Goal: Task Accomplishment & Management: Manage account settings

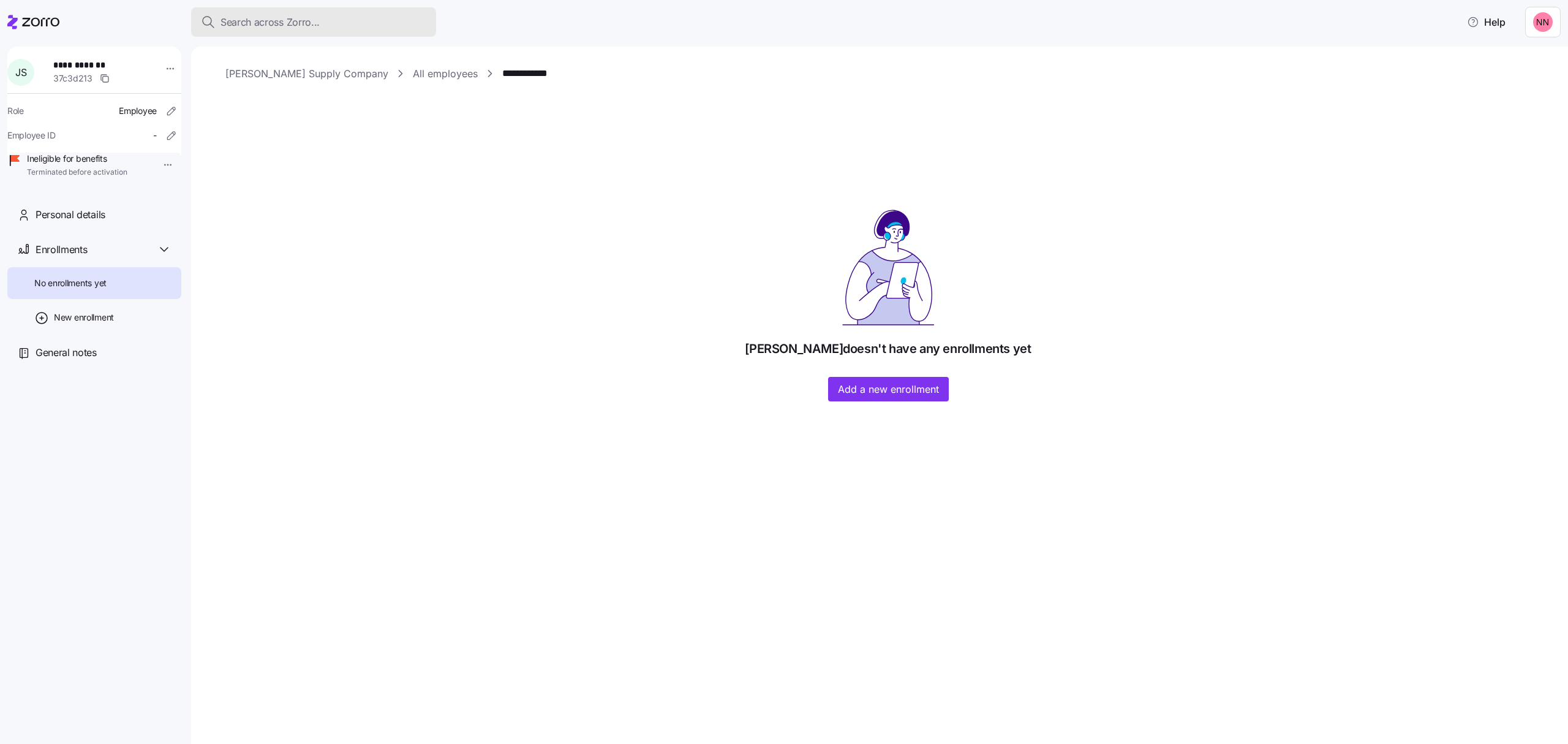
click at [261, 16] on span "Search across Zorro..." at bounding box center [270, 22] width 99 height 16
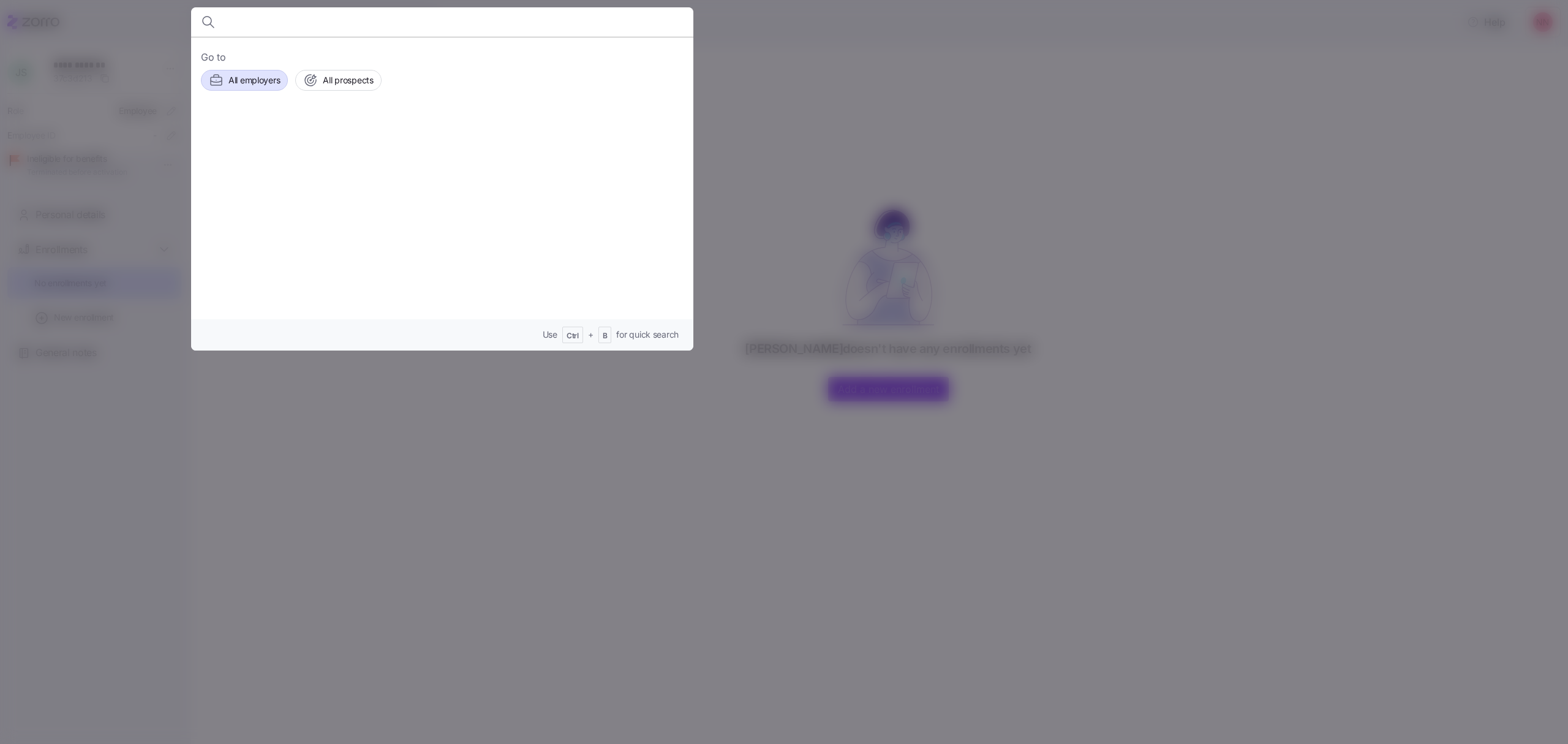
click at [249, 77] on span "All employers" at bounding box center [254, 80] width 52 height 12
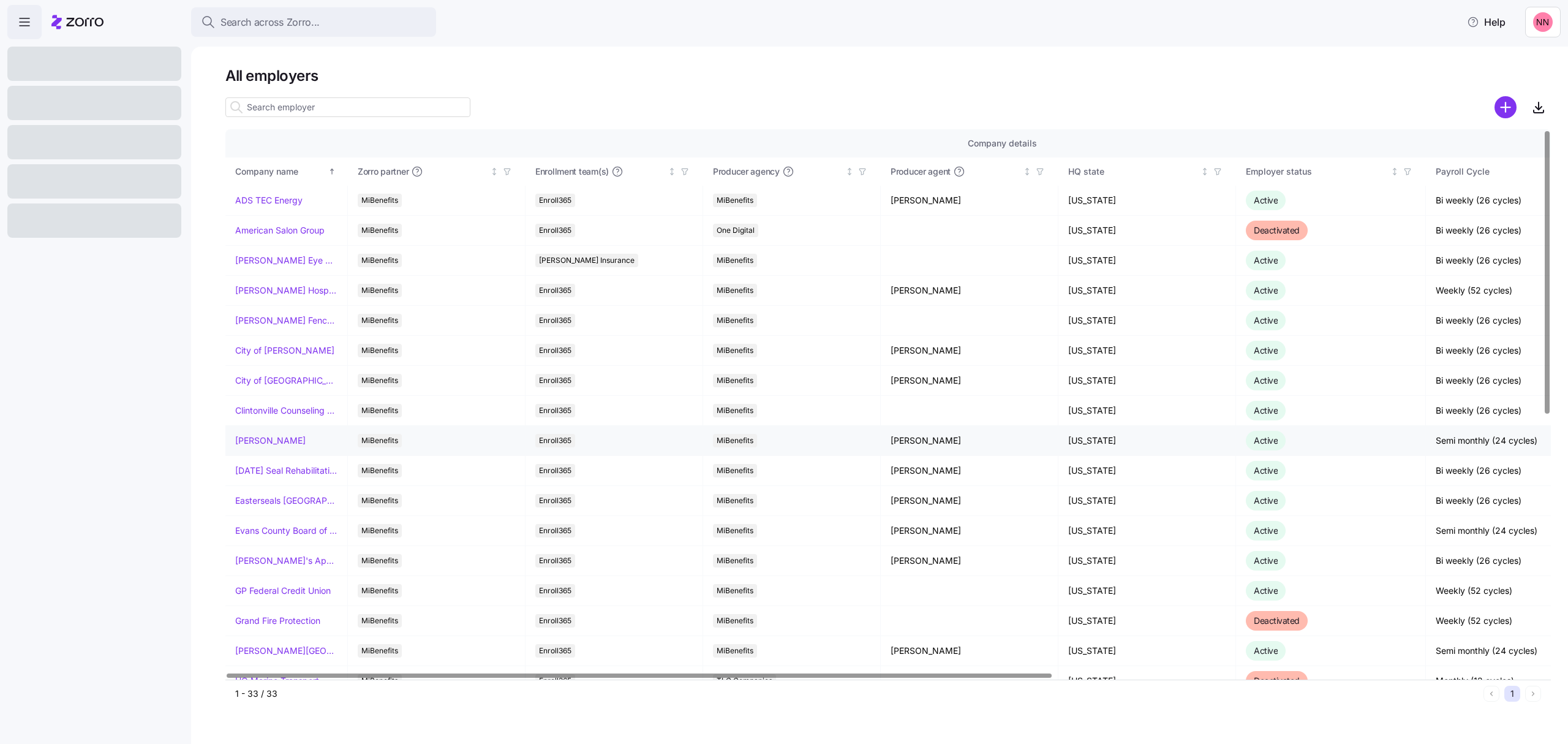
click at [287, 441] on link "[PERSON_NAME]" at bounding box center [271, 441] width 71 height 12
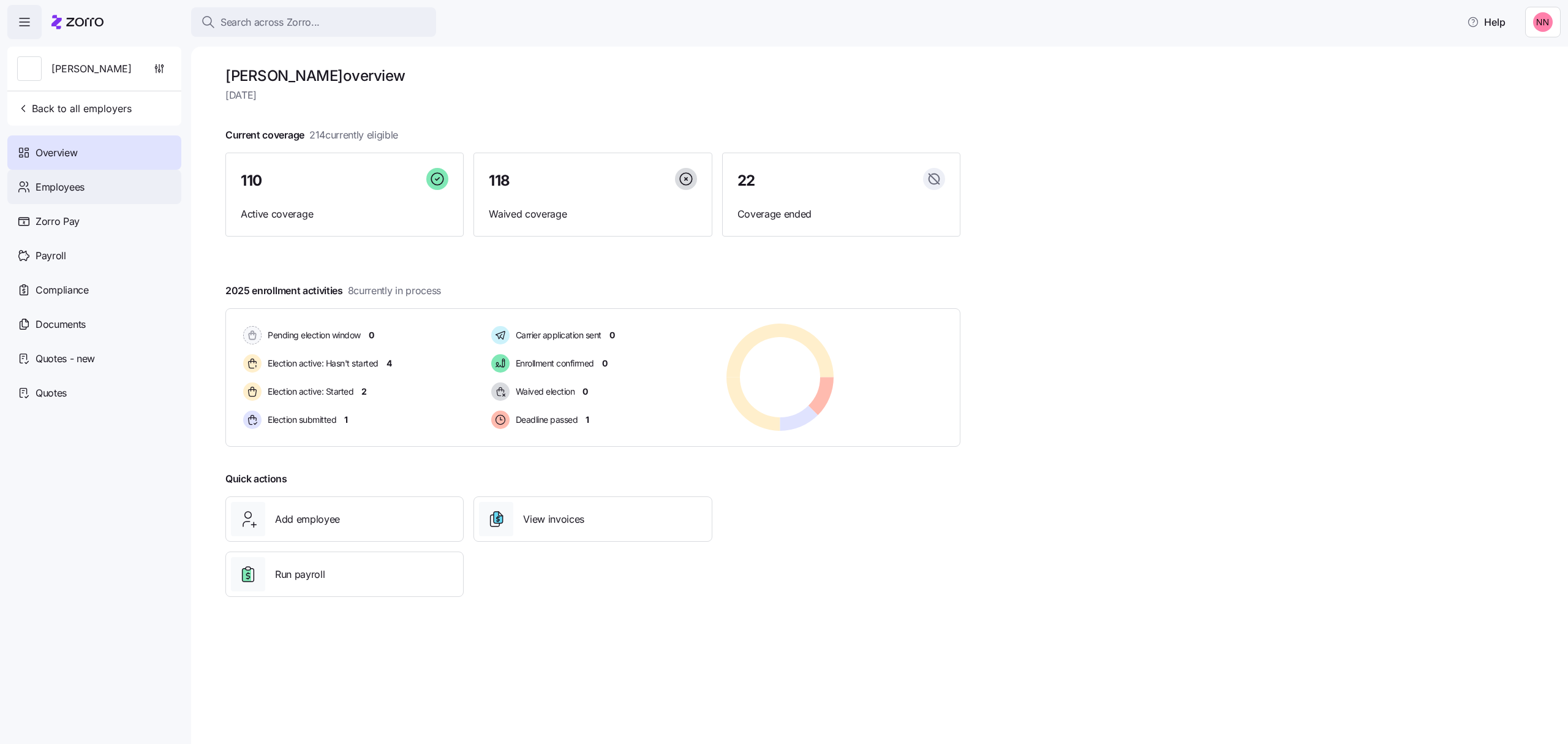
click at [72, 186] on span "Employees" at bounding box center [60, 187] width 49 height 16
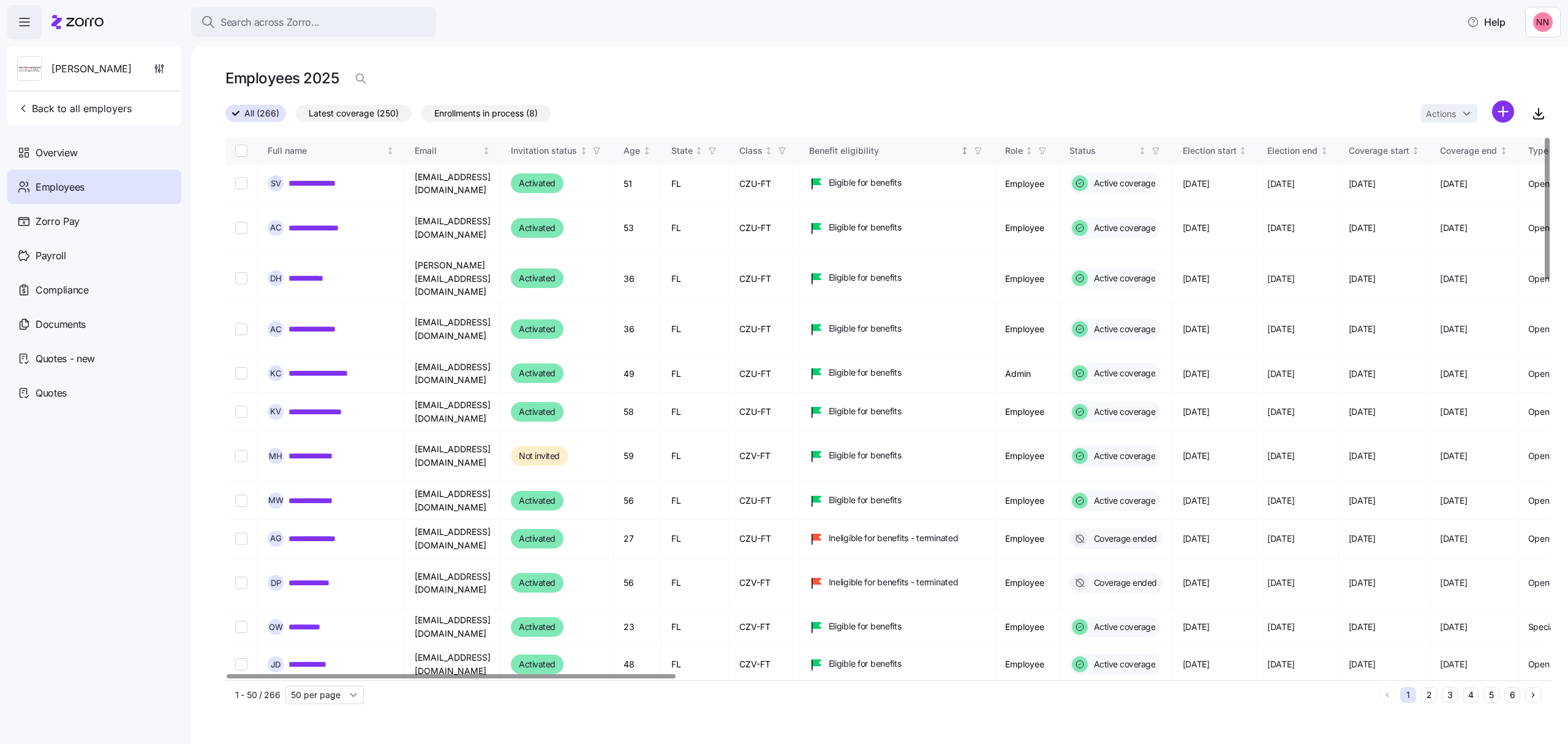
click at [985, 148] on span "button" at bounding box center [978, 151] width 14 height 14
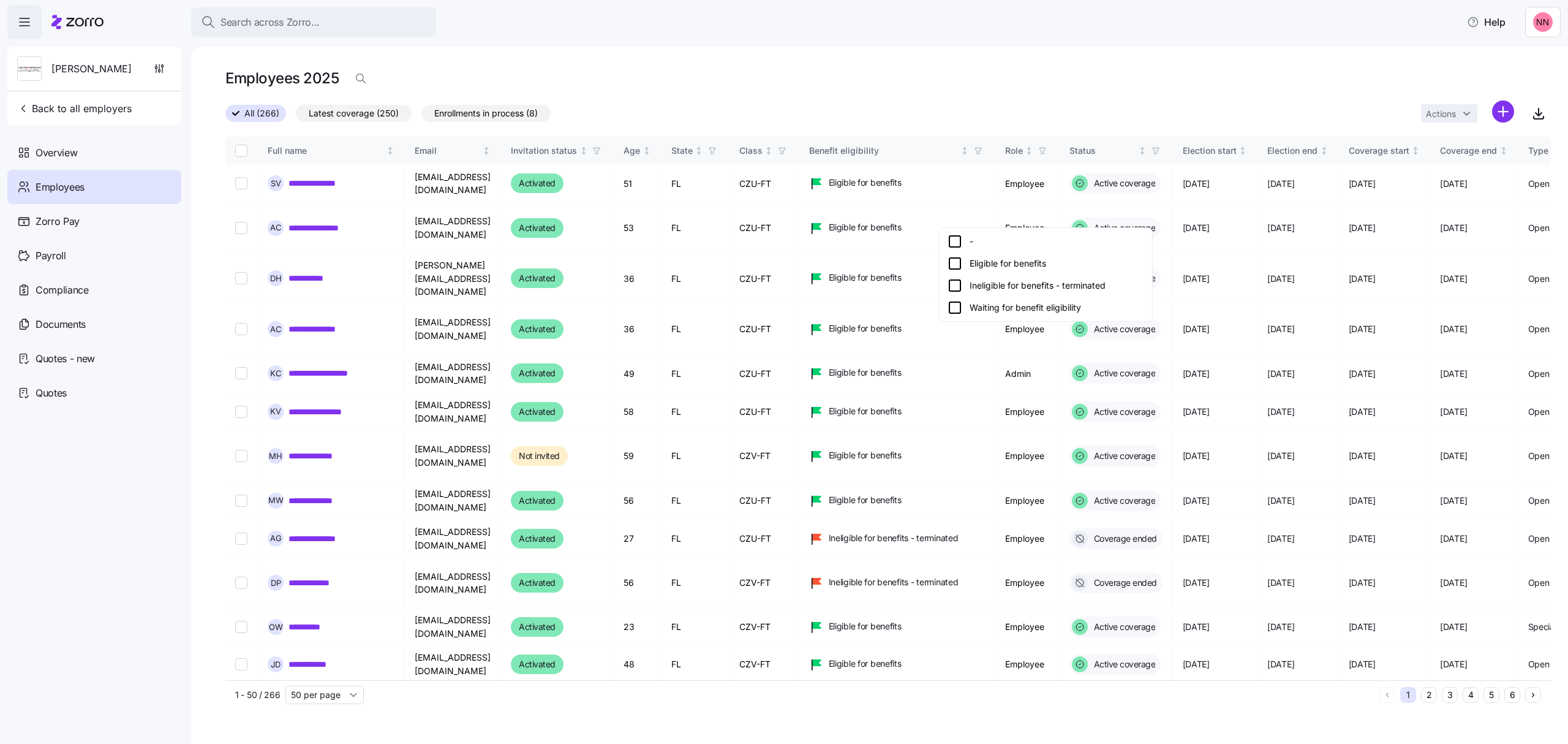
click at [955, 285] on icon at bounding box center [955, 286] width 15 height 15
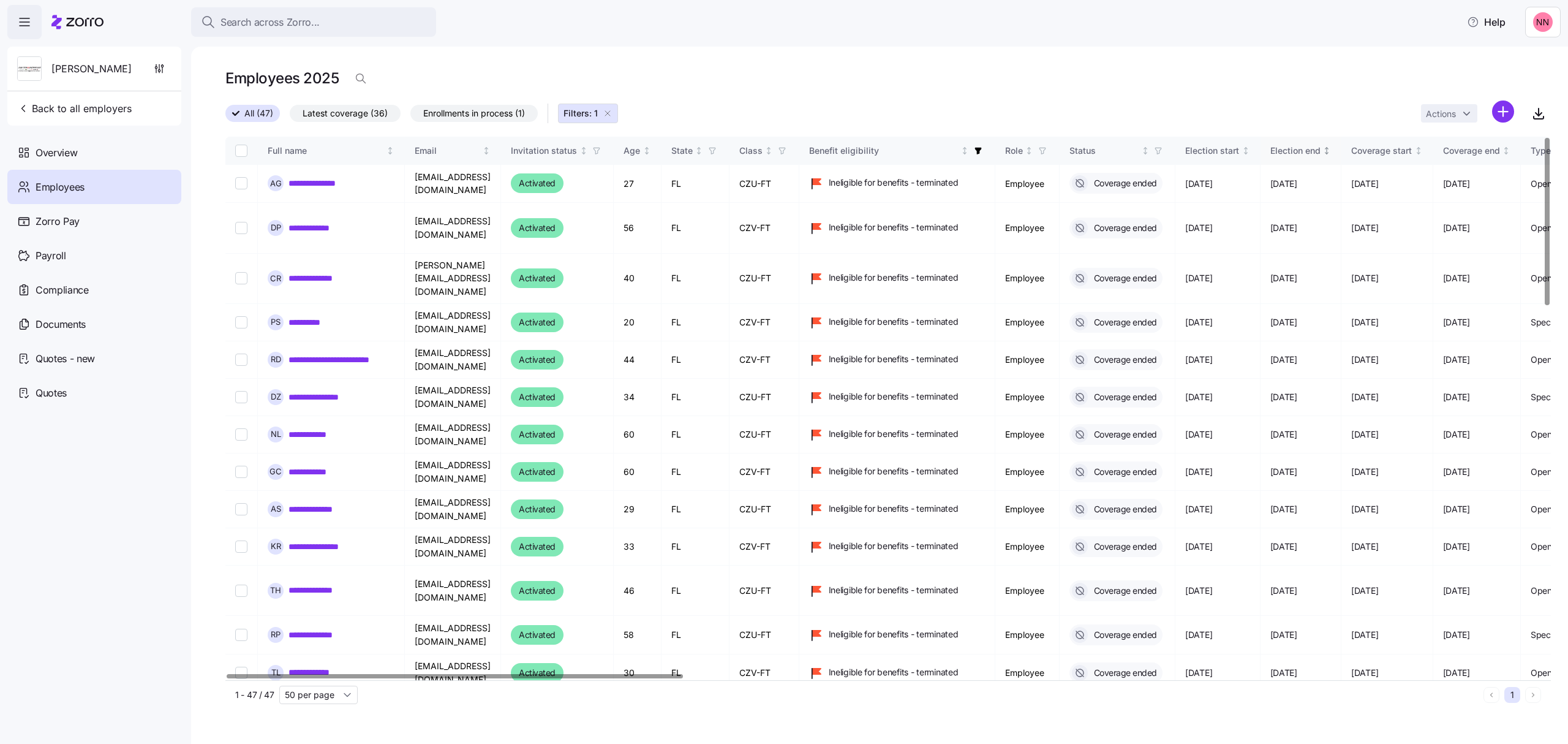
click at [1331, 151] on icon "Not sorted" at bounding box center [1327, 150] width 9 height 9
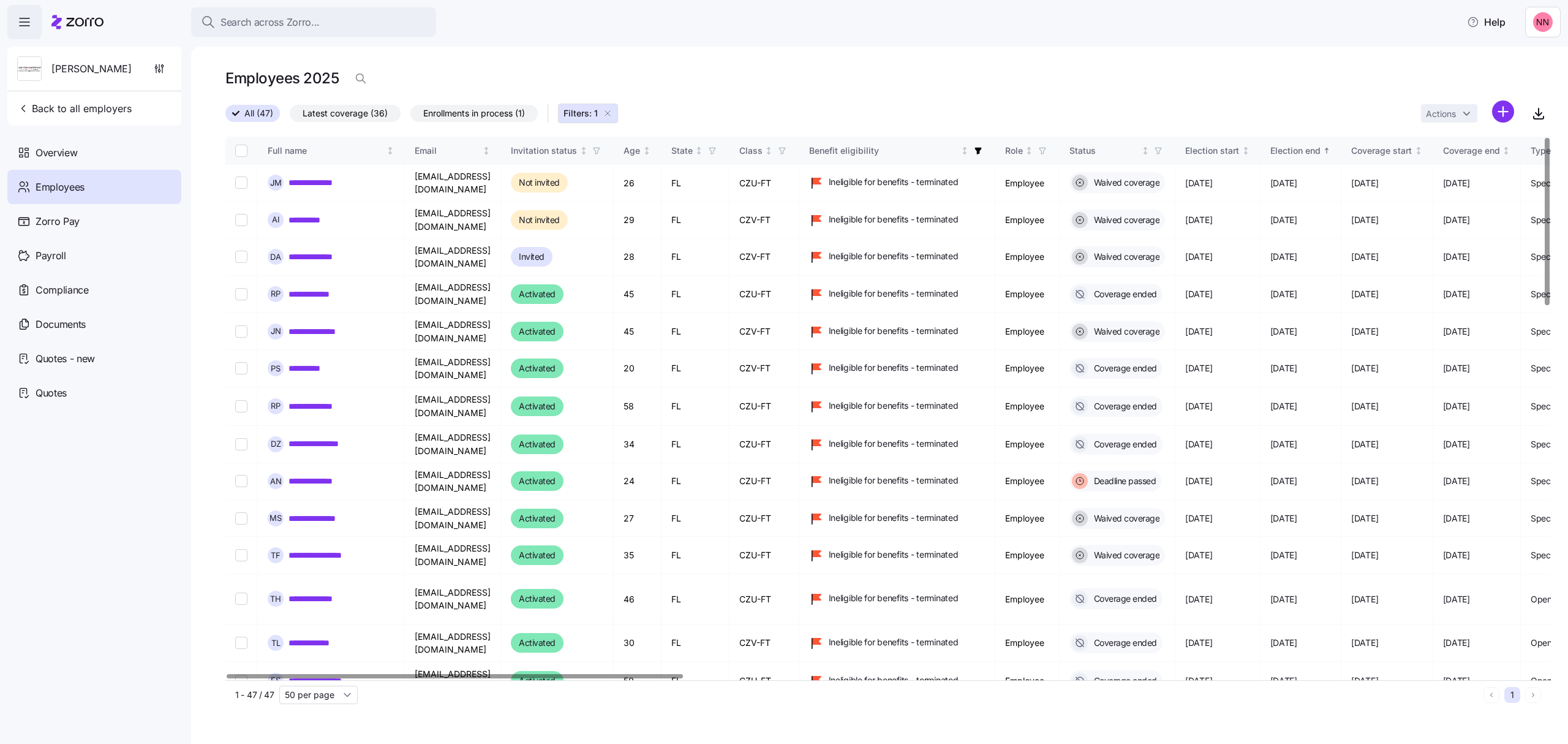
click at [1331, 148] on icon "Sorted ascending" at bounding box center [1327, 150] width 9 height 9
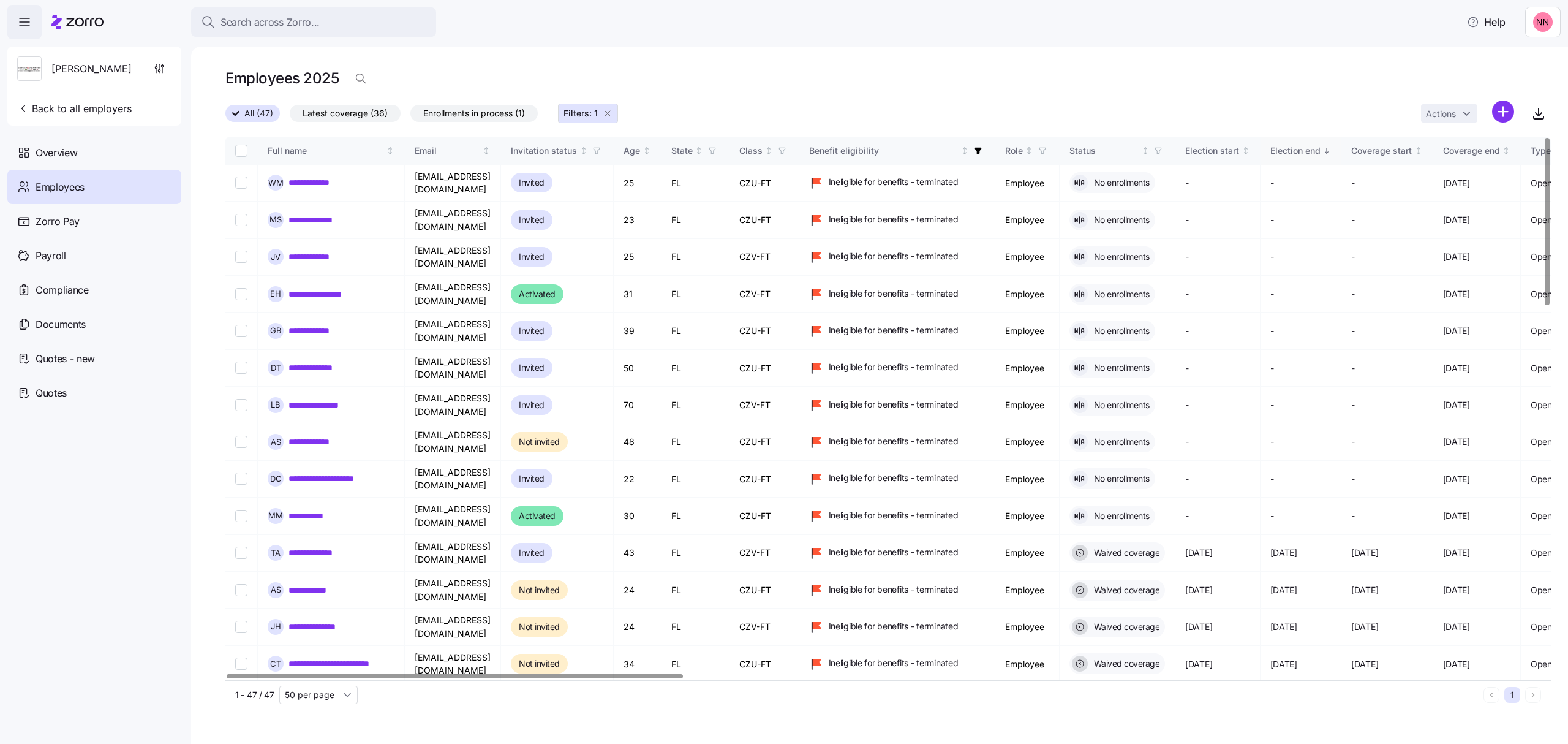
click at [1331, 148] on icon "Sorted descending" at bounding box center [1327, 150] width 9 height 9
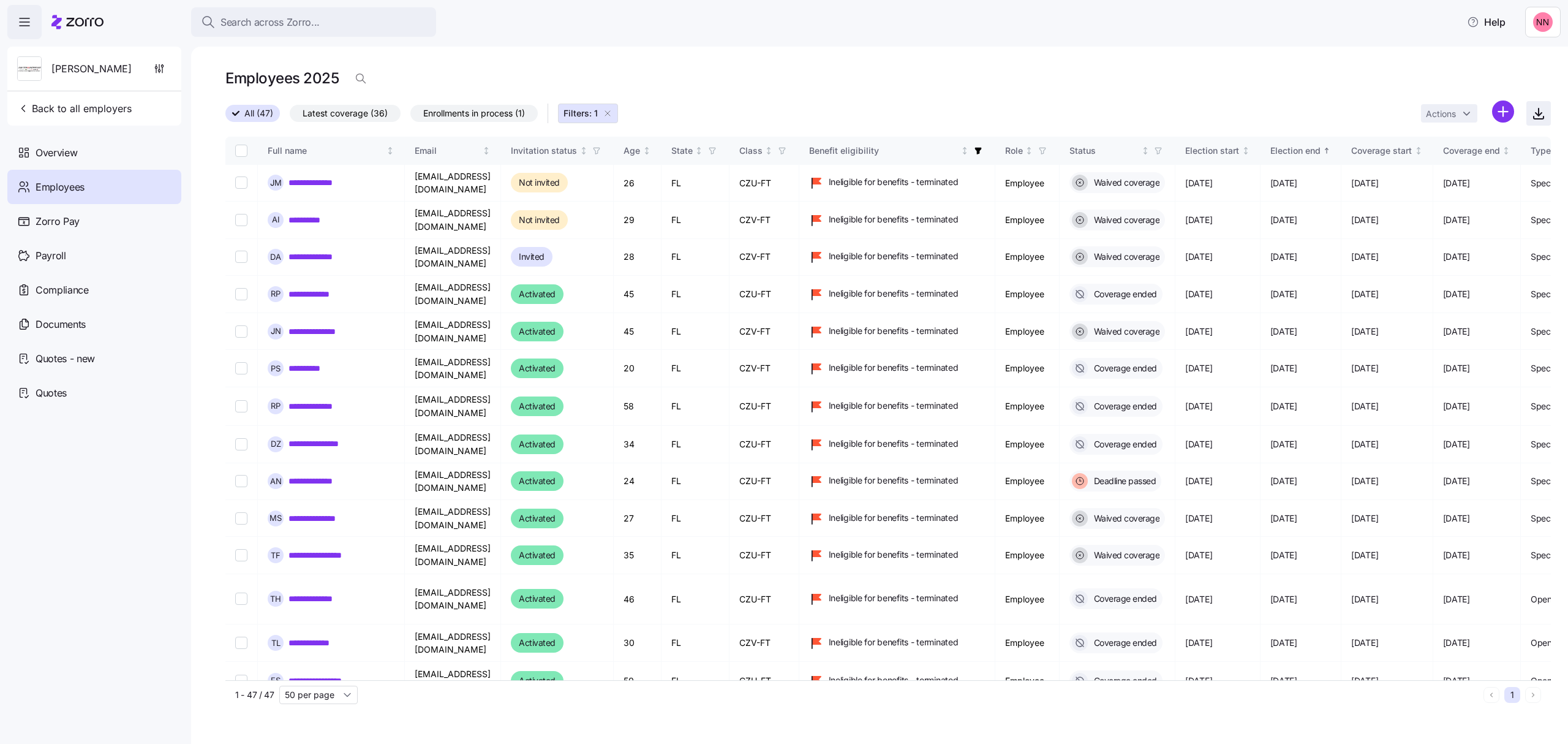
click at [1536, 114] on icon "button" at bounding box center [1538, 114] width 6 height 3
click at [265, 17] on span "Search across Zorro..." at bounding box center [270, 22] width 99 height 16
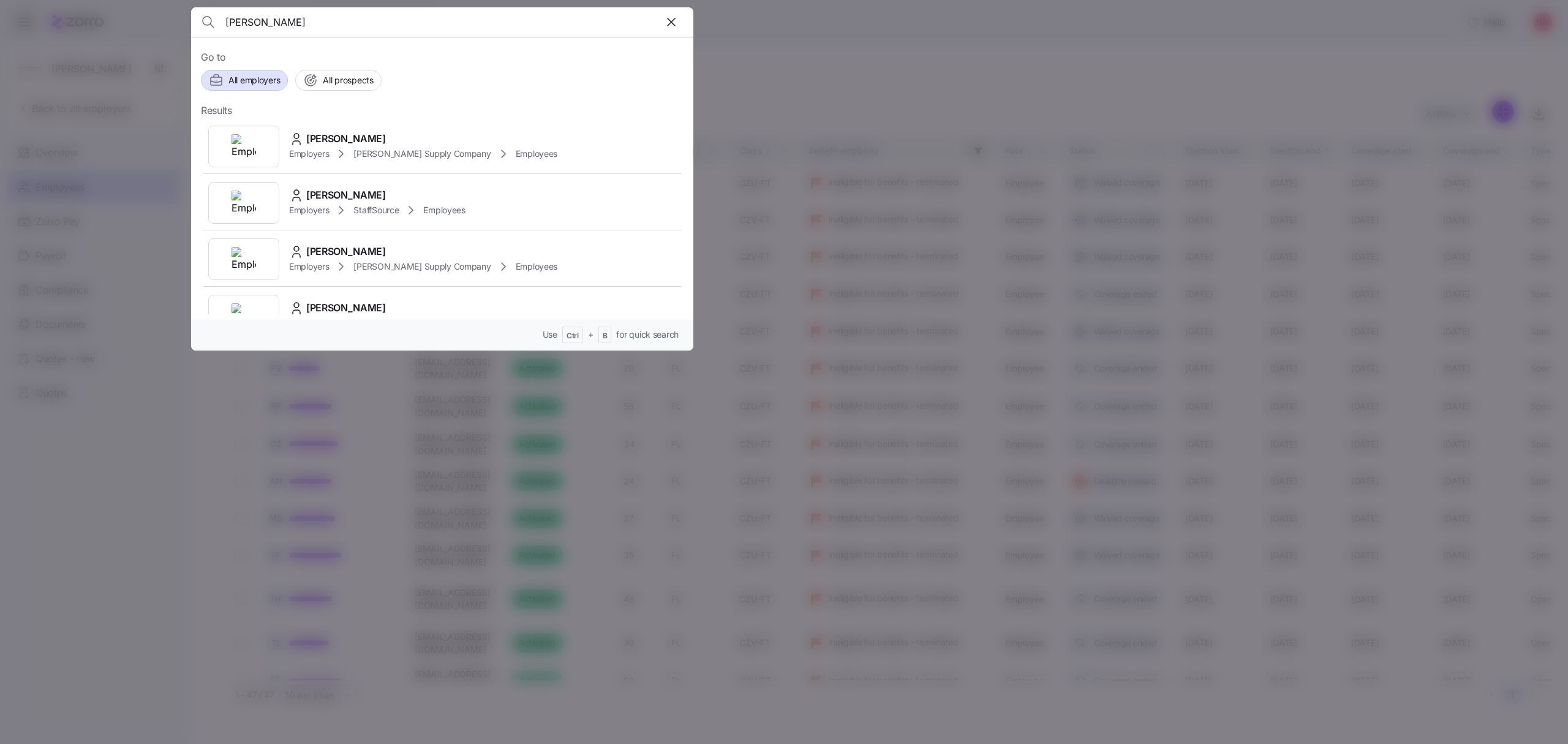
type input "[PERSON_NAME]"
click at [262, 84] on span "All employers" at bounding box center [254, 80] width 52 height 12
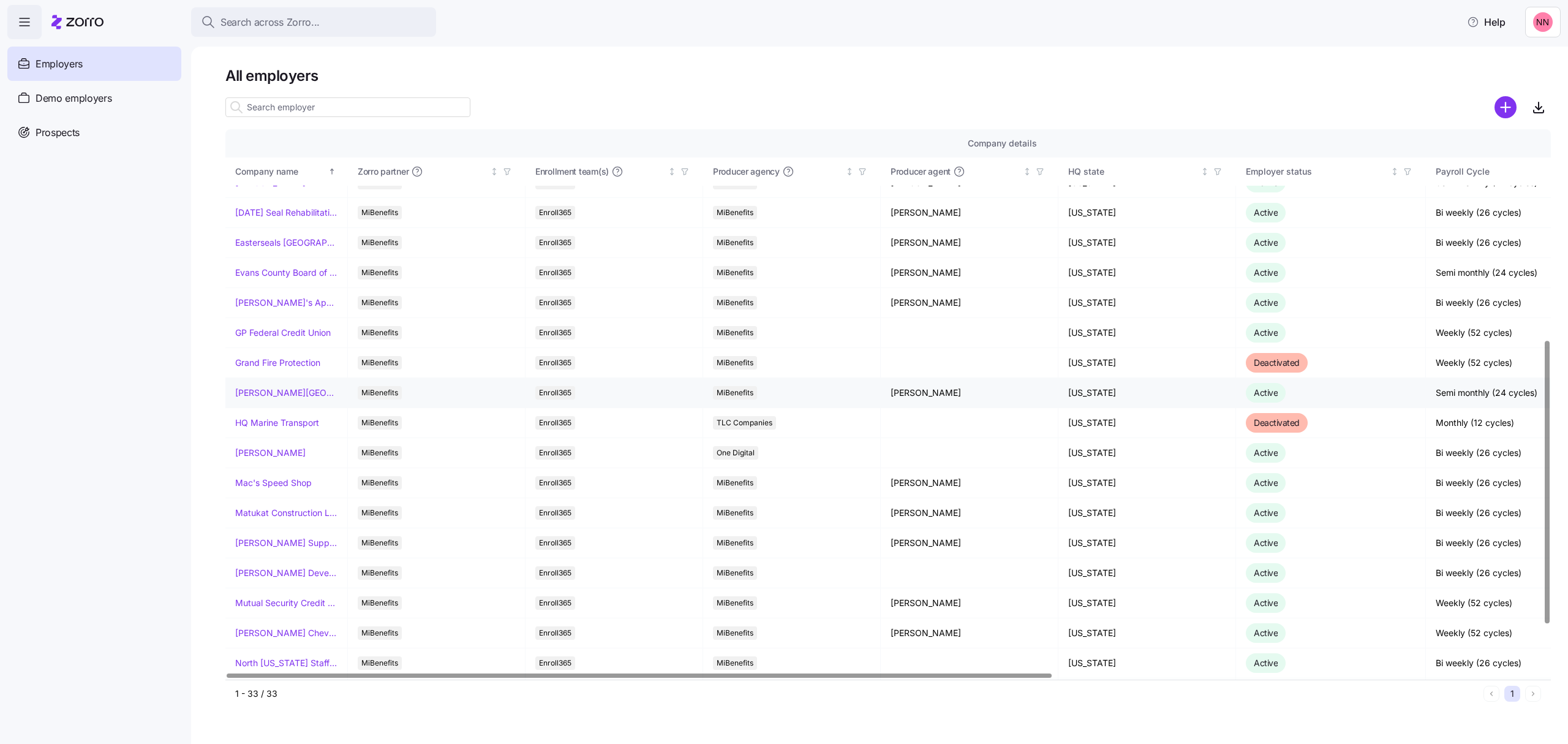
scroll to position [408, 0]
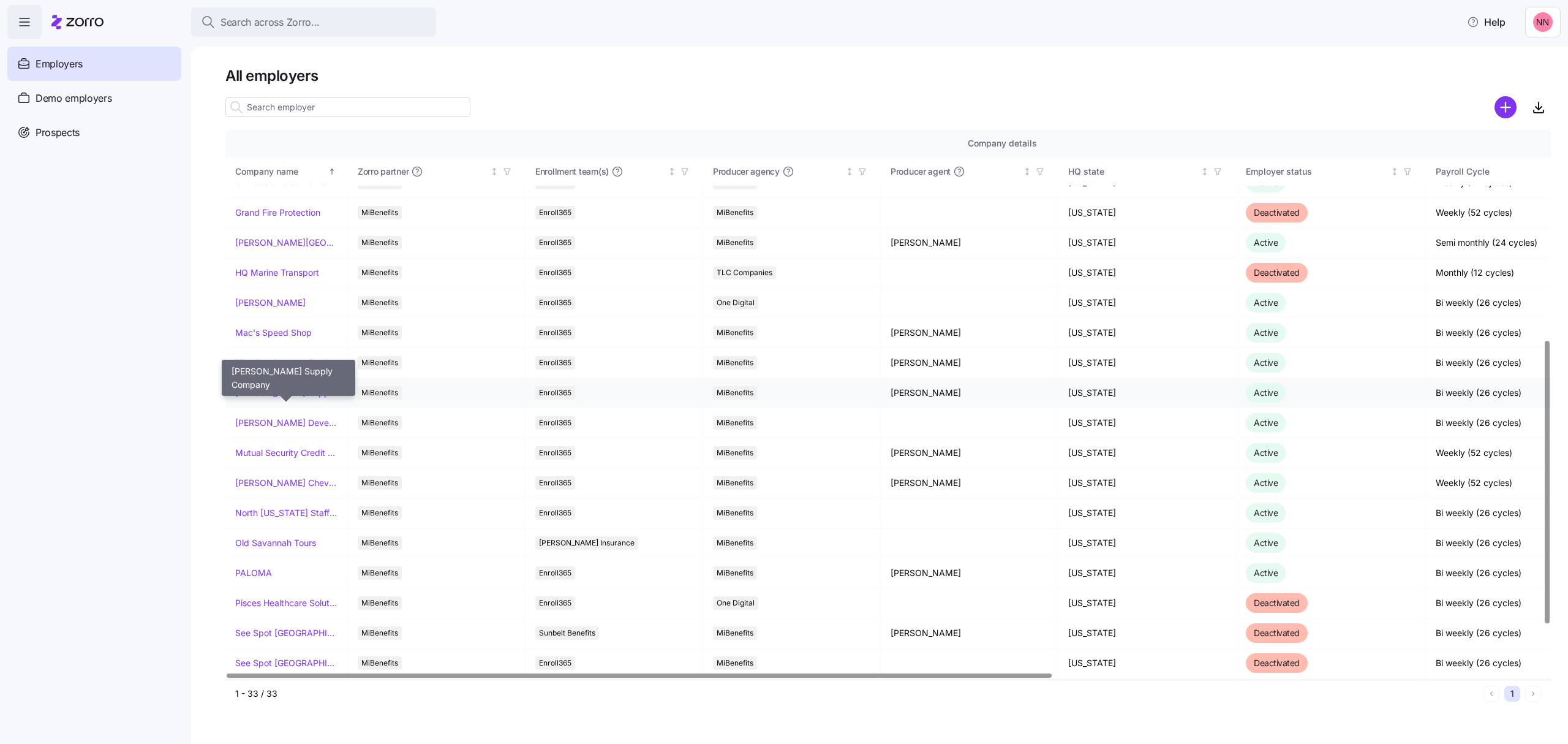
click at [299, 394] on link "[PERSON_NAME] Supply Company" at bounding box center [286, 392] width 102 height 12
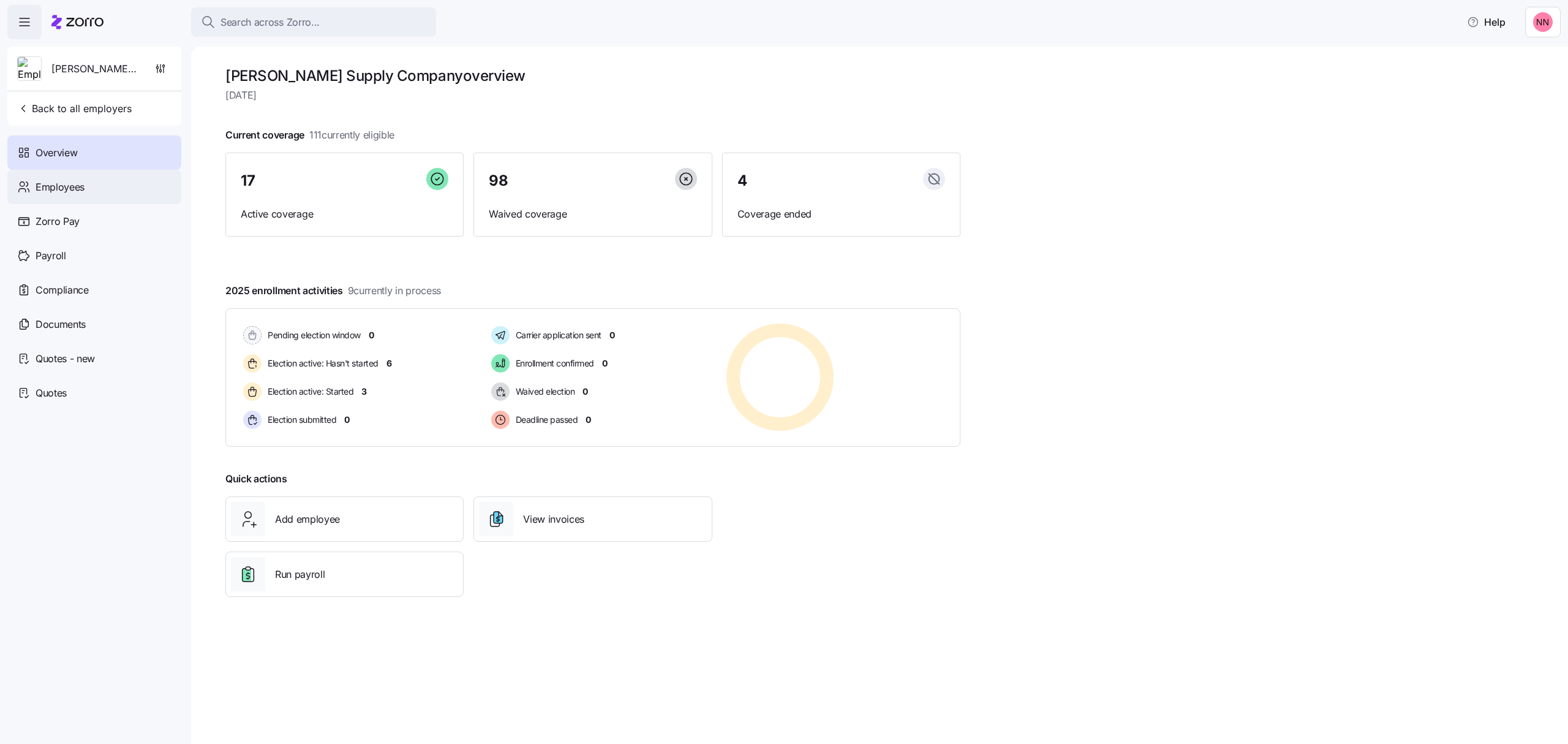
click at [49, 180] on span "Employees" at bounding box center [60, 187] width 49 height 16
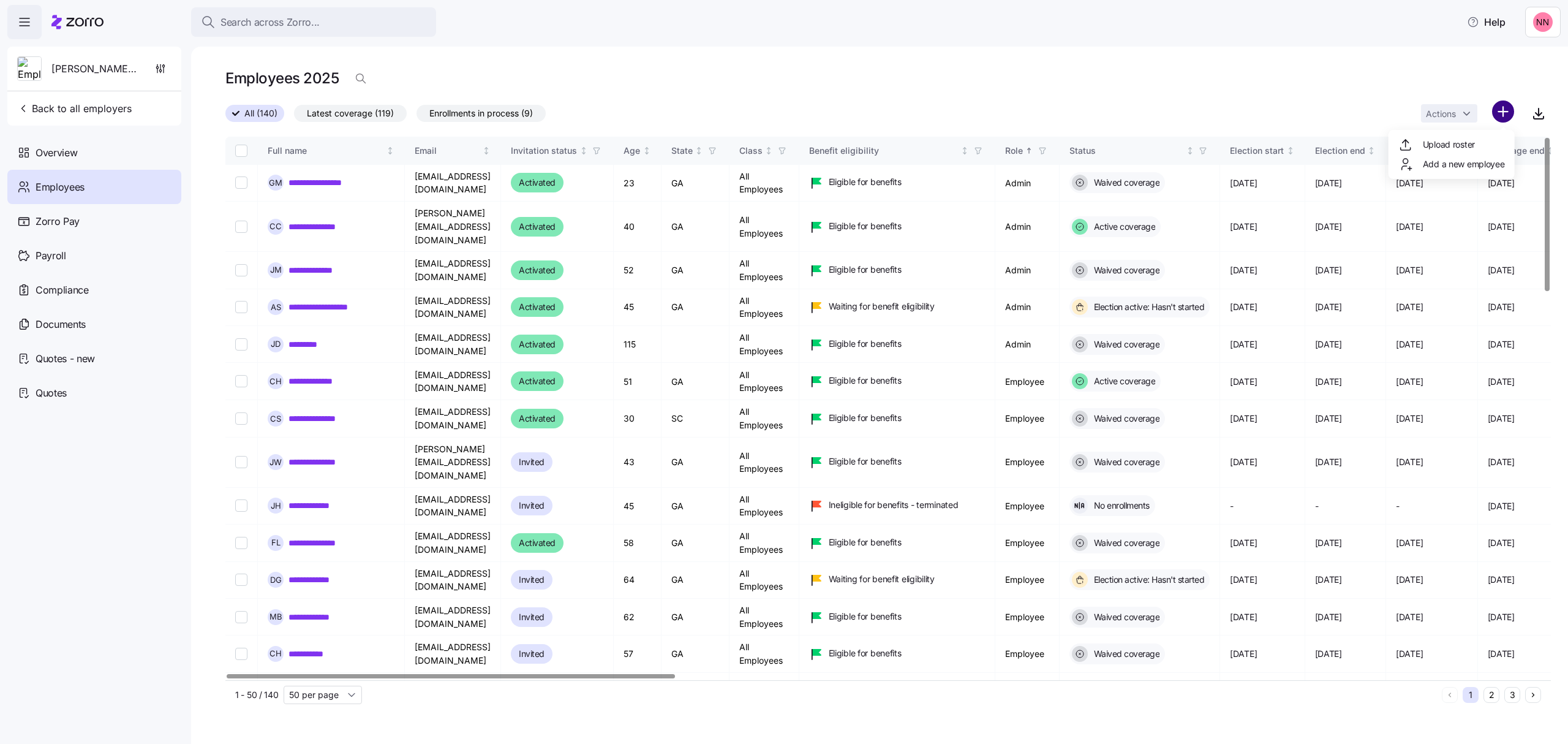
click at [1498, 107] on html "**********" at bounding box center [784, 368] width 1568 height 737
click at [1444, 165] on span "Add a new employee" at bounding box center [1463, 164] width 82 height 12
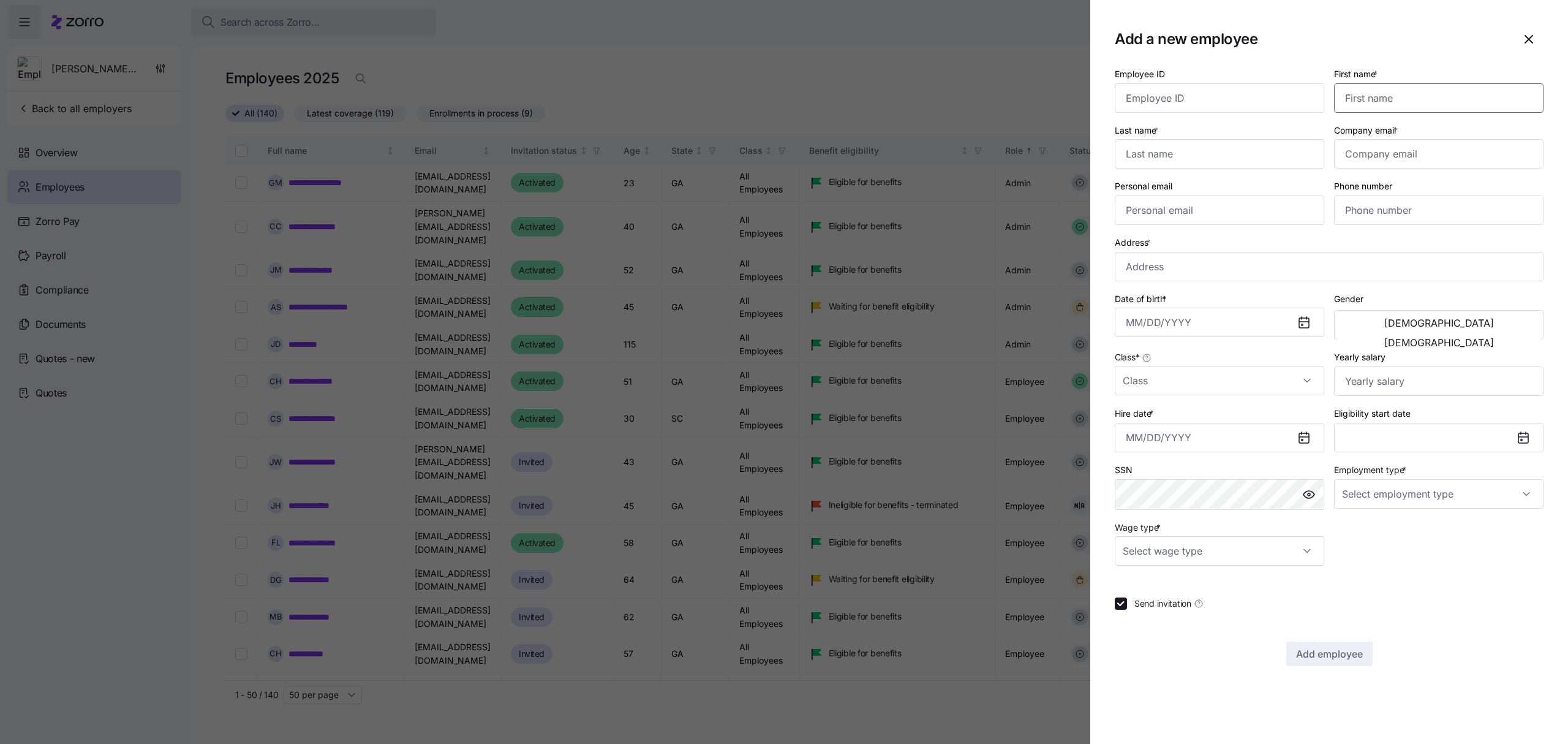
click at [1369, 102] on input "First name *" at bounding box center [1439, 98] width 209 height 29
click at [1356, 154] on input "Company email *" at bounding box center [1439, 153] width 209 height 29
paste input "[EMAIL_ADDRESS][DOMAIN_NAME]"
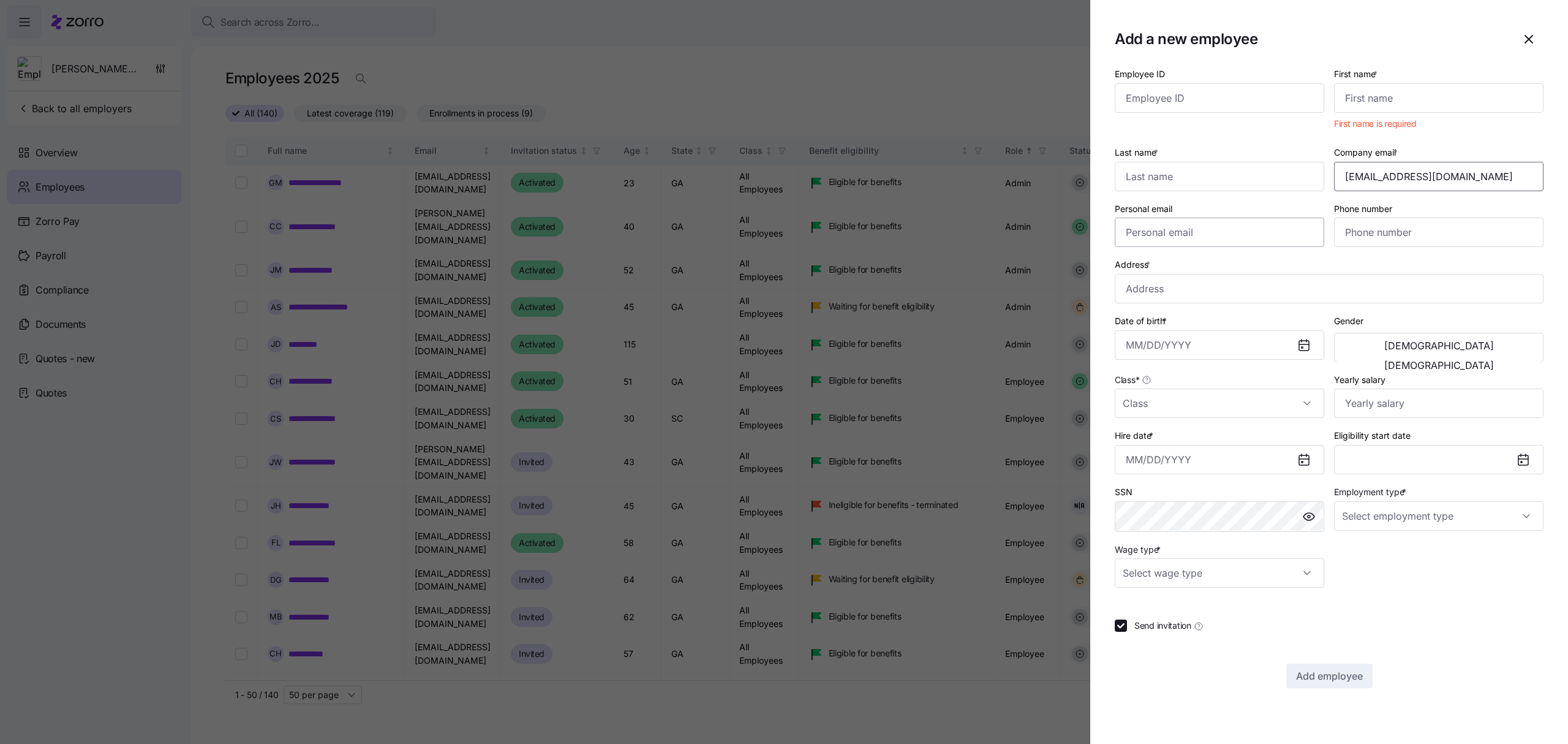
type input "[EMAIL_ADDRESS][DOMAIN_NAME]"
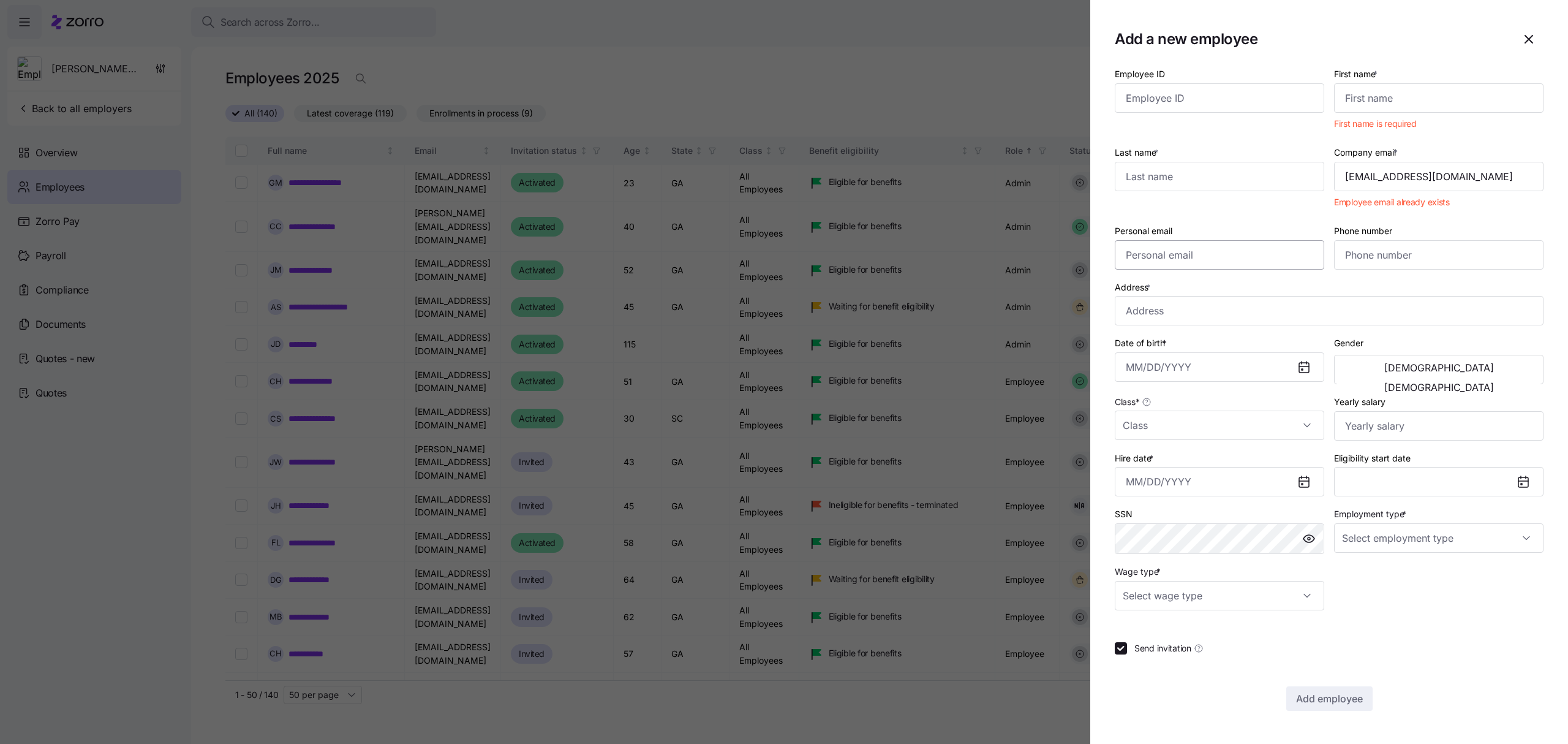
click at [1274, 226] on div "Personal email" at bounding box center [1219, 246] width 209 height 46
click at [1532, 35] on icon "button" at bounding box center [1529, 39] width 7 height 7
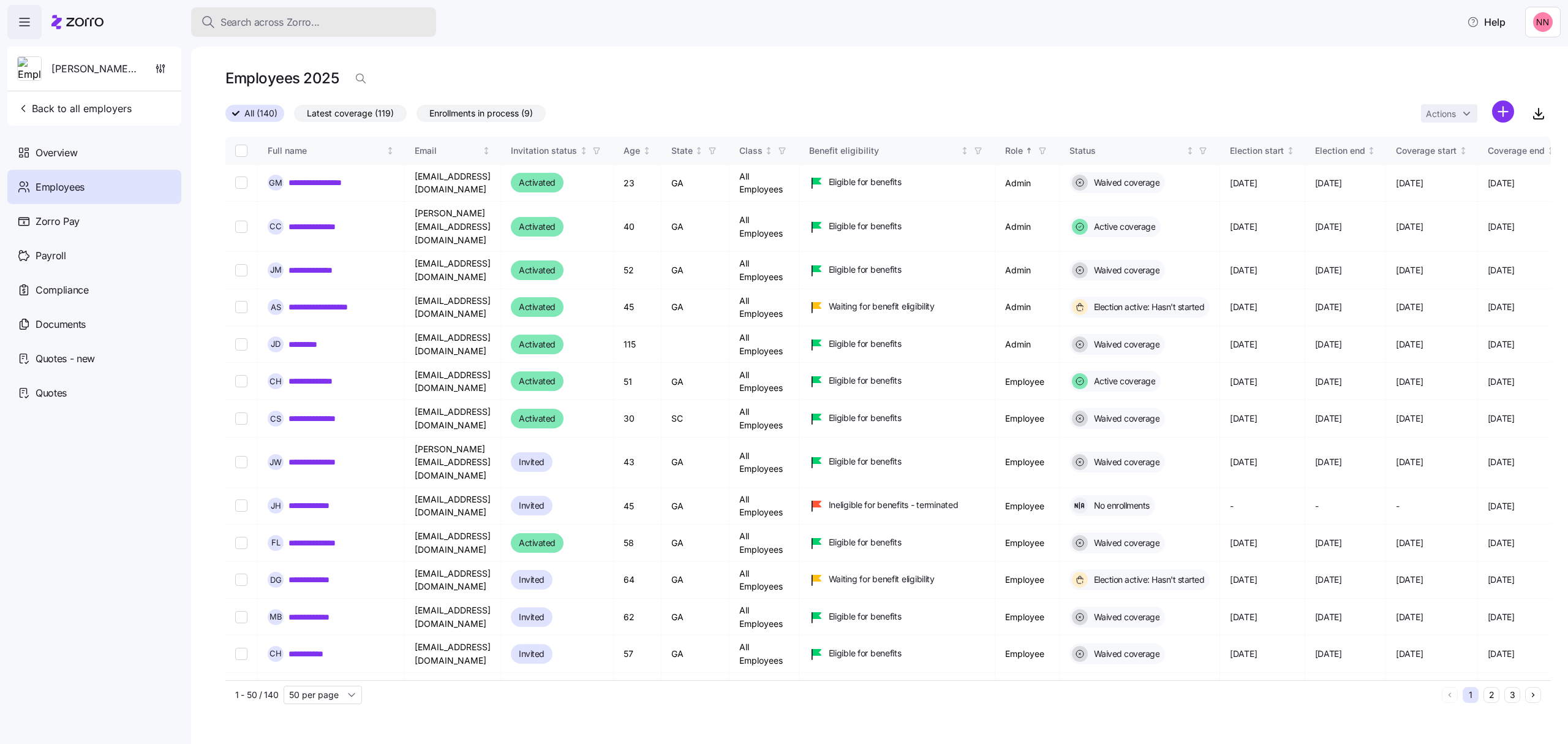
click at [320, 17] on div "Search across Zorro..." at bounding box center [313, 22] width 225 height 16
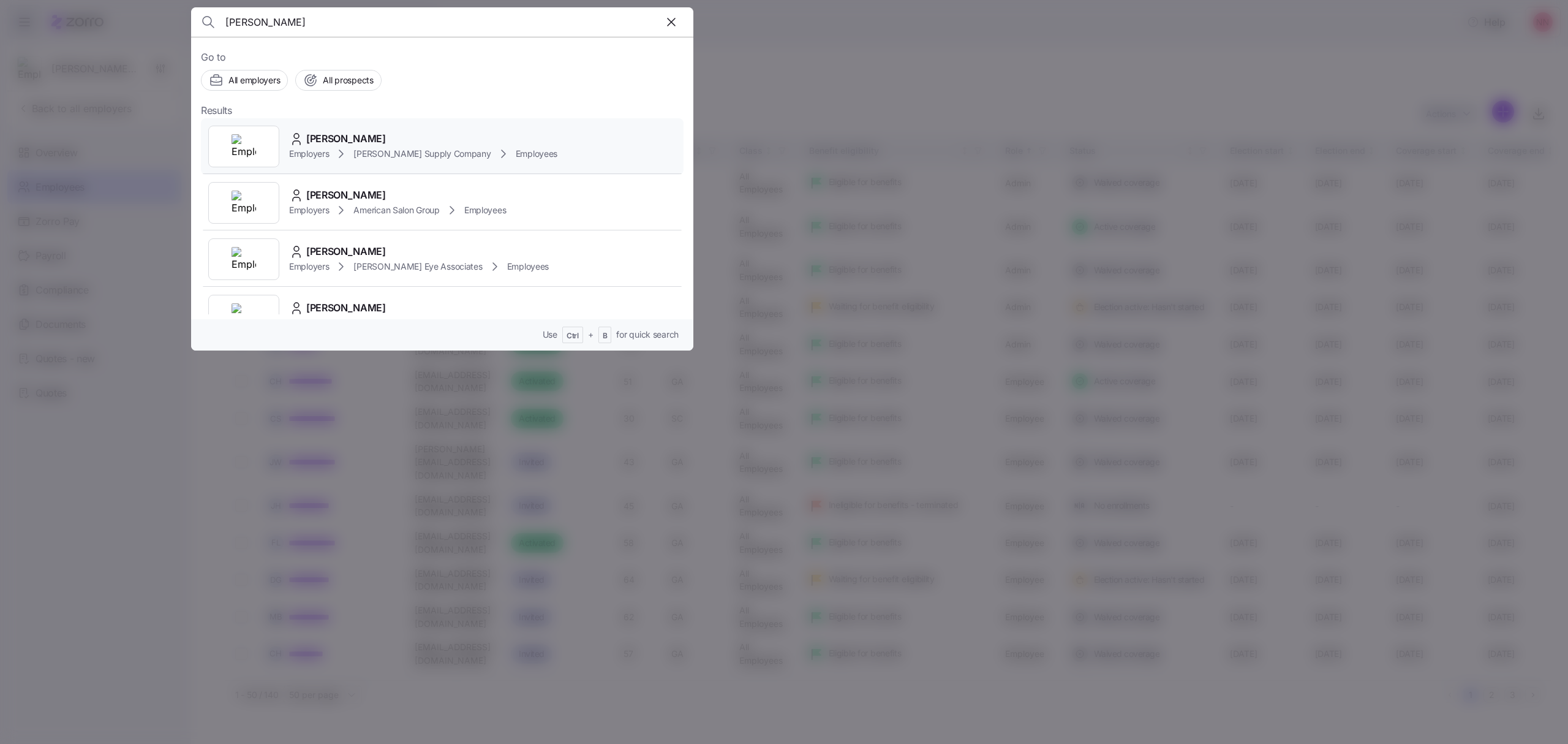
type input "[PERSON_NAME]"
click at [370, 145] on span "[PERSON_NAME]" at bounding box center [345, 139] width 80 height 16
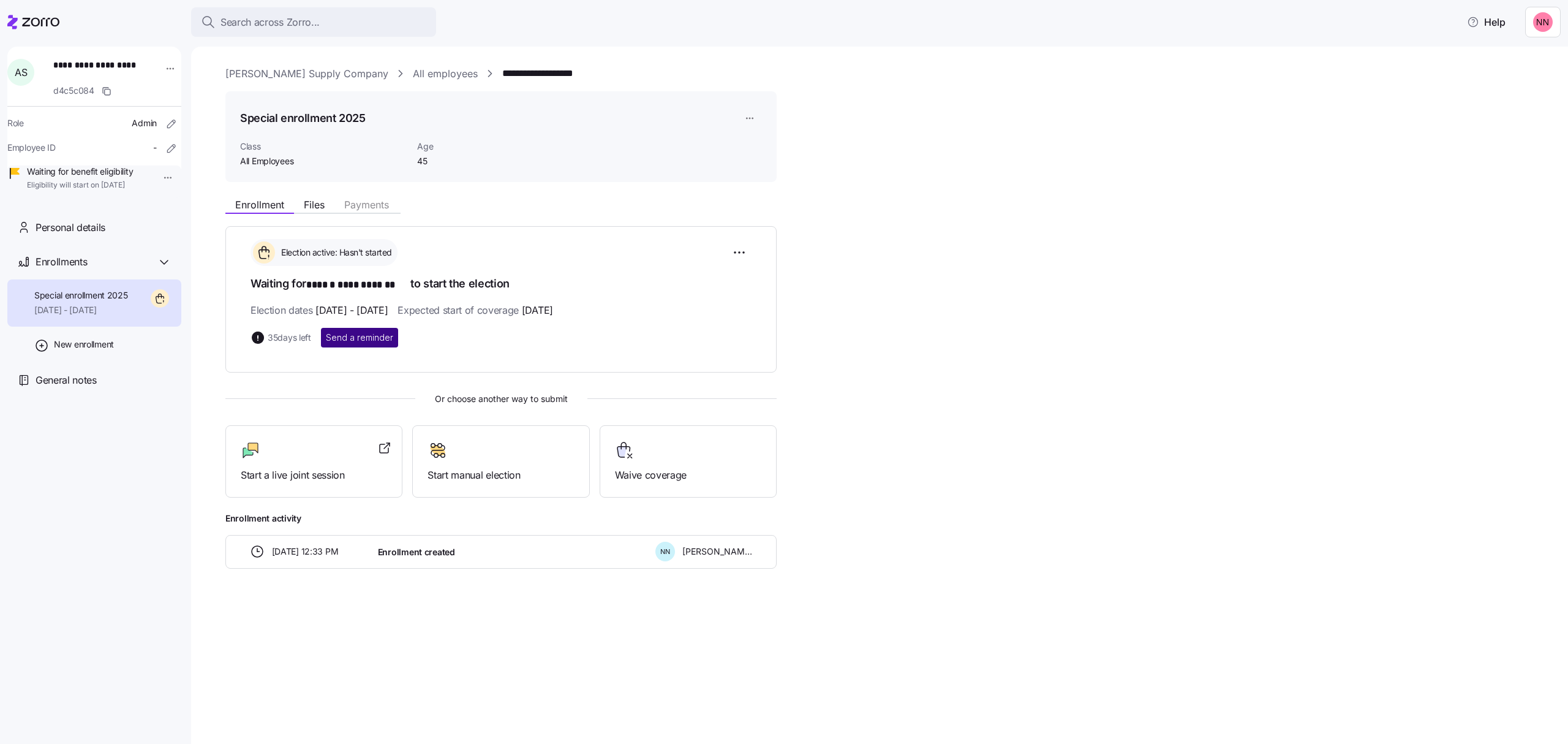
click at [373, 337] on span "Send a reminder" at bounding box center [359, 337] width 67 height 12
click at [324, 15] on div "Search across Zorro..." at bounding box center [313, 22] width 225 height 16
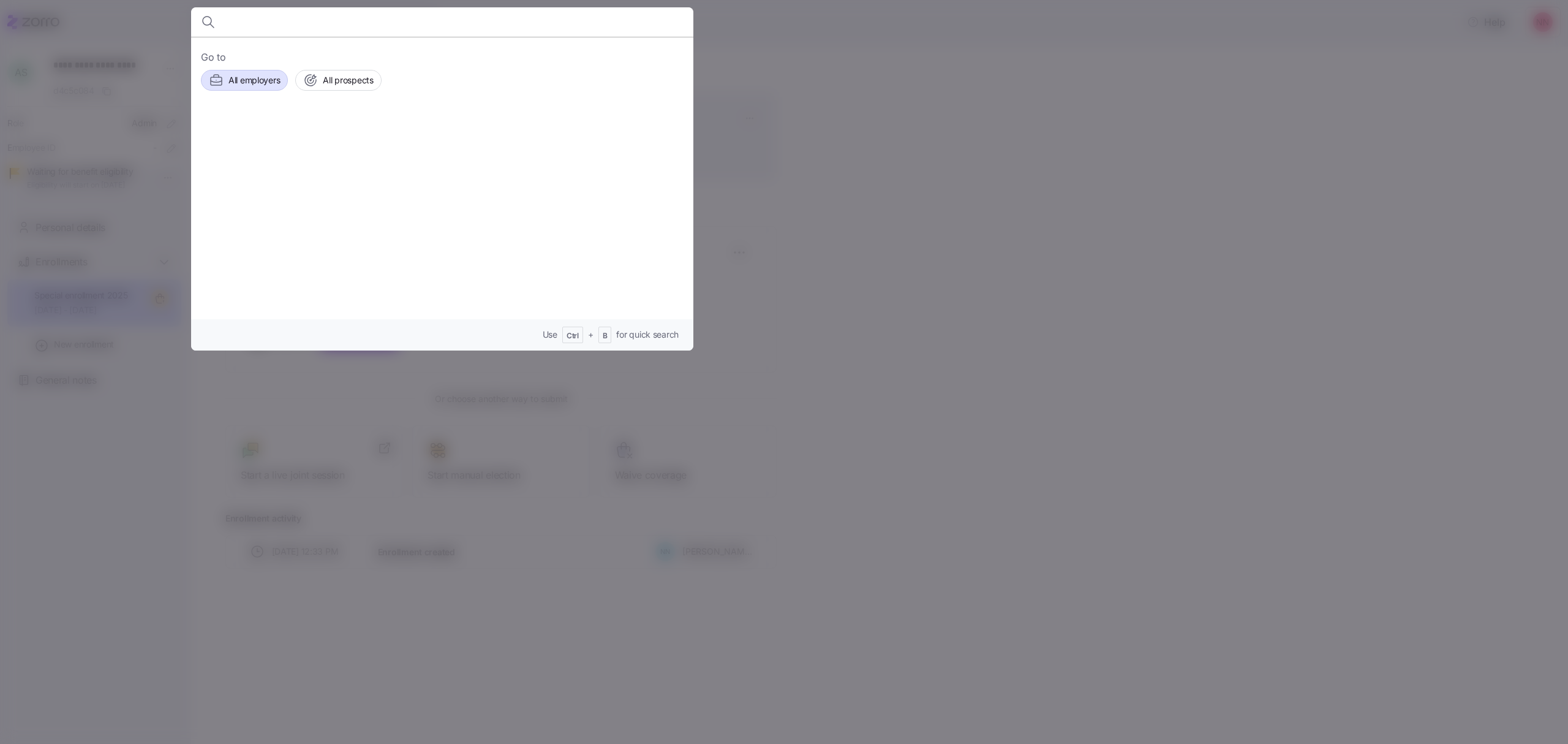
click at [256, 77] on span "All employers" at bounding box center [254, 80] width 52 height 12
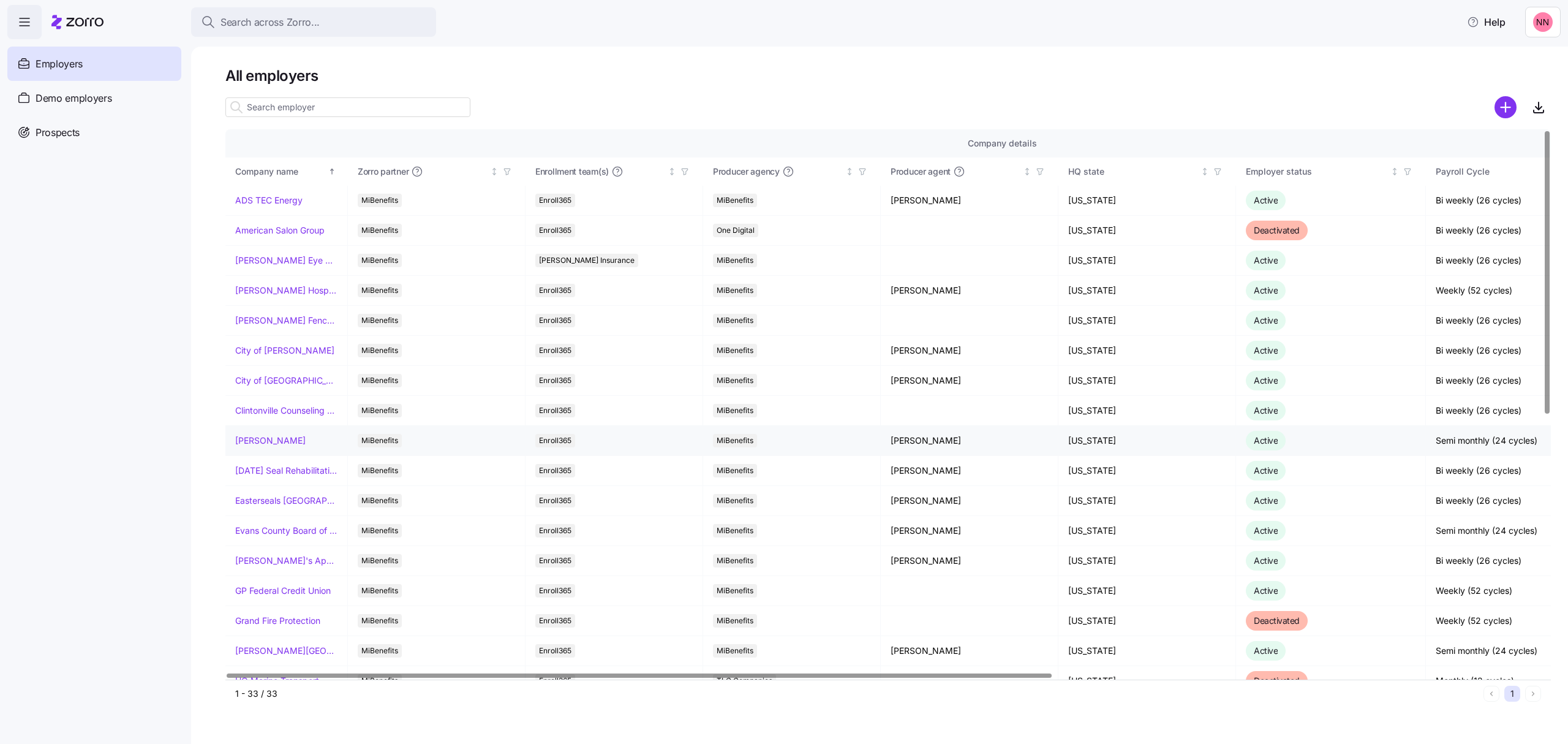
click at [294, 441] on link "[PERSON_NAME]" at bounding box center [271, 441] width 71 height 12
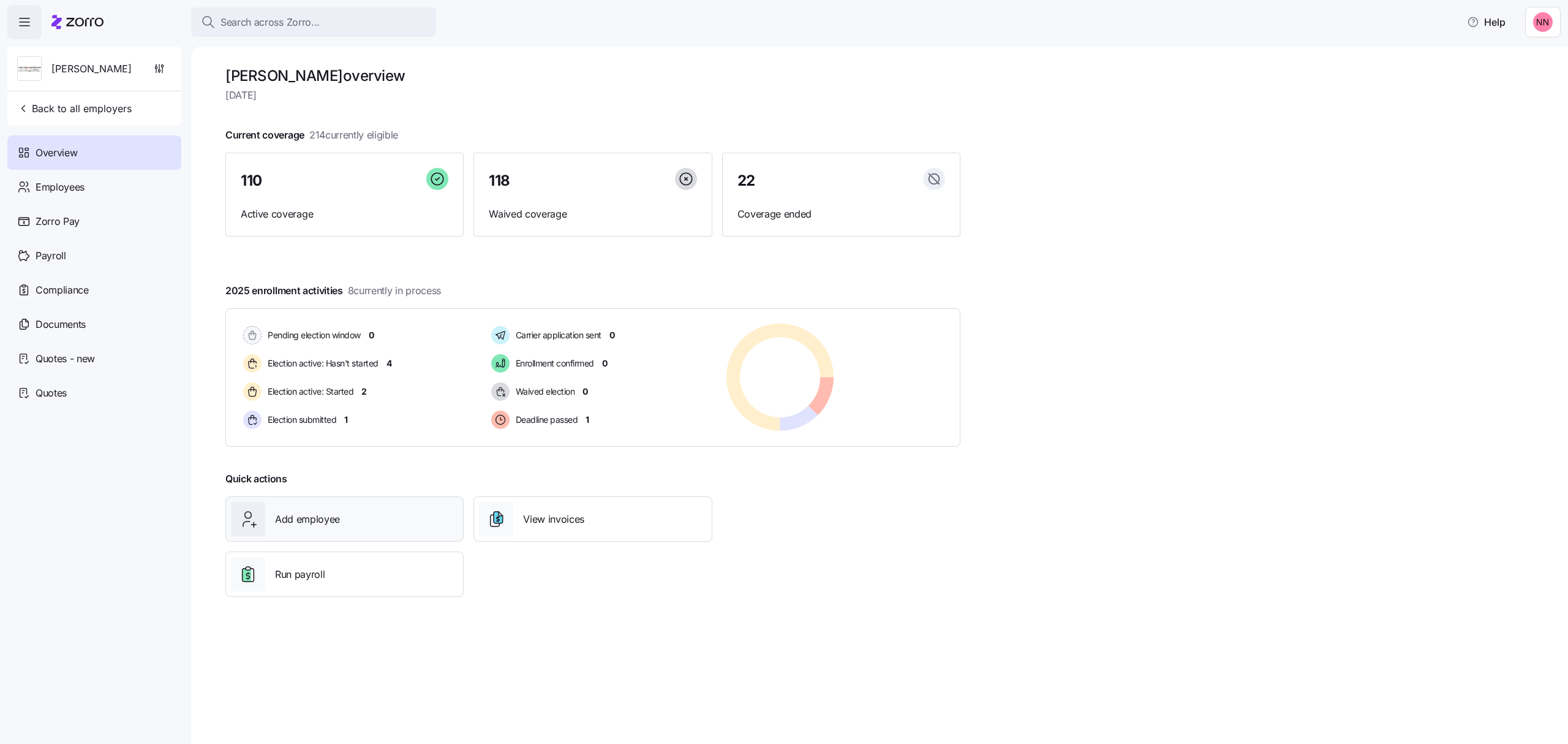
click at [354, 518] on div "Add employee" at bounding box center [345, 519] width 227 height 34
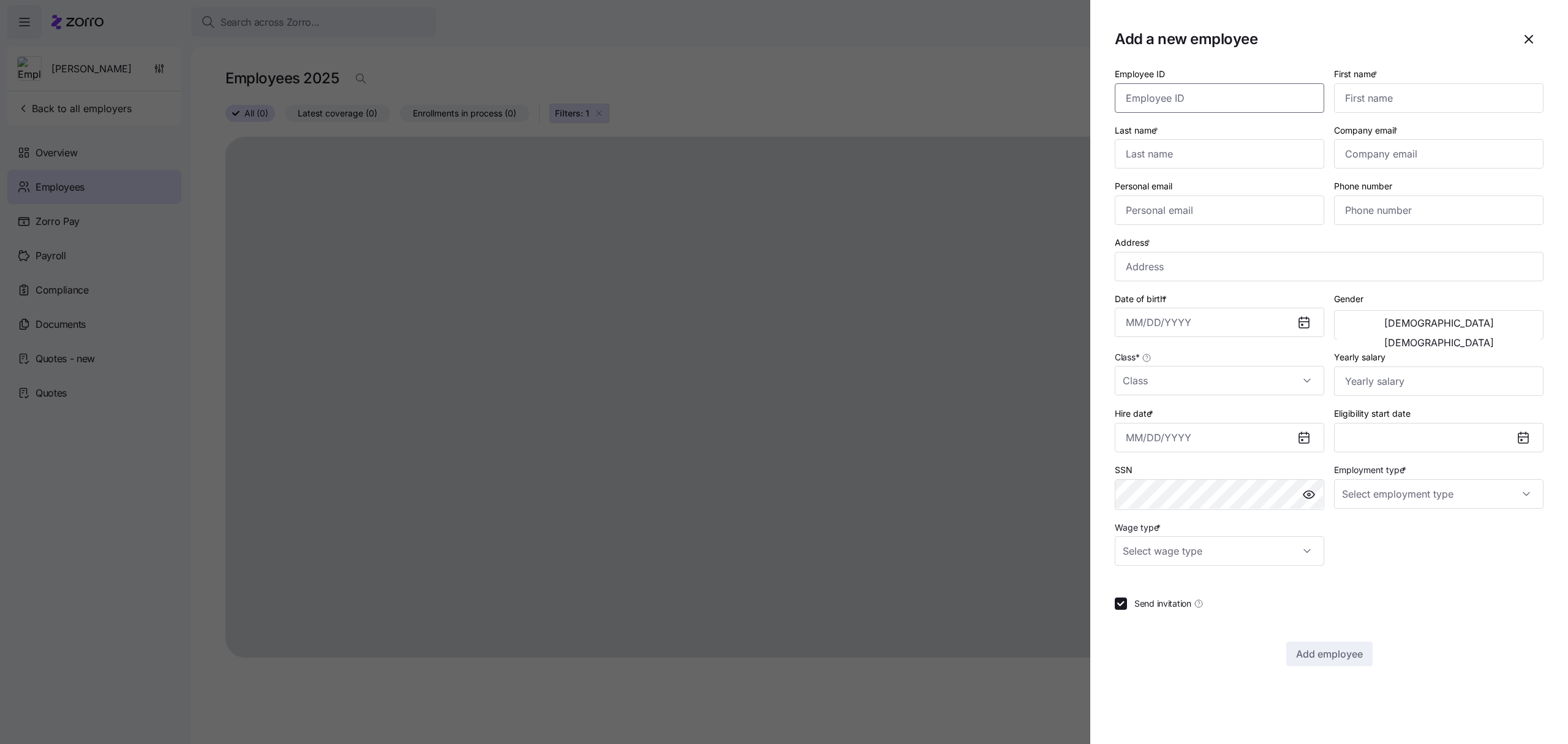
click at [1211, 89] on input "Employee ID" at bounding box center [1219, 98] width 209 height 29
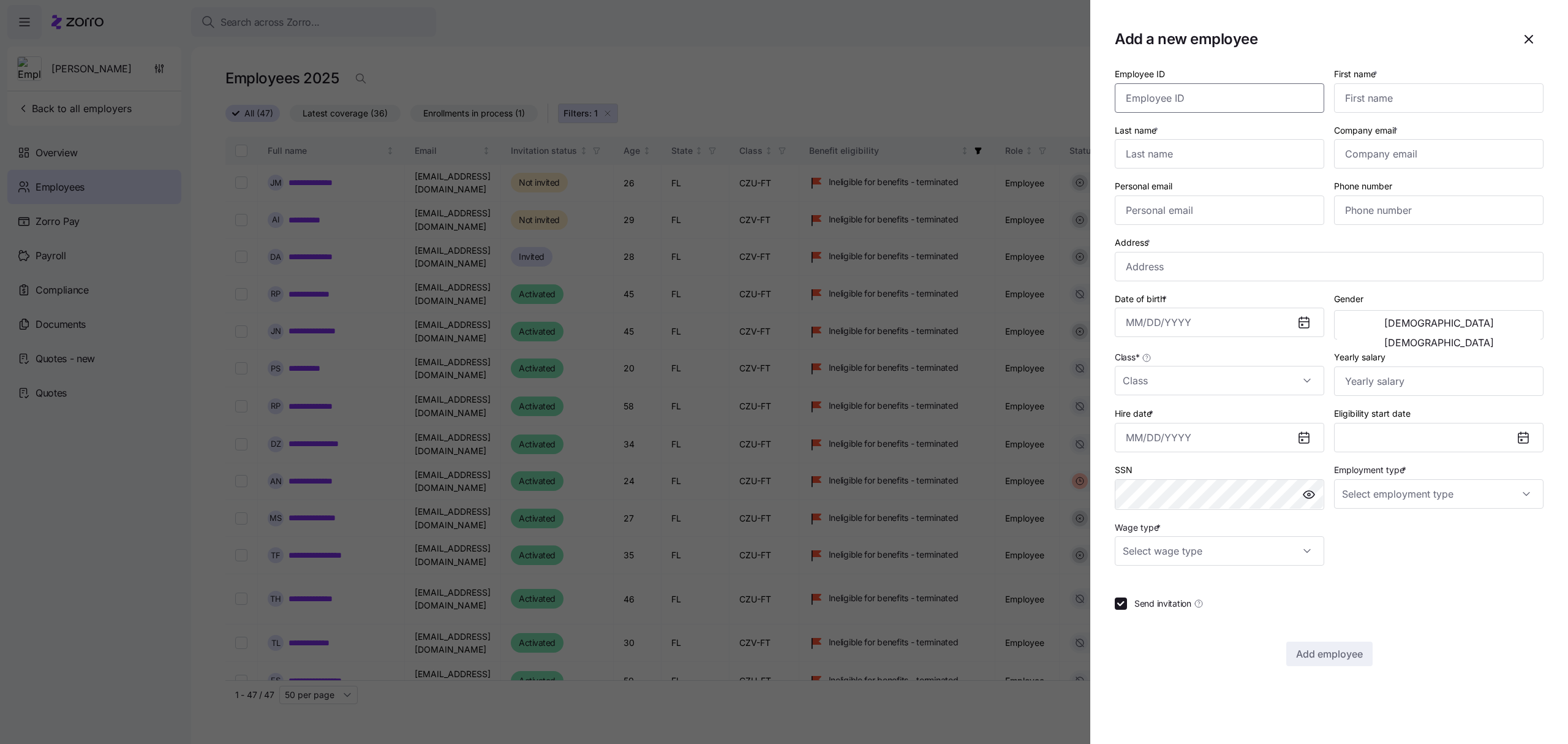
click at [1198, 103] on input "Employee ID" at bounding box center [1219, 98] width 209 height 29
type input "001137"
drag, startPoint x: 1361, startPoint y: 96, endPoint x: 1355, endPoint y: 91, distance: 7.8
click at [1361, 96] on input "First name *" at bounding box center [1439, 98] width 209 height 29
type input "[PERSON_NAME]"
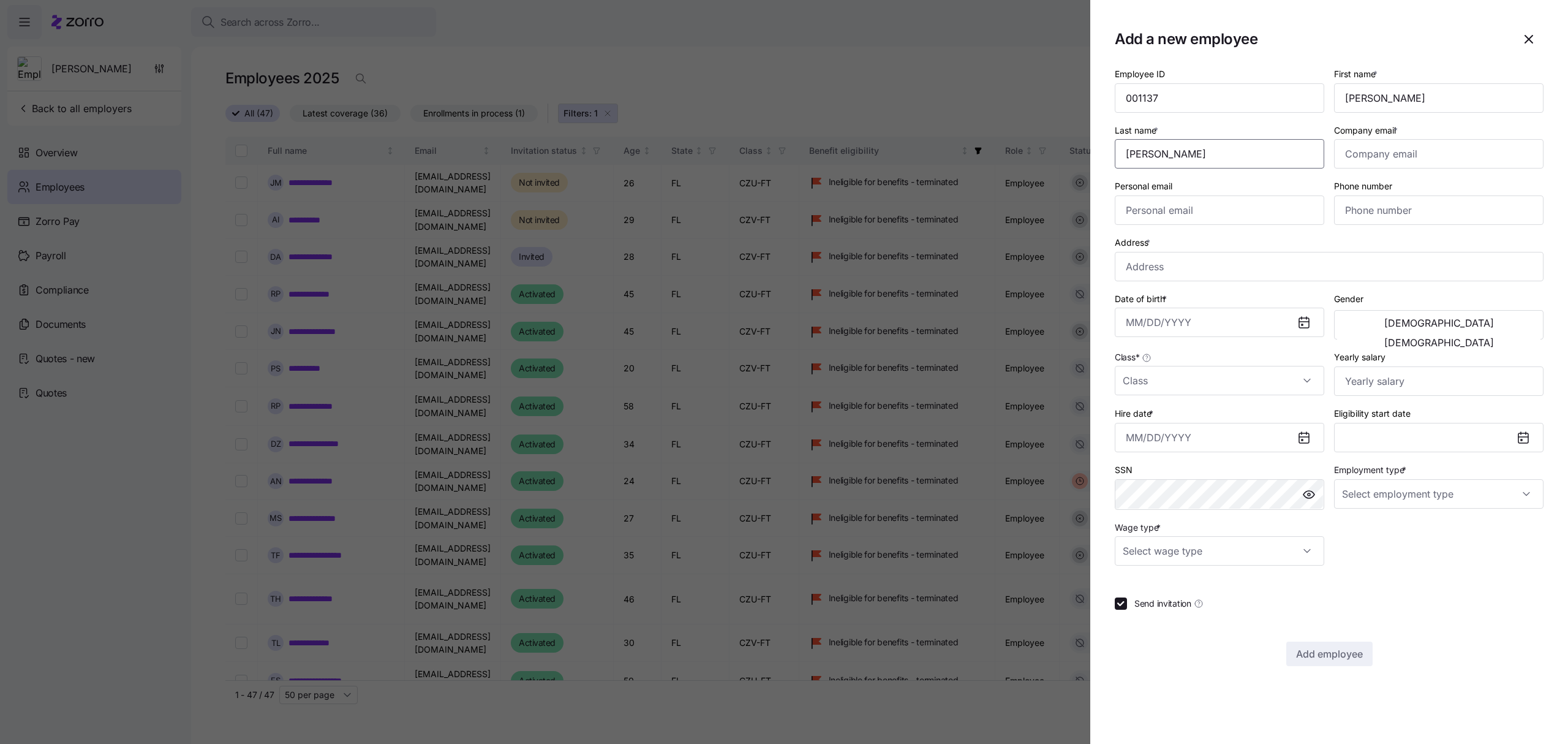
type input "[PERSON_NAME]"
click at [1369, 159] on input "Company email *" at bounding box center [1439, 153] width 209 height 29
paste input "[PERSON_NAME][EMAIL_ADDRESS][DOMAIN_NAME]"
type input "[PERSON_NAME][EMAIL_ADDRESS][DOMAIN_NAME]"
click at [1226, 208] on input "Personal email" at bounding box center [1219, 209] width 209 height 29
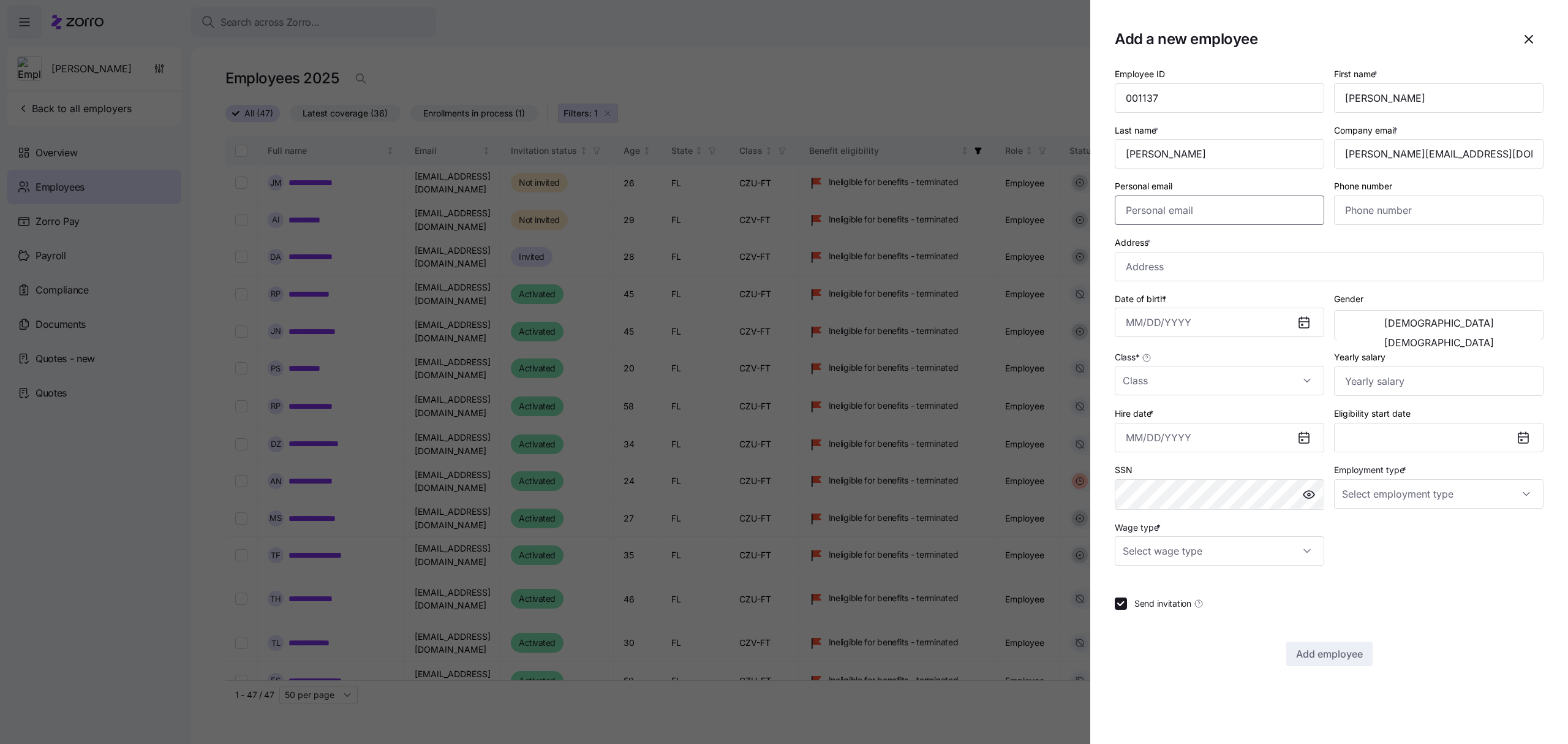
paste input "[PERSON_NAME][EMAIL_ADDRESS][DOMAIN_NAME]"
type input "[PERSON_NAME][EMAIL_ADDRESS][DOMAIN_NAME]"
click at [1389, 214] on input "Phone number" at bounding box center [1439, 209] width 209 height 29
paste input "[PHONE_NUMBER]"
type input "[PHONE_NUMBER]"
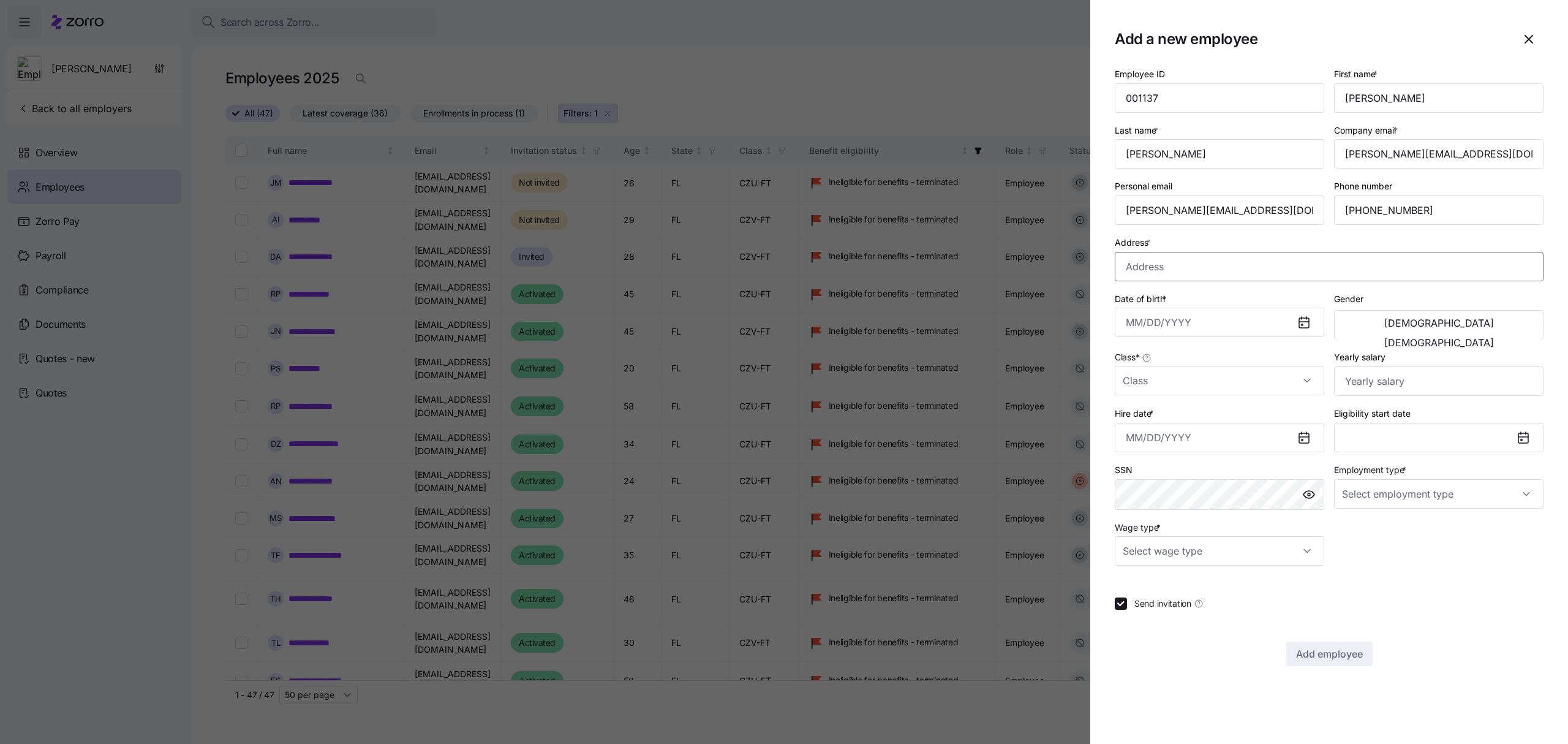
click at [1142, 268] on input "Address *" at bounding box center [1329, 266] width 429 height 29
paste input "[STREET_ADDRESS][PERSON_NAME]"
type input "[STREET_ADDRESS][PERSON_NAME]"
click at [1206, 318] on input "Date of birth *" at bounding box center [1219, 322] width 209 height 29
paste input "[DATE]"
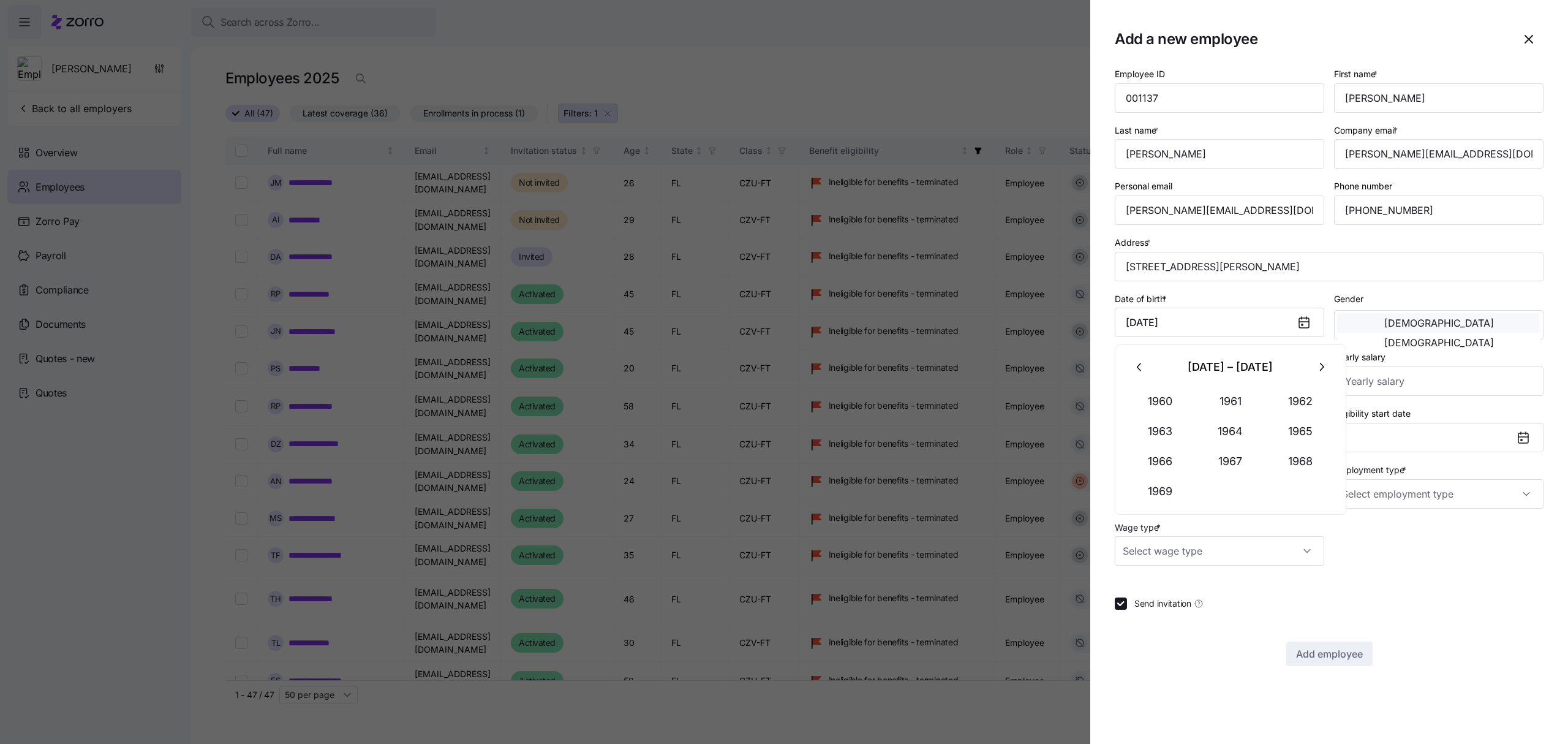
type input "[DATE]"
click at [1384, 320] on span "[DEMOGRAPHIC_DATA]" at bounding box center [1439, 323] width 109 height 10
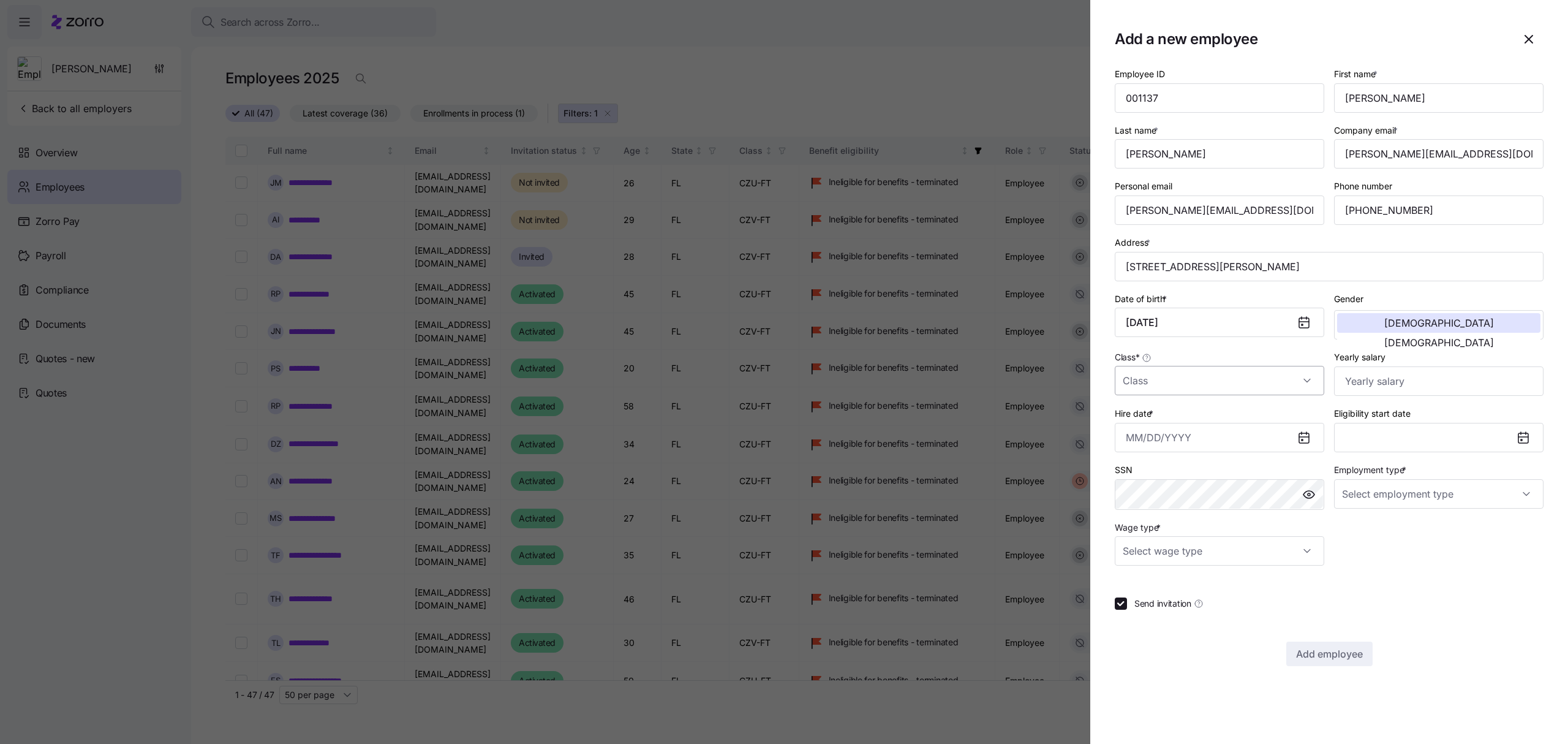
click at [1189, 373] on input "Class *" at bounding box center [1219, 380] width 209 height 29
click at [1169, 441] on div "CZU-FT" at bounding box center [1220, 445] width 200 height 26
type input "CZU-FT"
click at [1380, 377] on input "Yearly salary" at bounding box center [1439, 381] width 209 height 29
click at [1207, 441] on input "Hire date *" at bounding box center [1219, 437] width 209 height 29
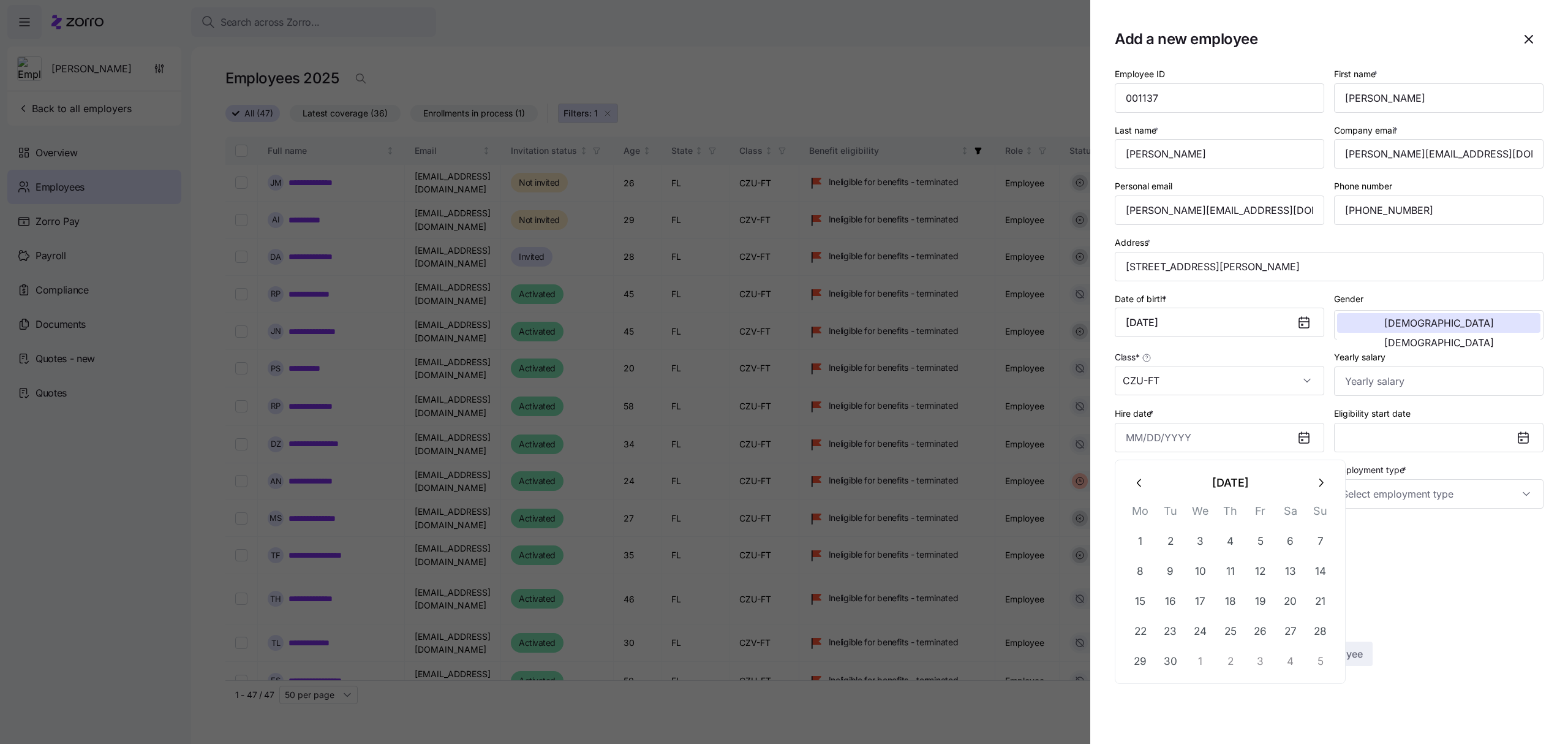
click at [1143, 483] on icon "button" at bounding box center [1140, 483] width 14 height 14
click at [1142, 632] on button "18" at bounding box center [1140, 630] width 29 height 29
type input "[DATE]"
click at [1392, 497] on input "Employment type *" at bounding box center [1439, 493] width 209 height 29
click at [1387, 529] on div "Full Time" at bounding box center [1439, 535] width 200 height 26
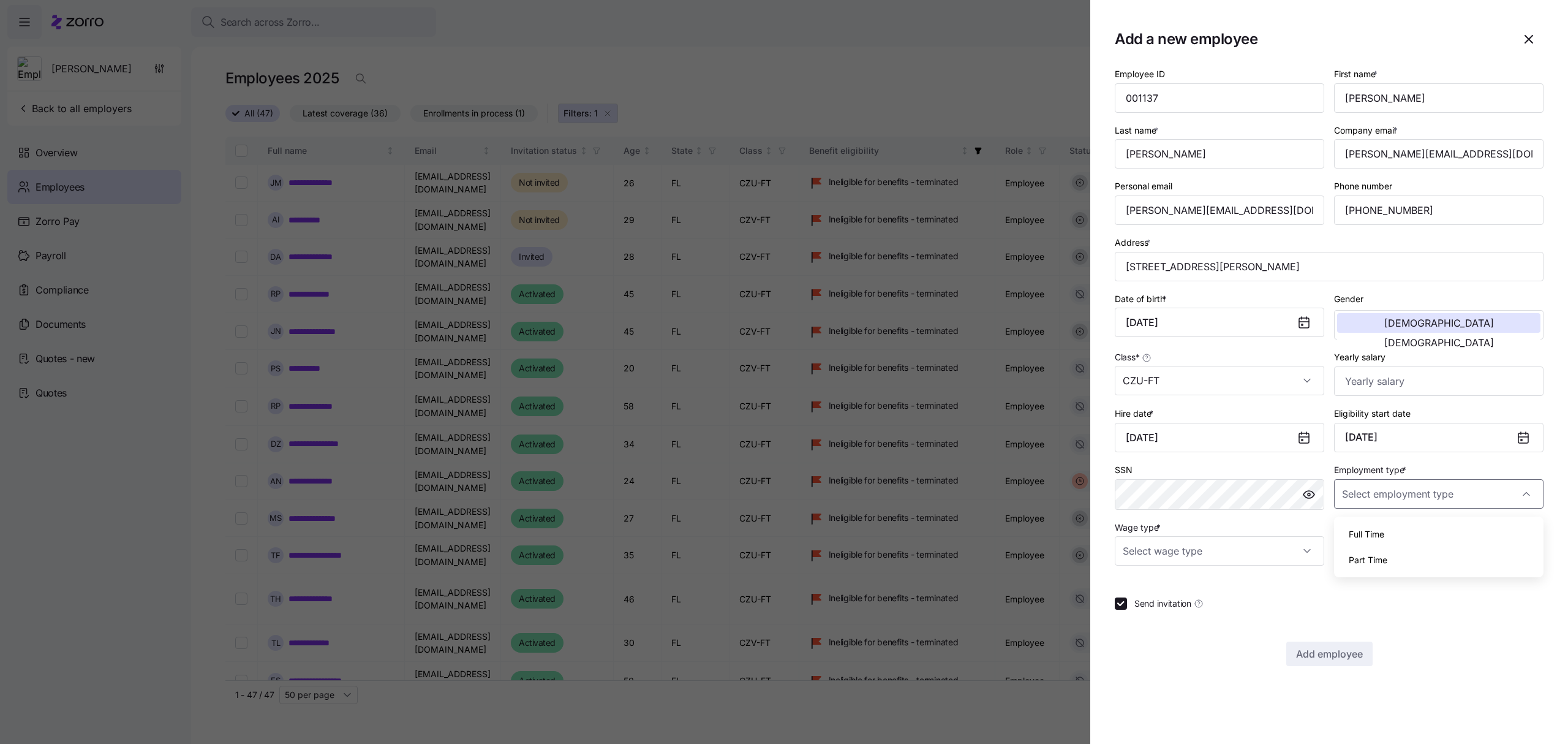
type input "Full Time"
drag, startPoint x: 1508, startPoint y: 152, endPoint x: 1340, endPoint y: 156, distance: 168.0
click at [1340, 156] on input "[PERSON_NAME][EMAIL_ADDRESS][DOMAIN_NAME]" at bounding box center [1439, 153] width 209 height 29
click at [1478, 656] on div "Add employee" at bounding box center [1329, 654] width 429 height 24
click at [1311, 547] on input "Wage type *" at bounding box center [1219, 550] width 209 height 29
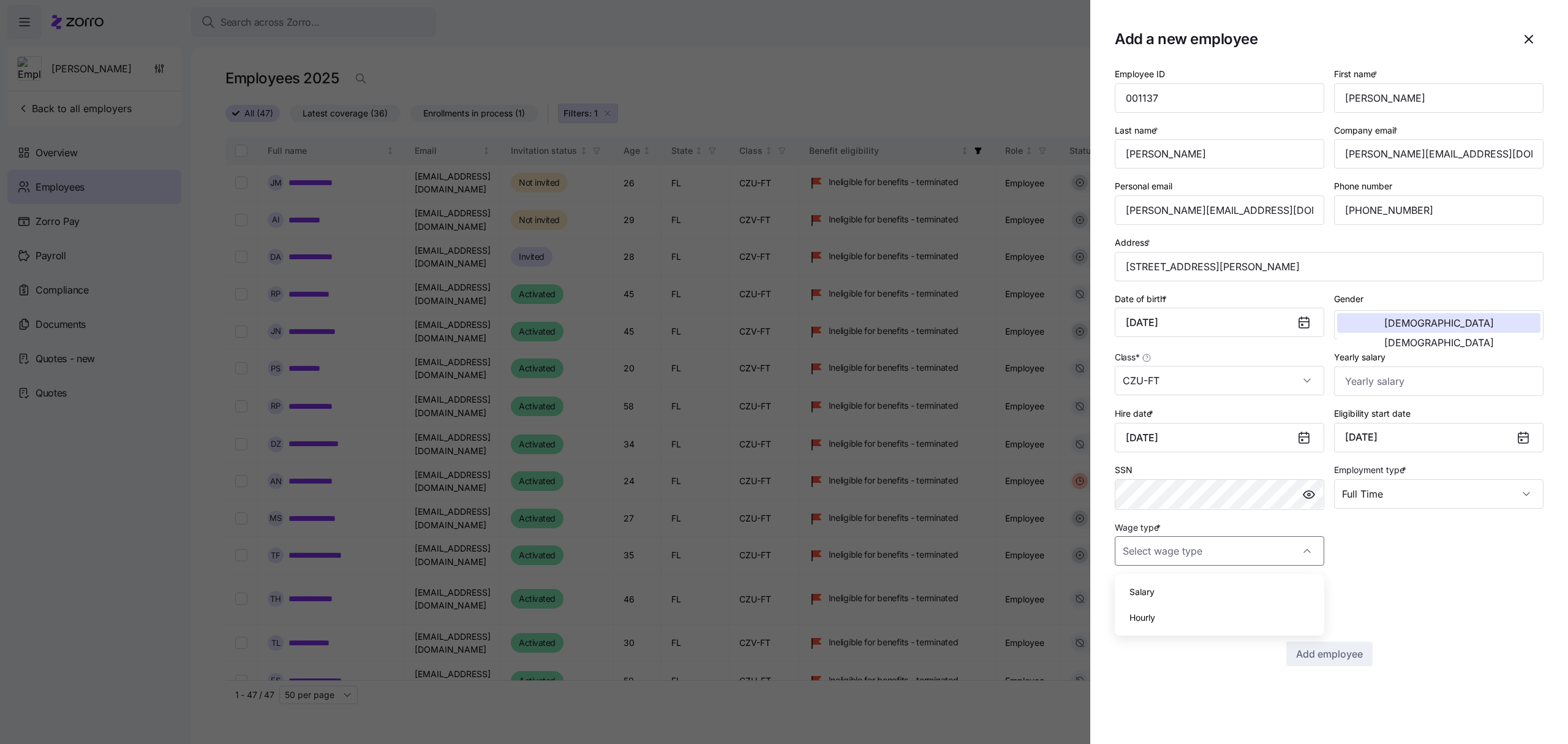
click at [1159, 584] on div "Salary" at bounding box center [1220, 592] width 200 height 26
type input "Salary"
click at [1326, 655] on span "Add employee" at bounding box center [1329, 654] width 67 height 15
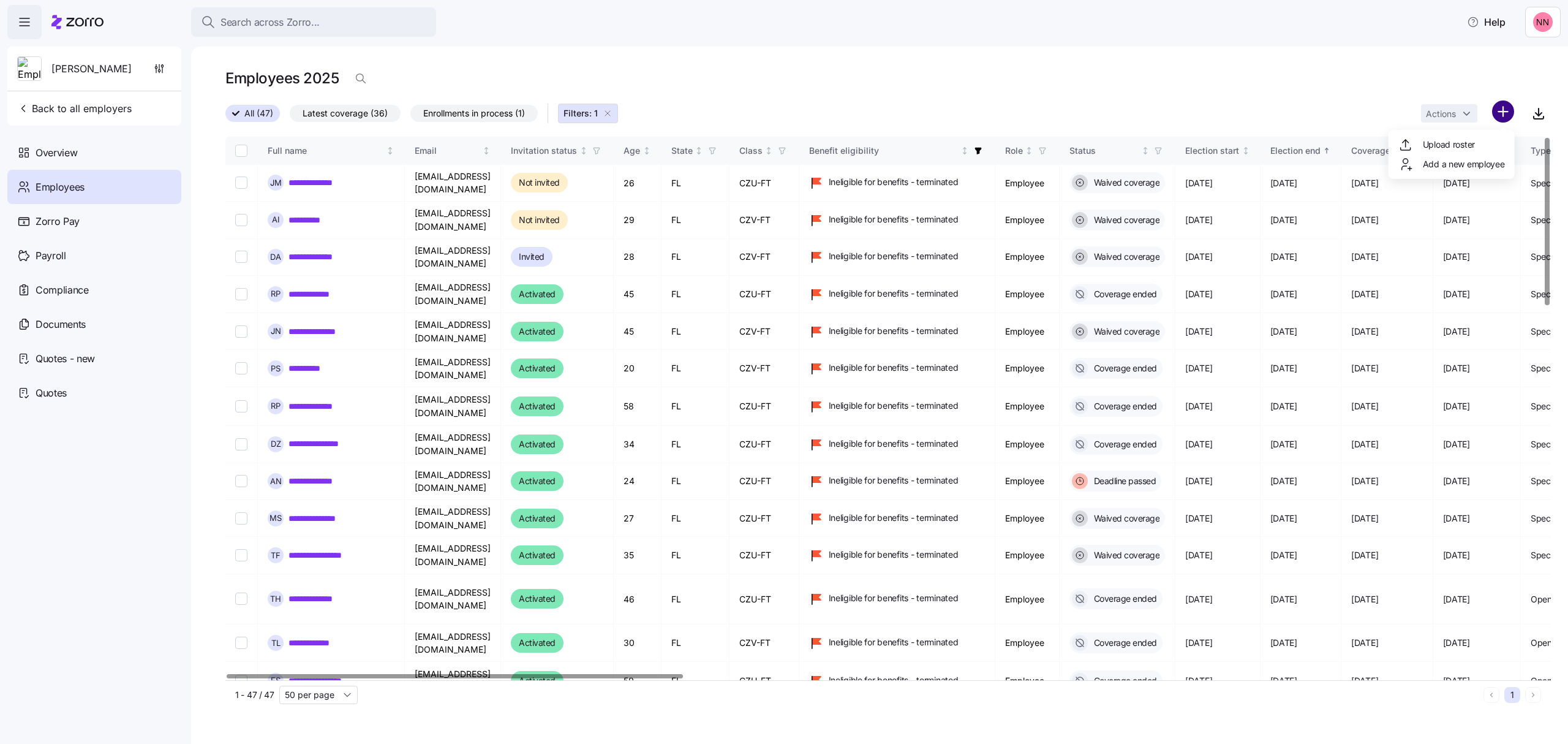
click at [1505, 105] on html "**********" at bounding box center [784, 368] width 1568 height 737
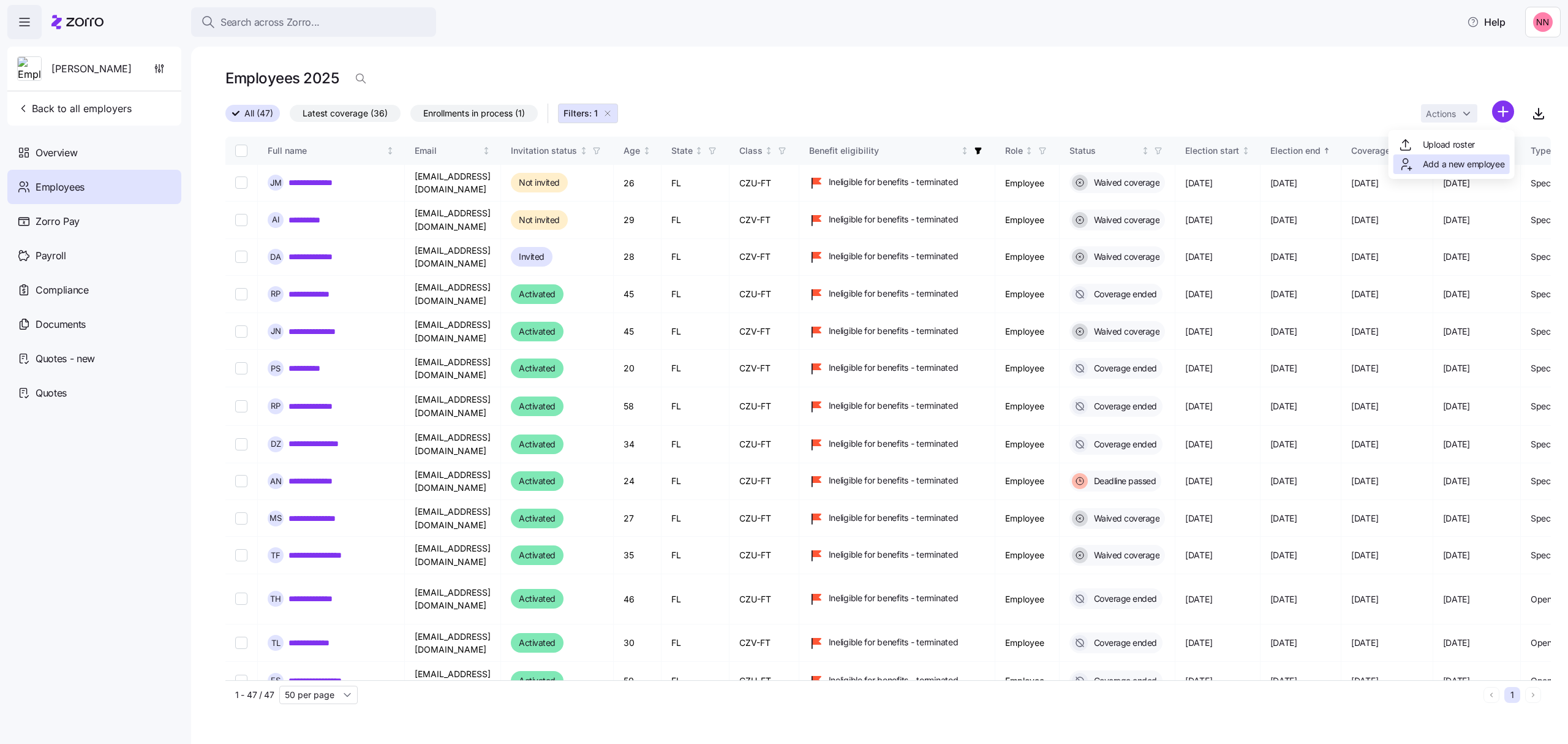
click at [1466, 164] on span "Add a new employee" at bounding box center [1463, 164] width 82 height 12
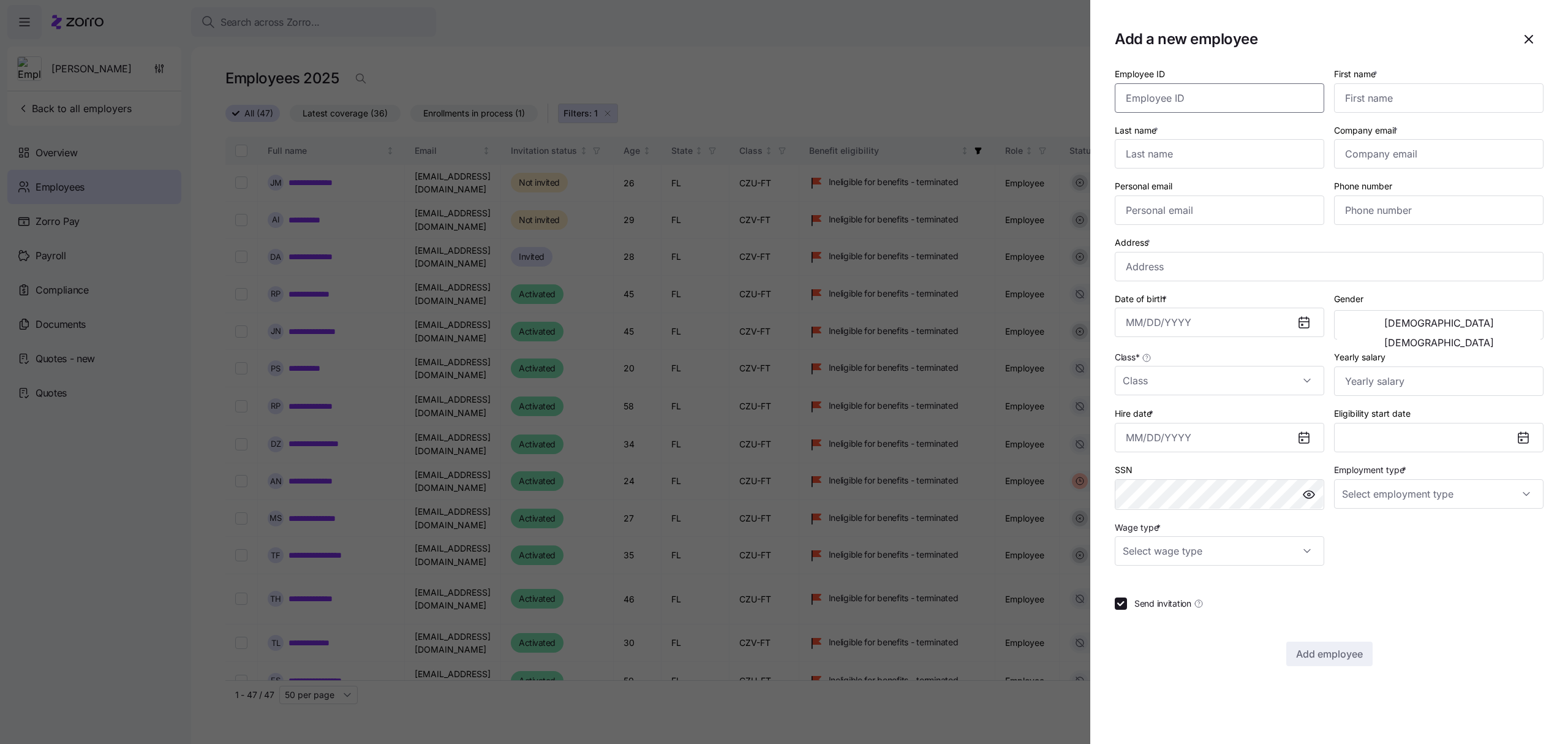
click at [1231, 102] on input "Employee ID" at bounding box center [1219, 98] width 209 height 29
type input "001140"
click at [1414, 96] on input "First name *" at bounding box center [1439, 98] width 209 height 29
type input "[PERSON_NAME]"
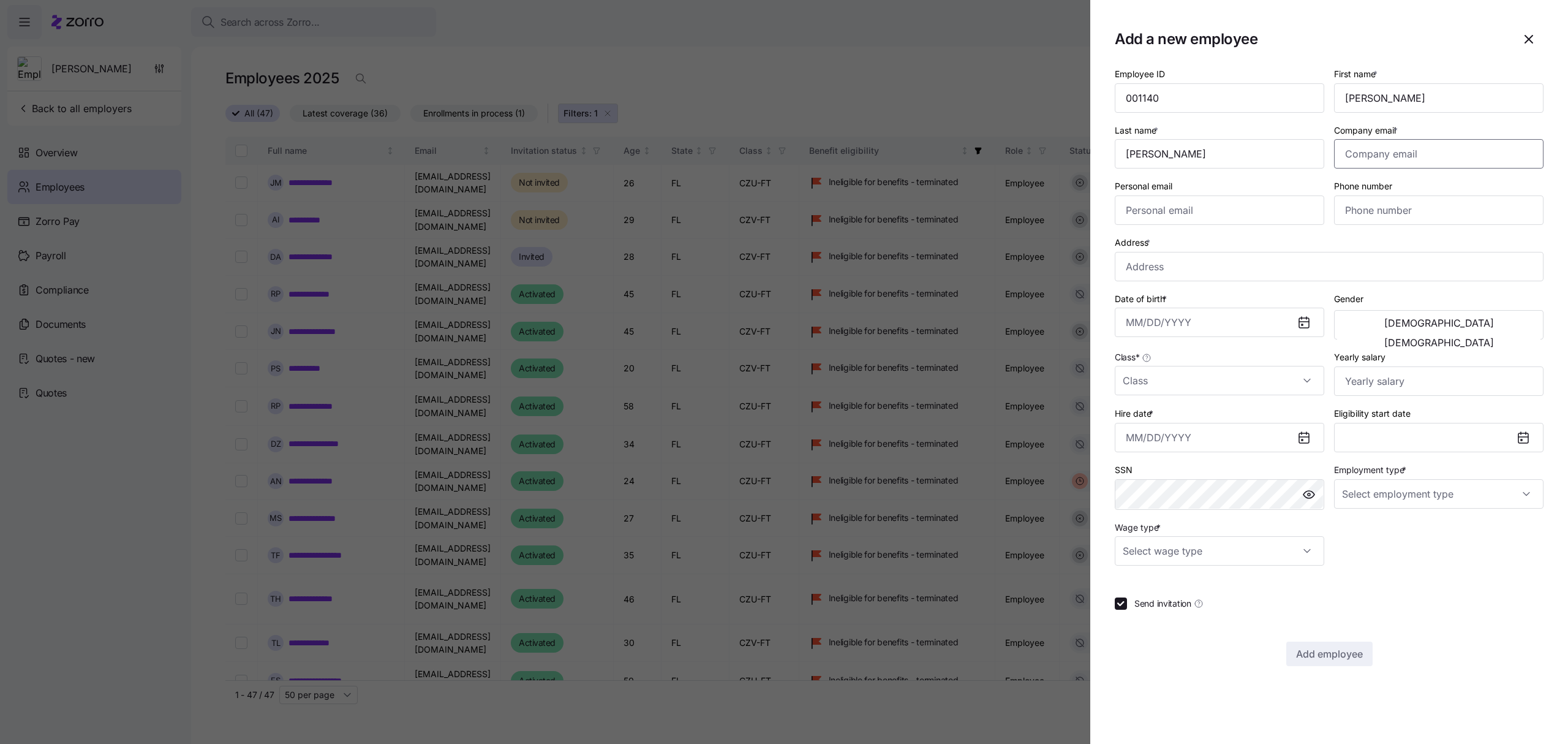
click at [1450, 151] on input "Company email *" at bounding box center [1439, 153] width 209 height 29
paste input "[EMAIL_ADDRESS][DOMAIN_NAME]"
type input "[EMAIL_ADDRESS][DOMAIN_NAME]"
click at [1181, 216] on input "Personal email" at bounding box center [1219, 209] width 209 height 29
paste input "[EMAIL_ADDRESS][DOMAIN_NAME]"
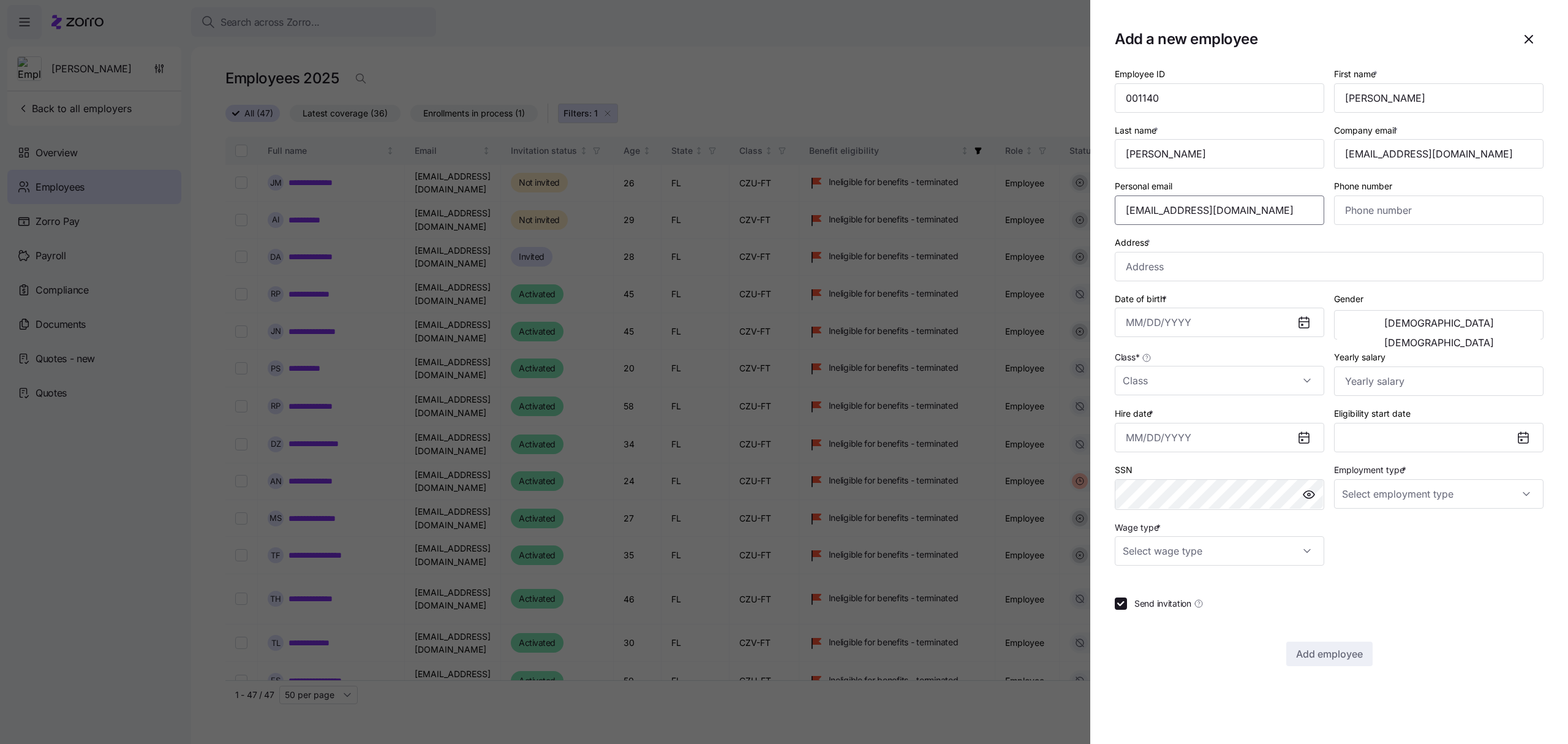
type input "[EMAIL_ADDRESS][DOMAIN_NAME]"
click at [1374, 212] on input "Phone number" at bounding box center [1439, 209] width 209 height 29
paste input "[PHONE_NUMBER]"
type input "[PHONE_NUMBER]"
drag, startPoint x: 1143, startPoint y: 282, endPoint x: 1149, endPoint y: 275, distance: 9.2
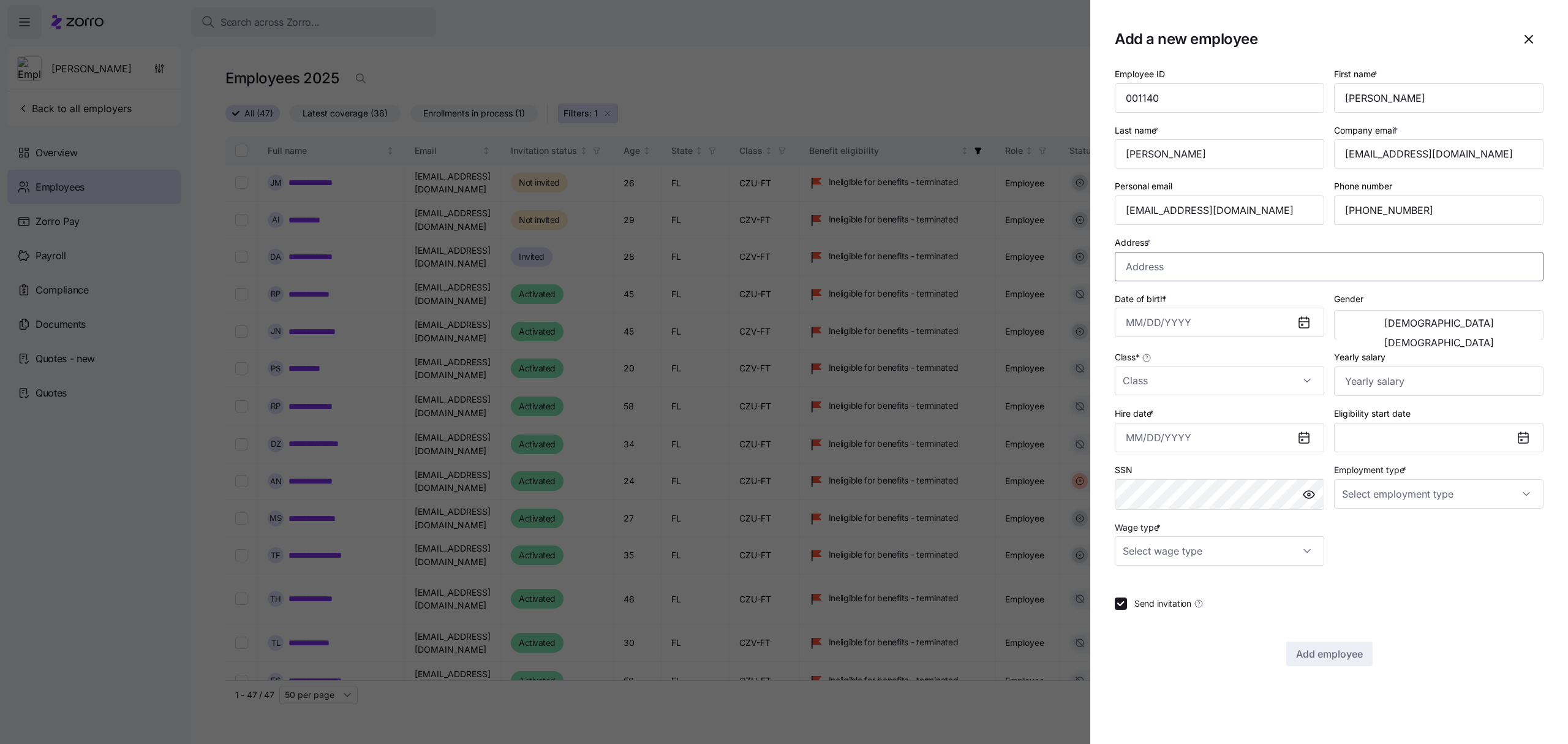
click at [1143, 281] on input "Address *" at bounding box center [1329, 266] width 429 height 29
paste input "[STREET_ADDRESS][PERSON_NAME]"
type input "[STREET_ADDRESS][PERSON_NAME]"
click at [1182, 314] on input "Date of birth *" at bounding box center [1219, 322] width 209 height 29
paste input "[DATE]"
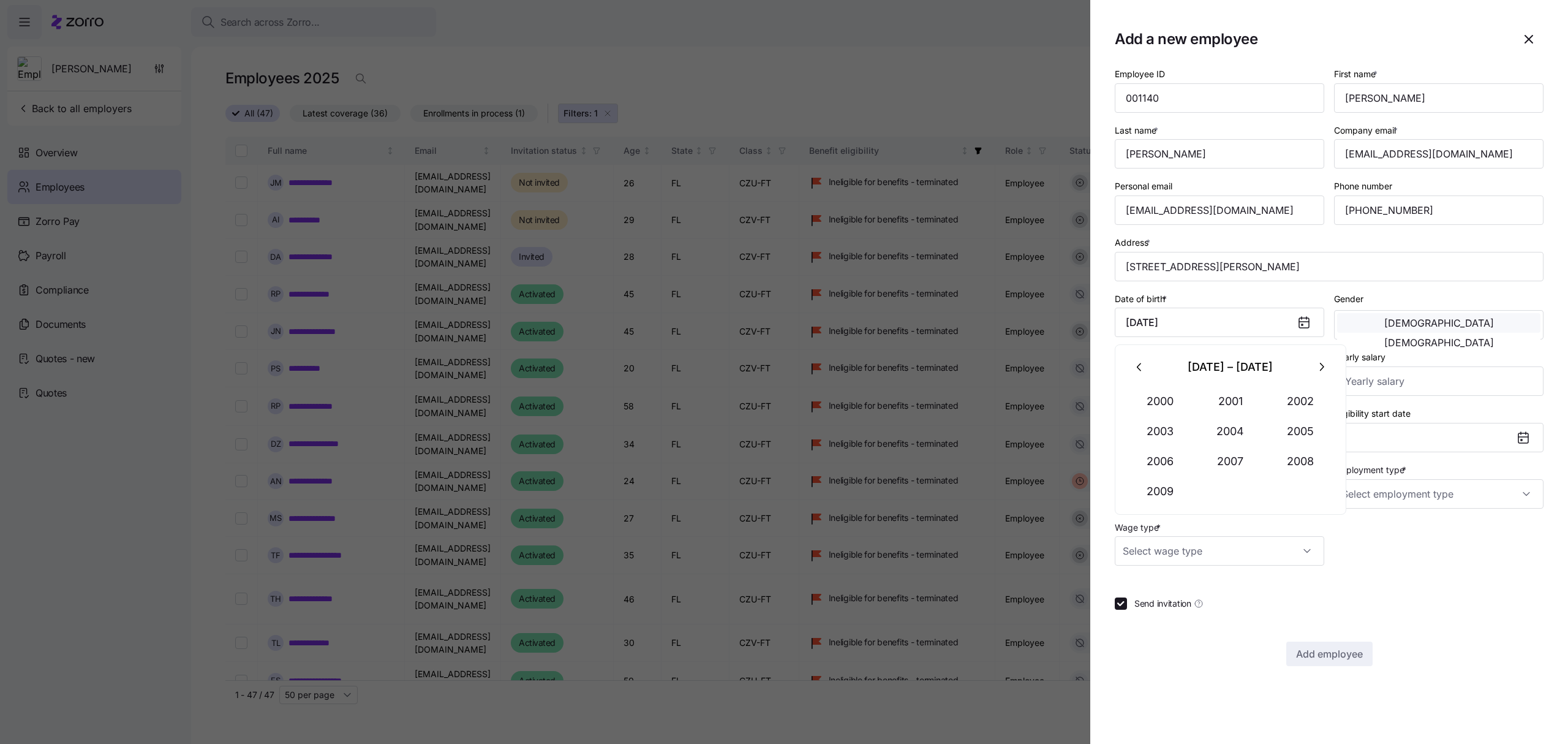
type input "[DATE]"
click at [1392, 322] on span "[DEMOGRAPHIC_DATA]" at bounding box center [1439, 323] width 109 height 10
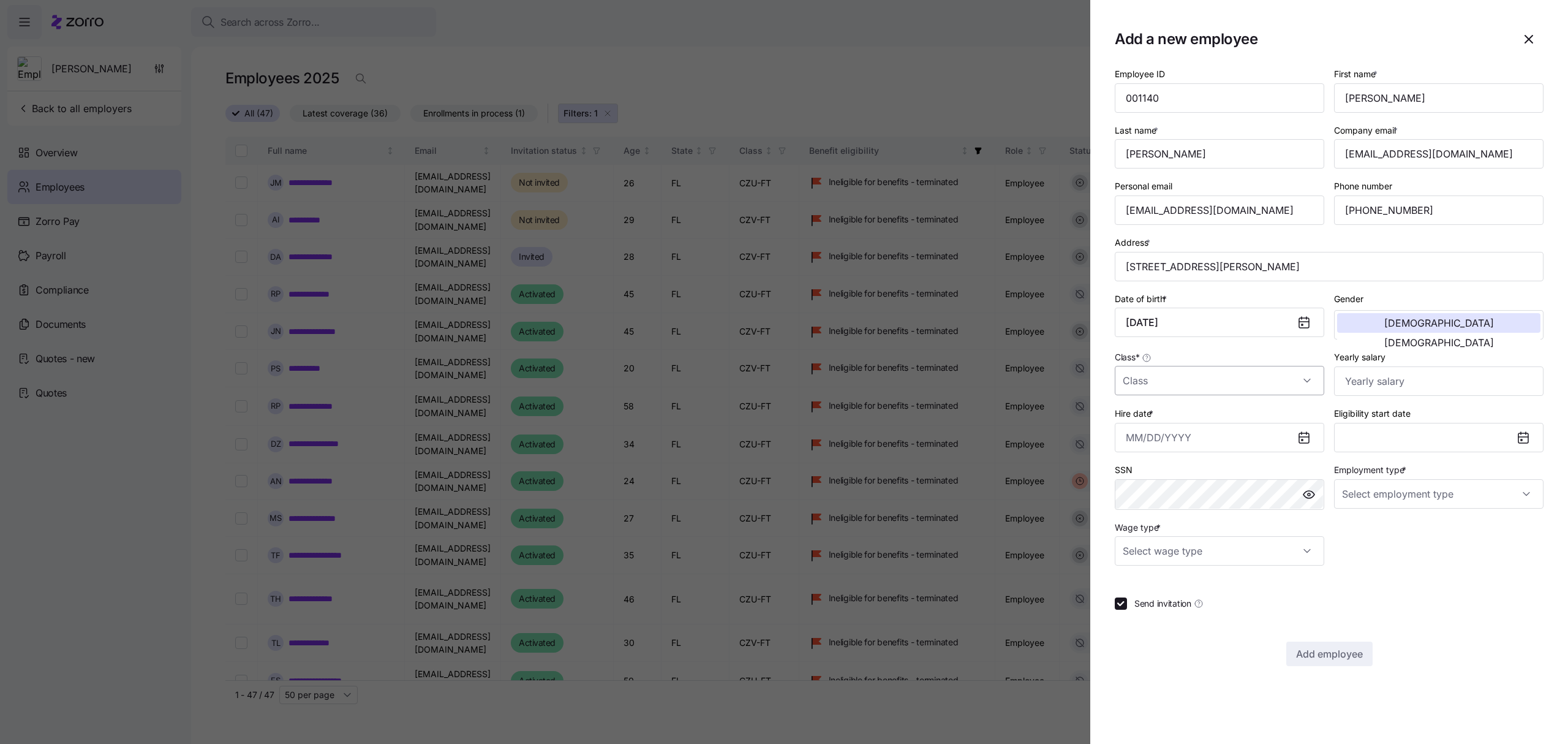
click at [1195, 381] on input "Class *" at bounding box center [1219, 380] width 209 height 29
click at [1164, 437] on div "CZU-FT" at bounding box center [1220, 445] width 200 height 26
type input "CZU-FT"
click at [1208, 436] on input "Hire date *" at bounding box center [1219, 437] width 209 height 29
click at [1142, 479] on icon "button" at bounding box center [1140, 483] width 14 height 14
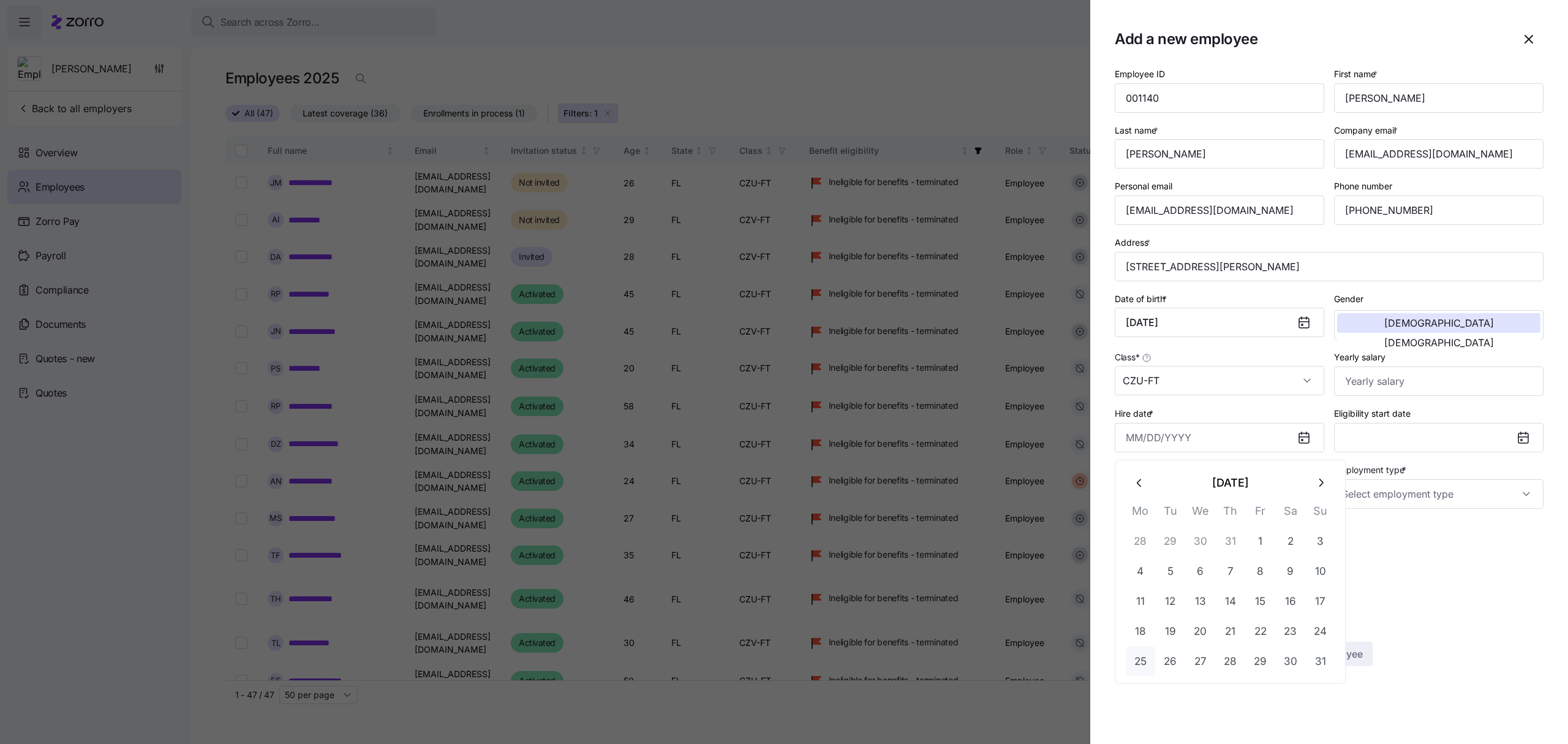
click at [1138, 658] on button "25" at bounding box center [1140, 660] width 29 height 29
type input "[DATE]"
click at [1382, 493] on input "Employment type *" at bounding box center [1439, 493] width 209 height 29
click at [1382, 528] on span "Full Time" at bounding box center [1366, 535] width 35 height 14
type input "Full Time"
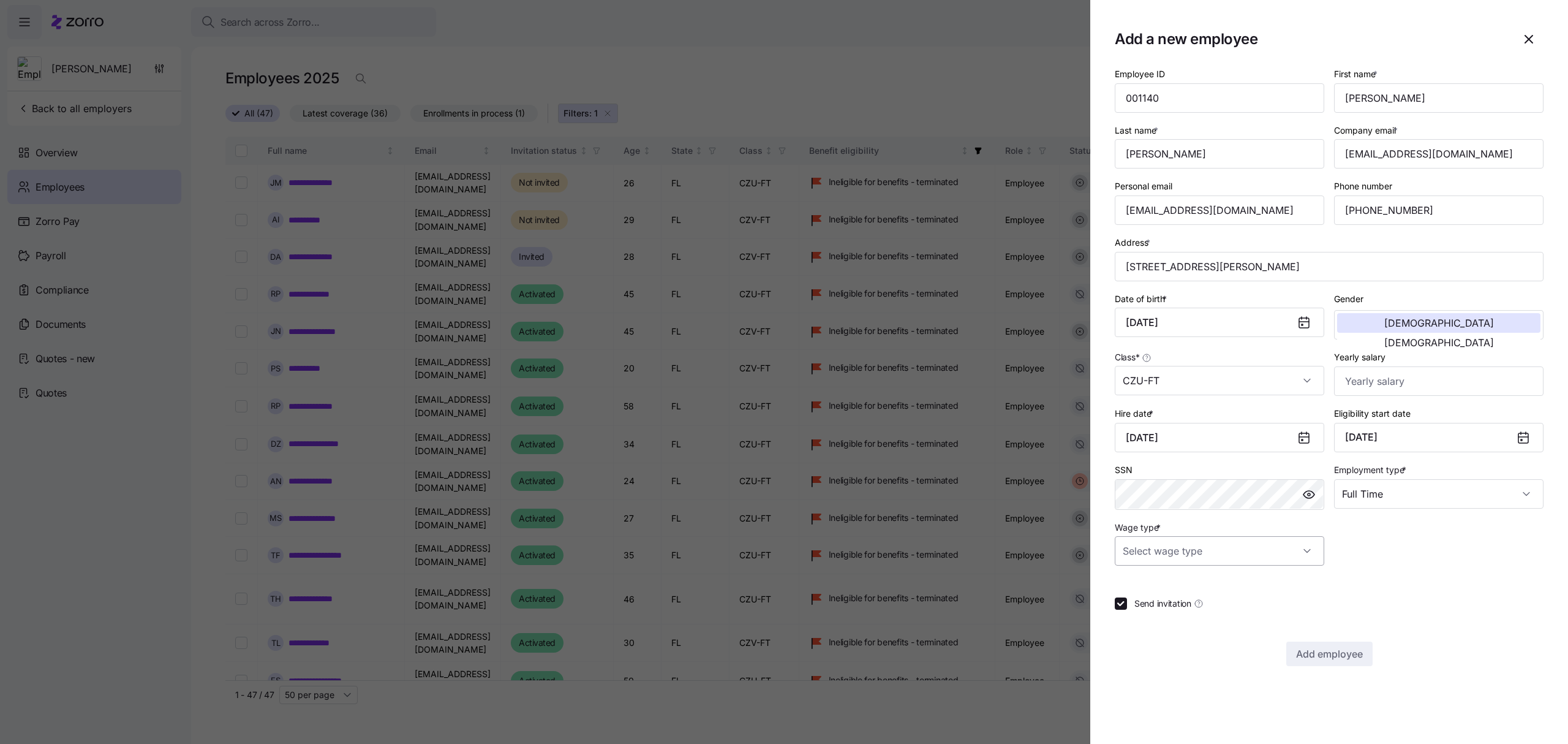
click at [1312, 546] on input "Wage type *" at bounding box center [1219, 550] width 209 height 29
click at [1172, 590] on div "Salary" at bounding box center [1220, 592] width 200 height 26
type input "Salary"
click at [1339, 656] on span "Add employee" at bounding box center [1329, 654] width 67 height 15
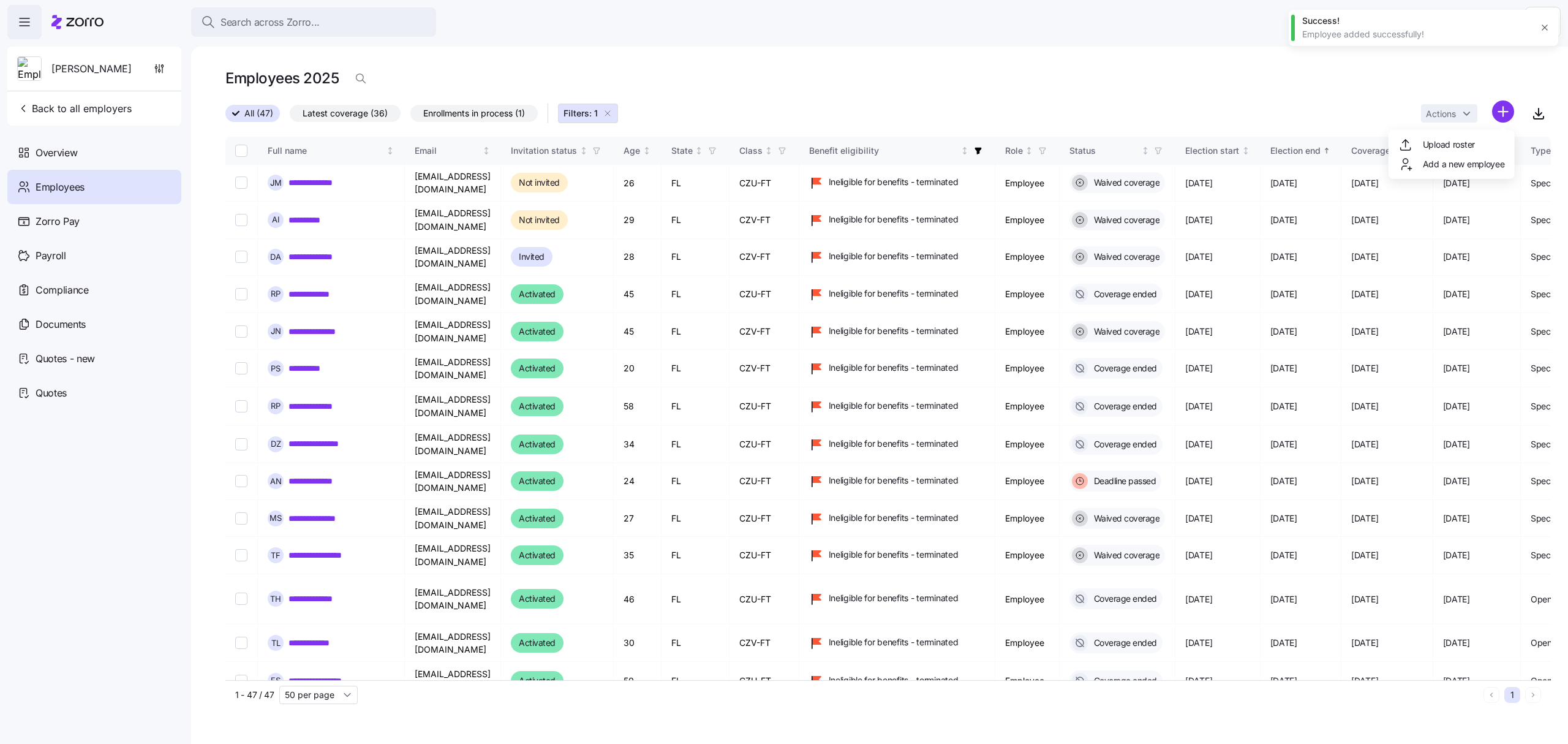
click at [1503, 110] on html "**********" at bounding box center [784, 368] width 1568 height 737
click at [1472, 163] on span "Add a new employee" at bounding box center [1463, 164] width 82 height 12
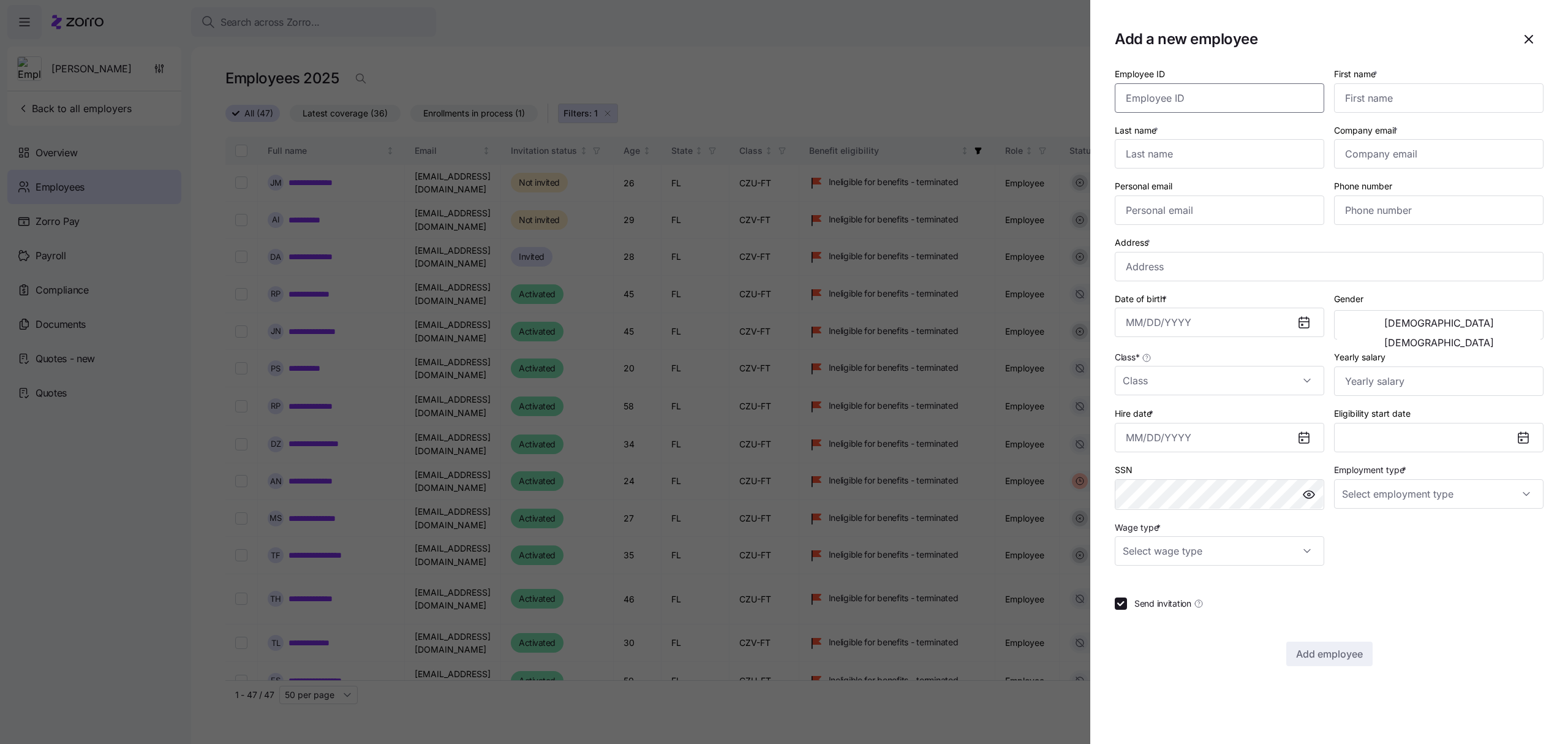
click at [1184, 101] on input "Employee ID" at bounding box center [1219, 98] width 209 height 29
type input "001142"
click at [1404, 84] on input "First name *" at bounding box center [1439, 98] width 209 height 29
type input "[PERSON_NAME]"
type input "Hase"
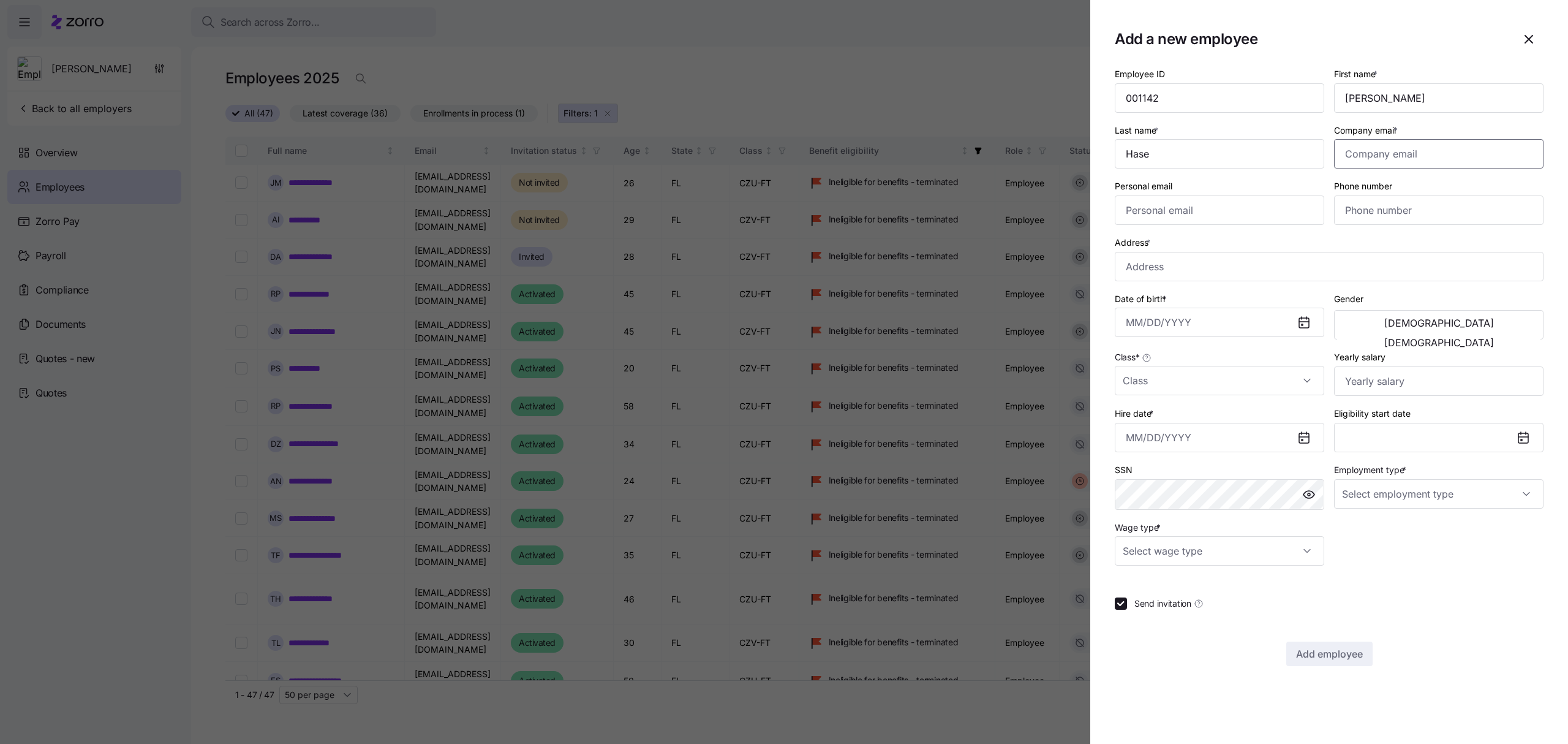
click at [1441, 152] on input "Company email *" at bounding box center [1439, 153] width 209 height 29
paste input "[PERSON_NAME][EMAIL_ADDRESS][DOMAIN_NAME]"
type input "[PERSON_NAME][EMAIL_ADDRESS][DOMAIN_NAME]"
click at [1176, 207] on input "Personal email" at bounding box center [1219, 209] width 209 height 29
paste input "[EMAIL_ADDRESS][DOMAIN_NAME]"
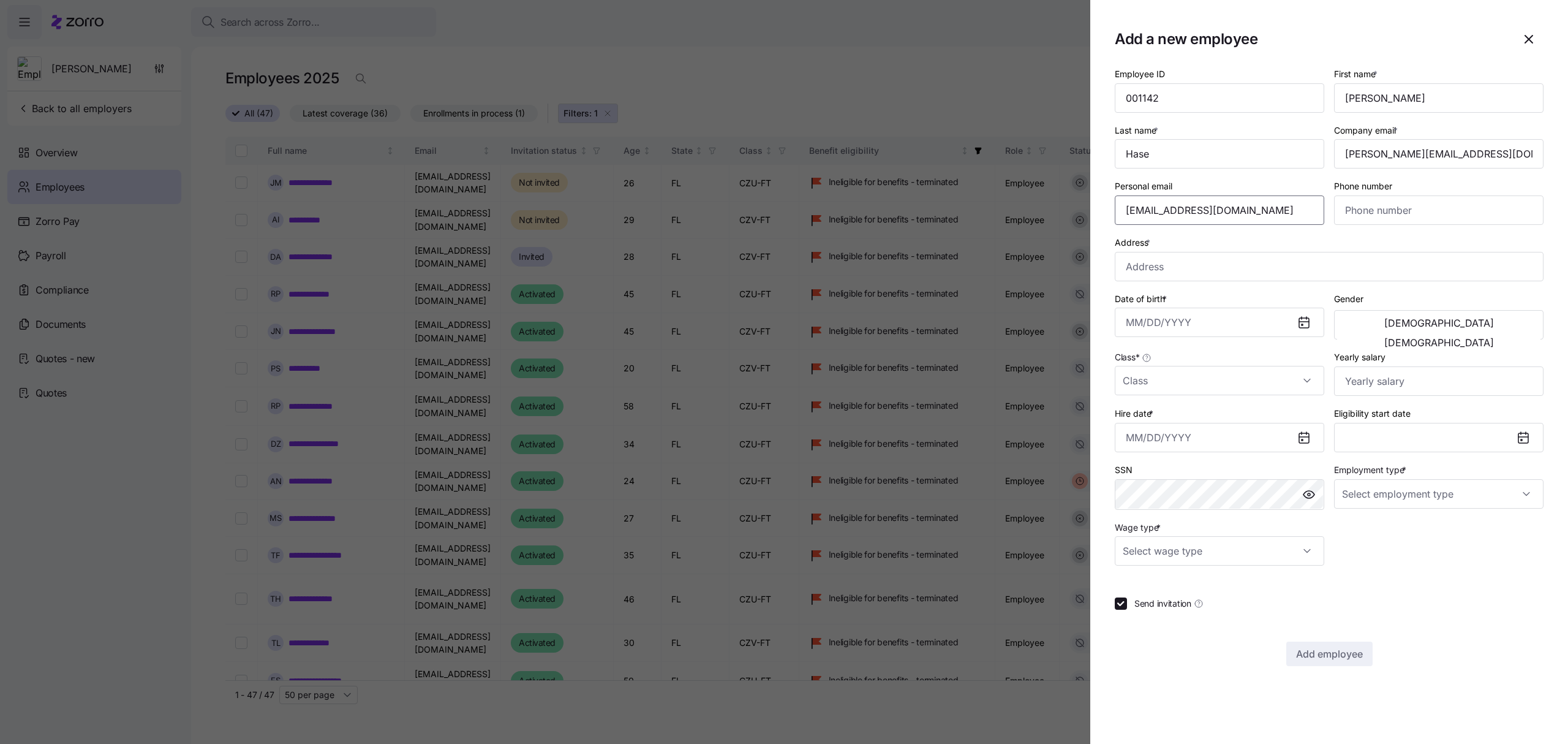
type input "[EMAIL_ADDRESS][DOMAIN_NAME]"
click at [1409, 211] on input "Phone number" at bounding box center [1439, 209] width 209 height 29
paste input "[PHONE_NUMBER]"
type input "[PHONE_NUMBER]"
click at [1146, 269] on input "Address *" at bounding box center [1329, 266] width 429 height 29
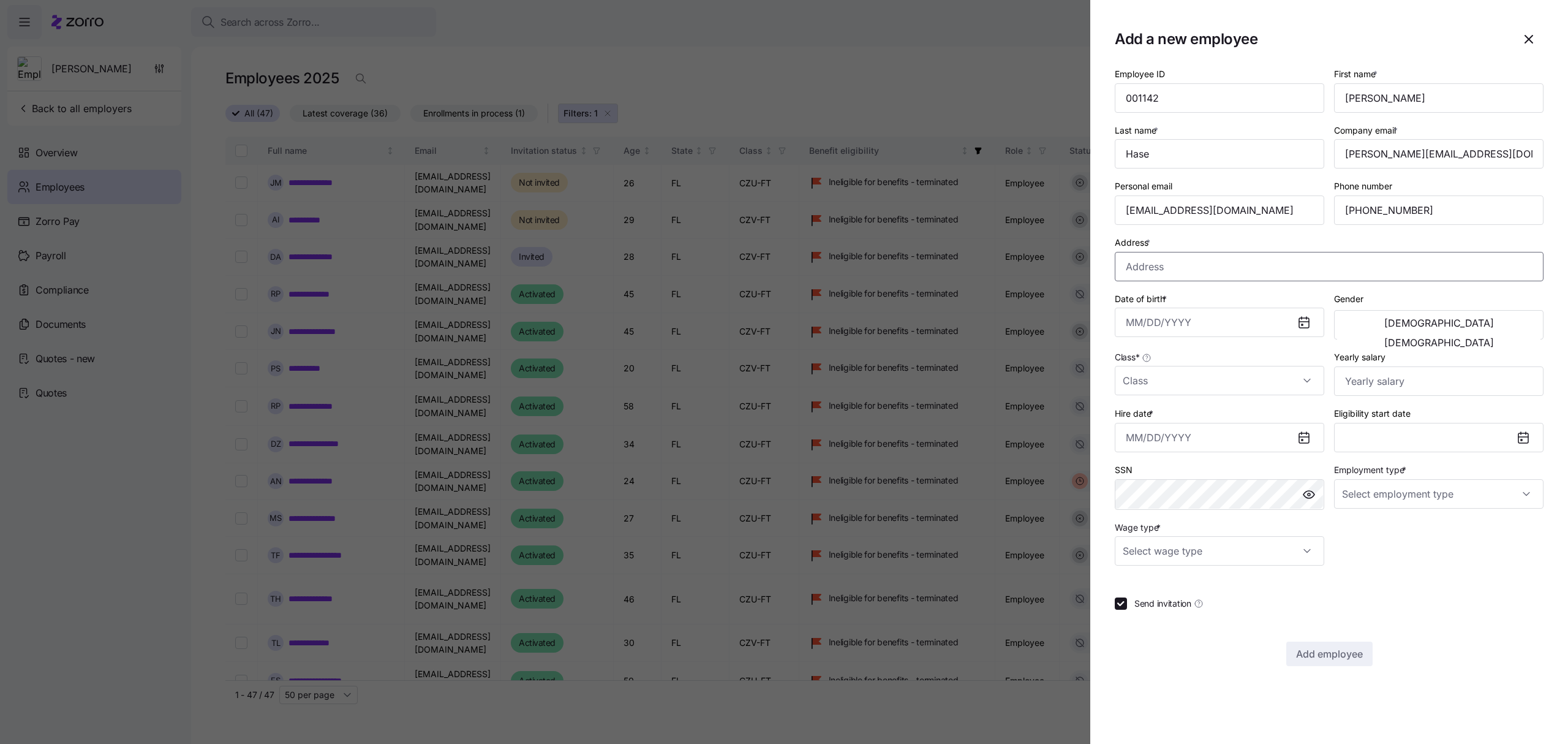
paste input "[STREET_ADDRESS]"
type input "[STREET_ADDRESS]"
click at [1170, 324] on input "Date of birth *" at bounding box center [1219, 322] width 209 height 29
paste input "[DATE]"
type input "[DATE]"
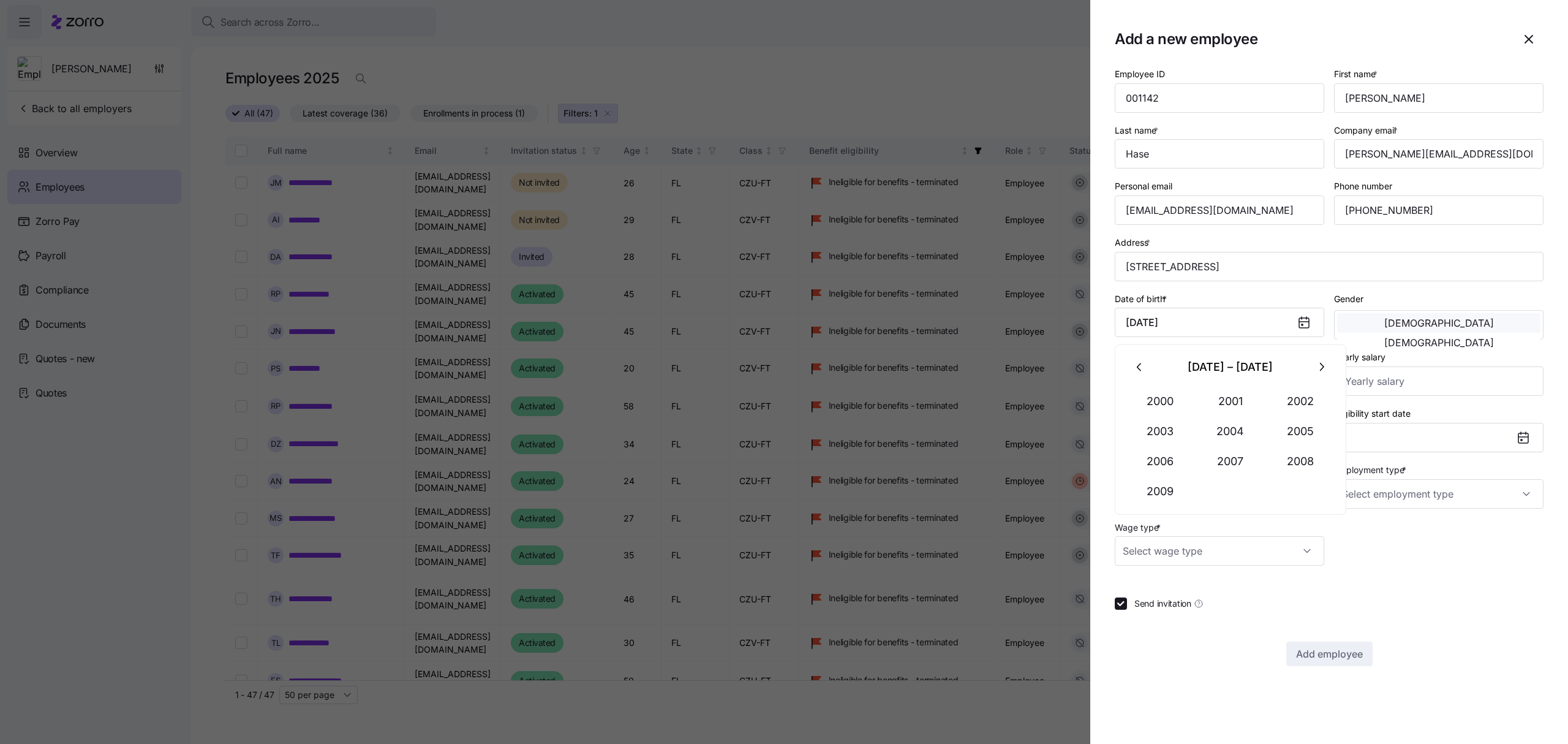
click at [1393, 322] on span "[DEMOGRAPHIC_DATA]" at bounding box center [1439, 323] width 109 height 10
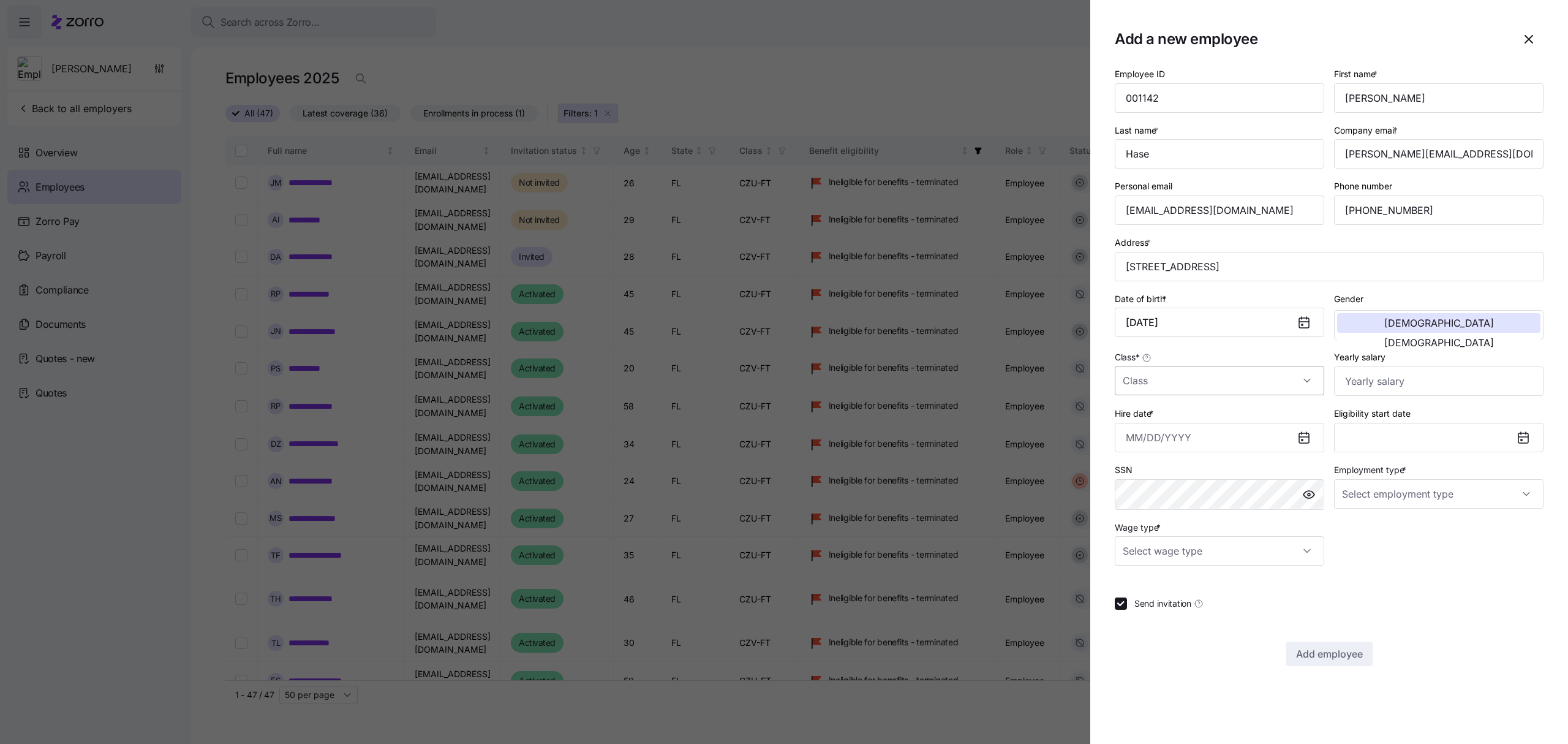
click at [1272, 377] on input "Class *" at bounding box center [1219, 380] width 209 height 29
click at [1195, 446] on div "CZU-FT" at bounding box center [1220, 445] width 200 height 26
type input "CZU-FT"
click at [1244, 442] on input "Hire date *" at bounding box center [1219, 437] width 209 height 29
click at [1227, 533] on button "4" at bounding box center [1230, 541] width 29 height 29
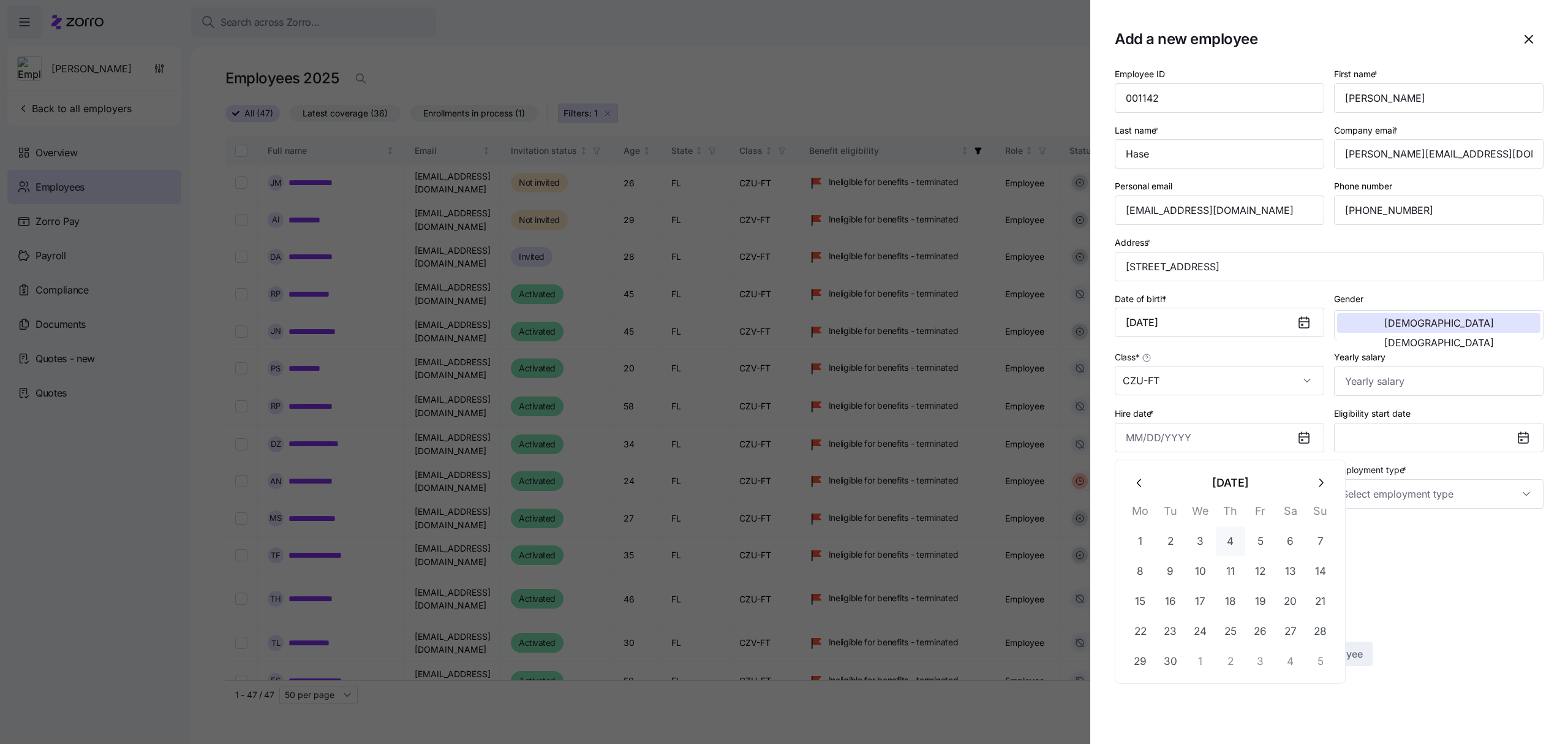
type input "[DATE]"
click at [1524, 495] on input "Employment type *" at bounding box center [1439, 493] width 209 height 29
click at [1378, 526] on div "Full Time" at bounding box center [1439, 535] width 200 height 26
type input "Full Time"
click at [1306, 552] on input "Wage type *" at bounding box center [1219, 550] width 209 height 29
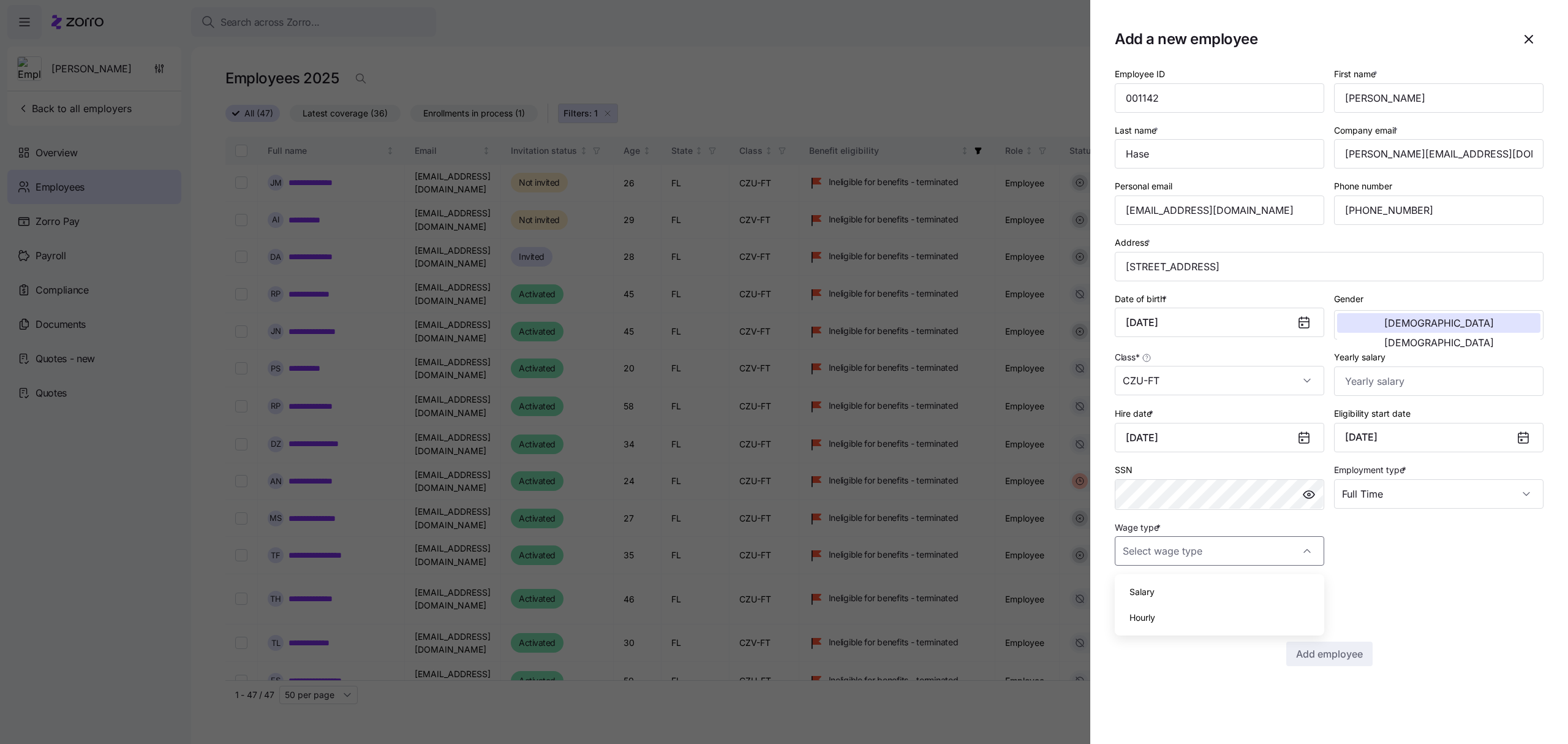
click at [1155, 623] on span "Hourly" at bounding box center [1142, 618] width 26 height 14
type input "Hourly"
click at [1320, 655] on span "Add employee" at bounding box center [1329, 654] width 67 height 15
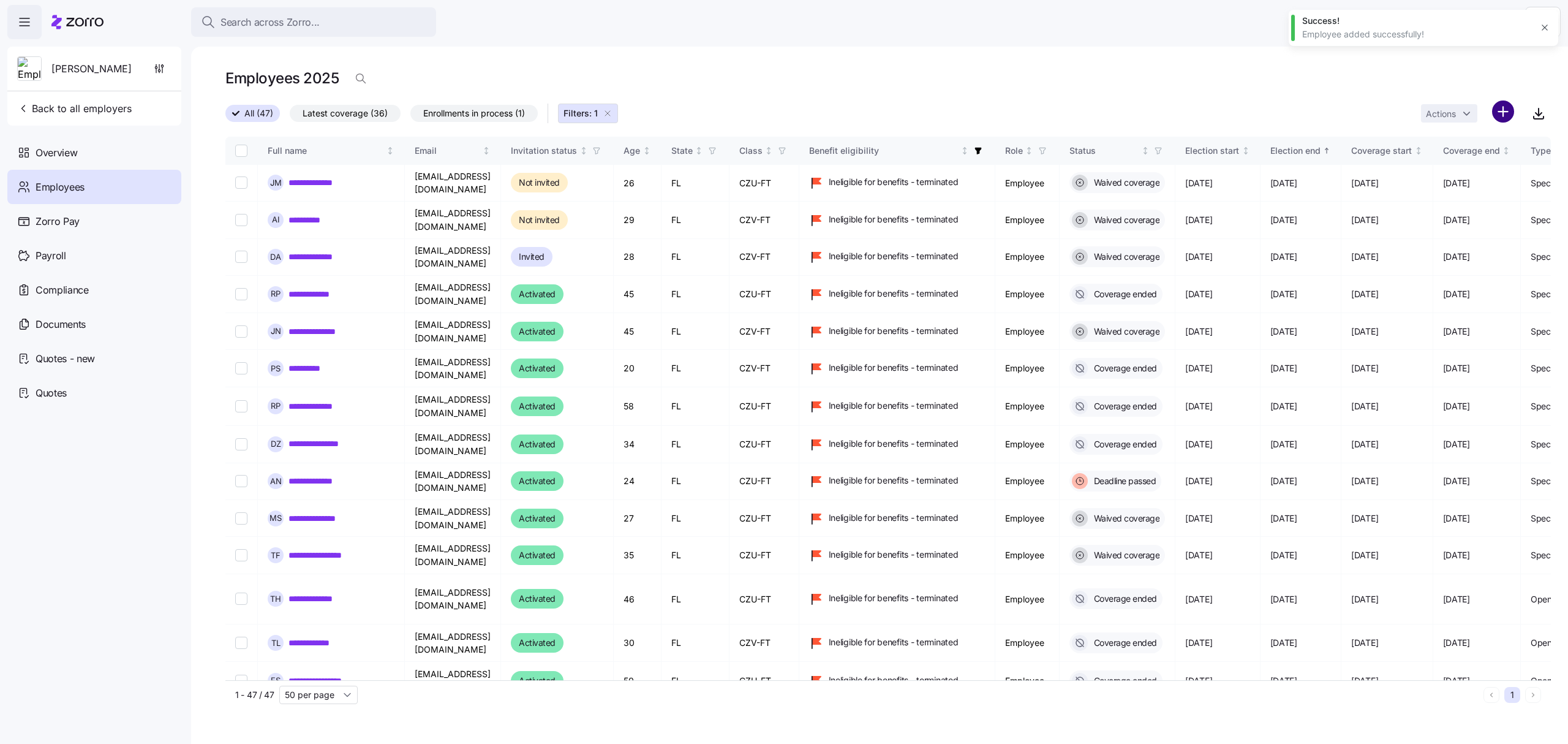
click at [1499, 109] on html "**********" at bounding box center [784, 368] width 1568 height 737
click at [1468, 164] on span "Add a new employee" at bounding box center [1463, 164] width 82 height 12
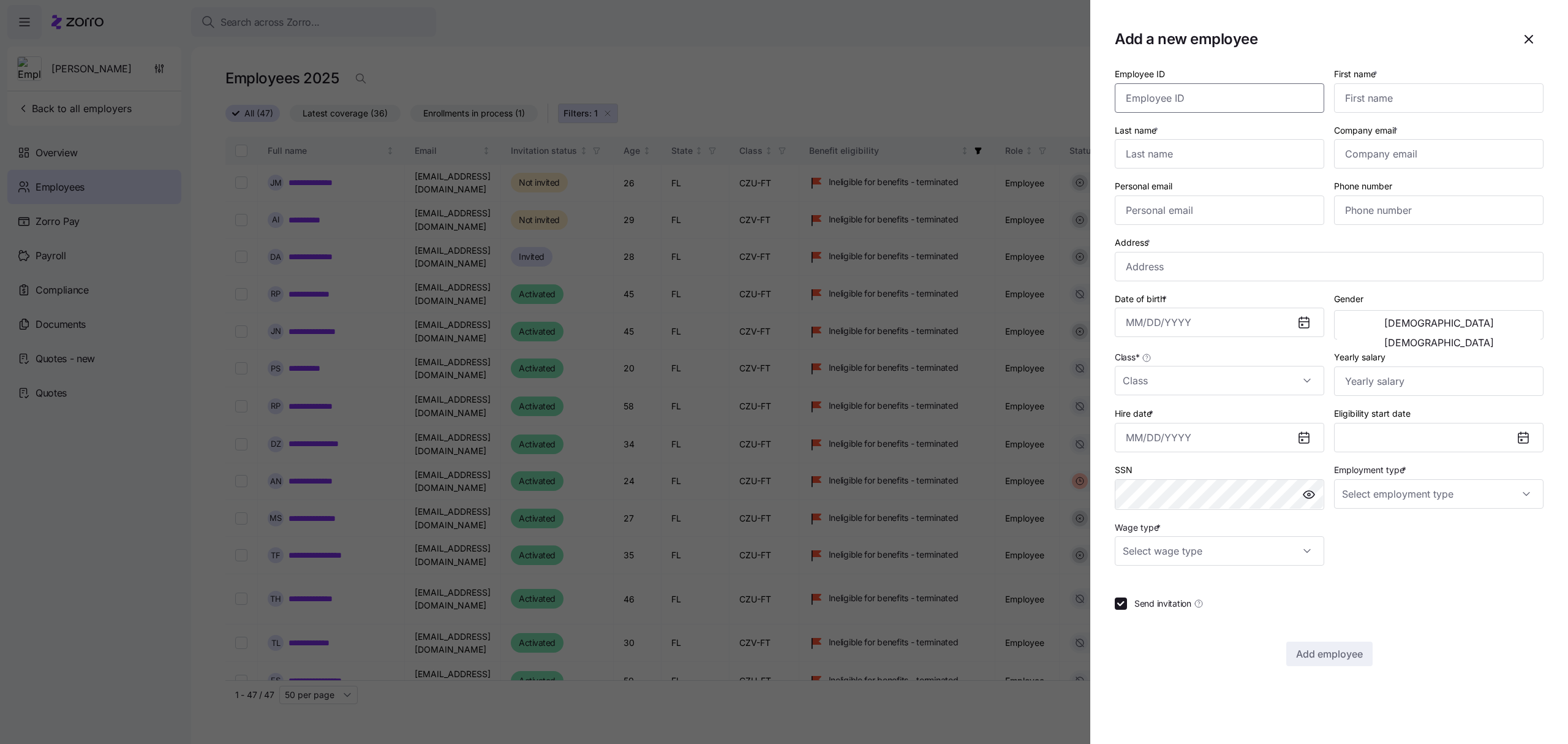
click at [1183, 91] on input "Employee ID" at bounding box center [1219, 98] width 209 height 29
type input "001134"
click at [1346, 78] on label "First name *" at bounding box center [1357, 74] width 46 height 14
click at [1346, 84] on input "First name *" at bounding box center [1439, 98] width 209 height 29
type input "[PERSON_NAME]"
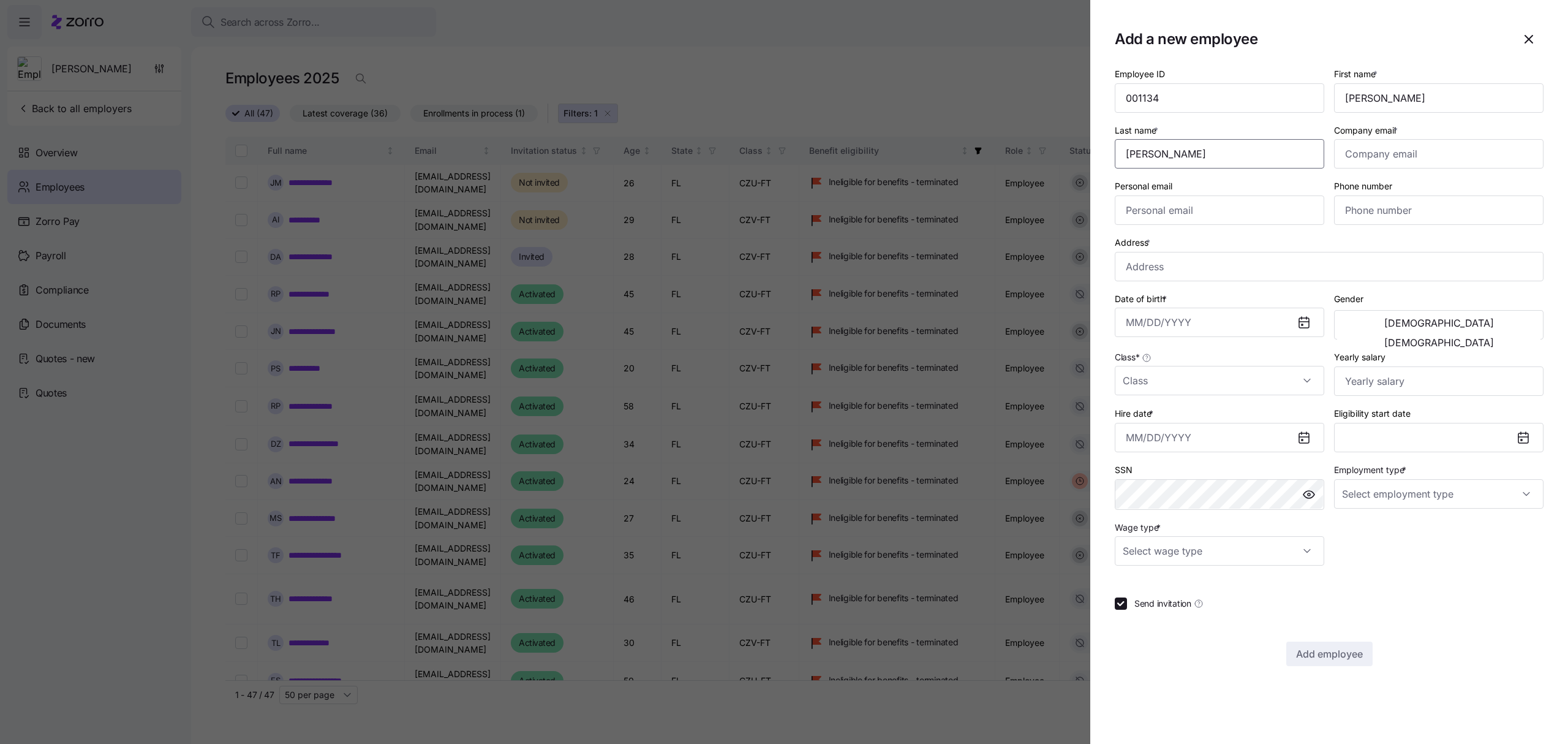
type input "[PERSON_NAME]"
click at [1414, 205] on input "Phone number" at bounding box center [1439, 209] width 209 height 29
click at [1407, 151] on input "Company email *" at bounding box center [1439, 153] width 209 height 29
paste input "[EMAIL_ADDRESS][DOMAIN_NAME]"
type input "[EMAIL_ADDRESS][DOMAIN_NAME]"
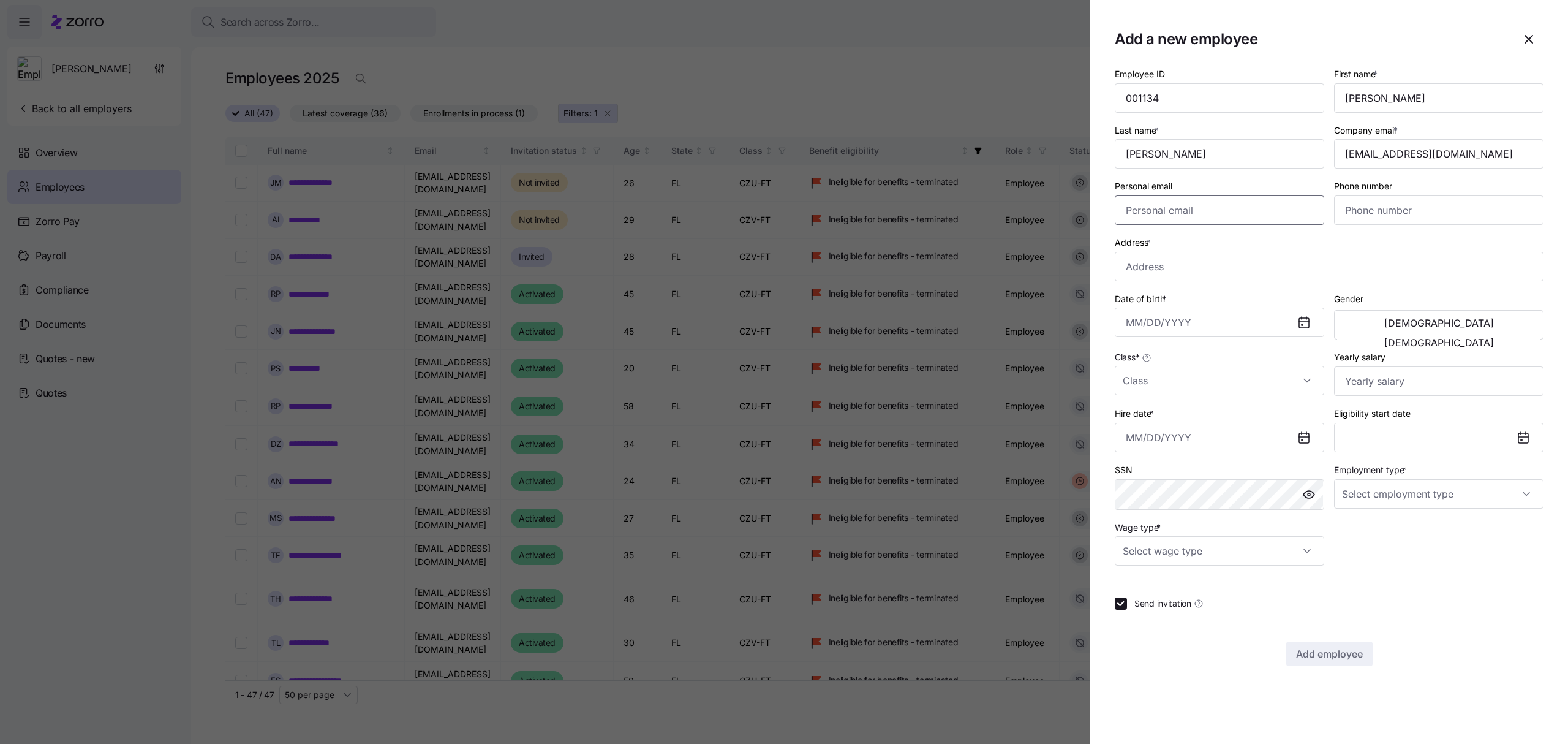
click at [1208, 204] on input "Personal email" at bounding box center [1219, 209] width 209 height 29
paste input "[EMAIL_ADDRESS][DOMAIN_NAME]"
type input "[EMAIL_ADDRESS][DOMAIN_NAME]"
click at [1365, 204] on input "Phone number" at bounding box center [1439, 209] width 209 height 29
paste input "[PHONE_NUMBER]"
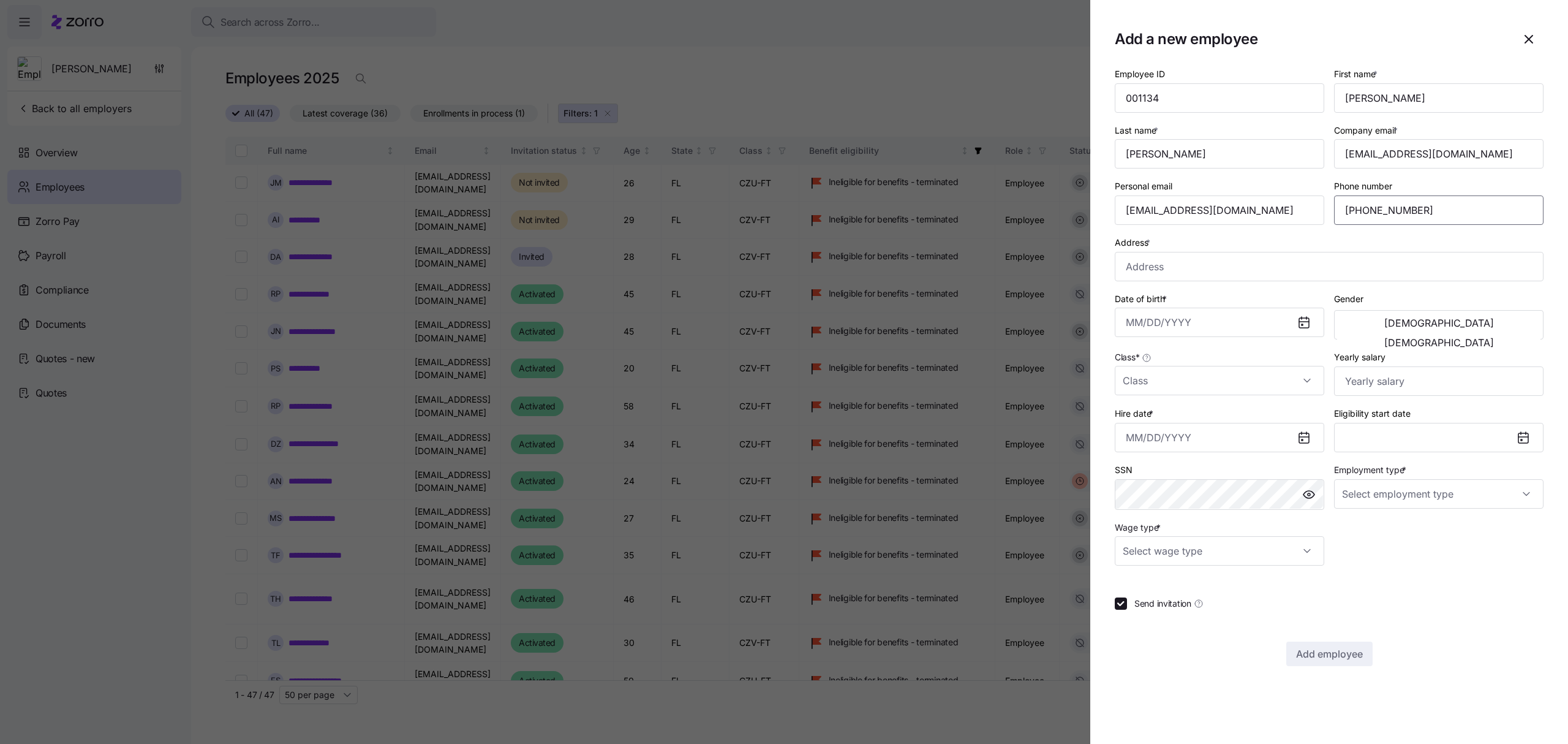
type input "[PHONE_NUMBER]"
click at [1157, 269] on input "Address *" at bounding box center [1329, 266] width 429 height 29
paste input "[STREET_ADDRESS]"
type input "[STREET_ADDRESS]"
click at [1189, 326] on input "Date of birth *" at bounding box center [1219, 322] width 209 height 29
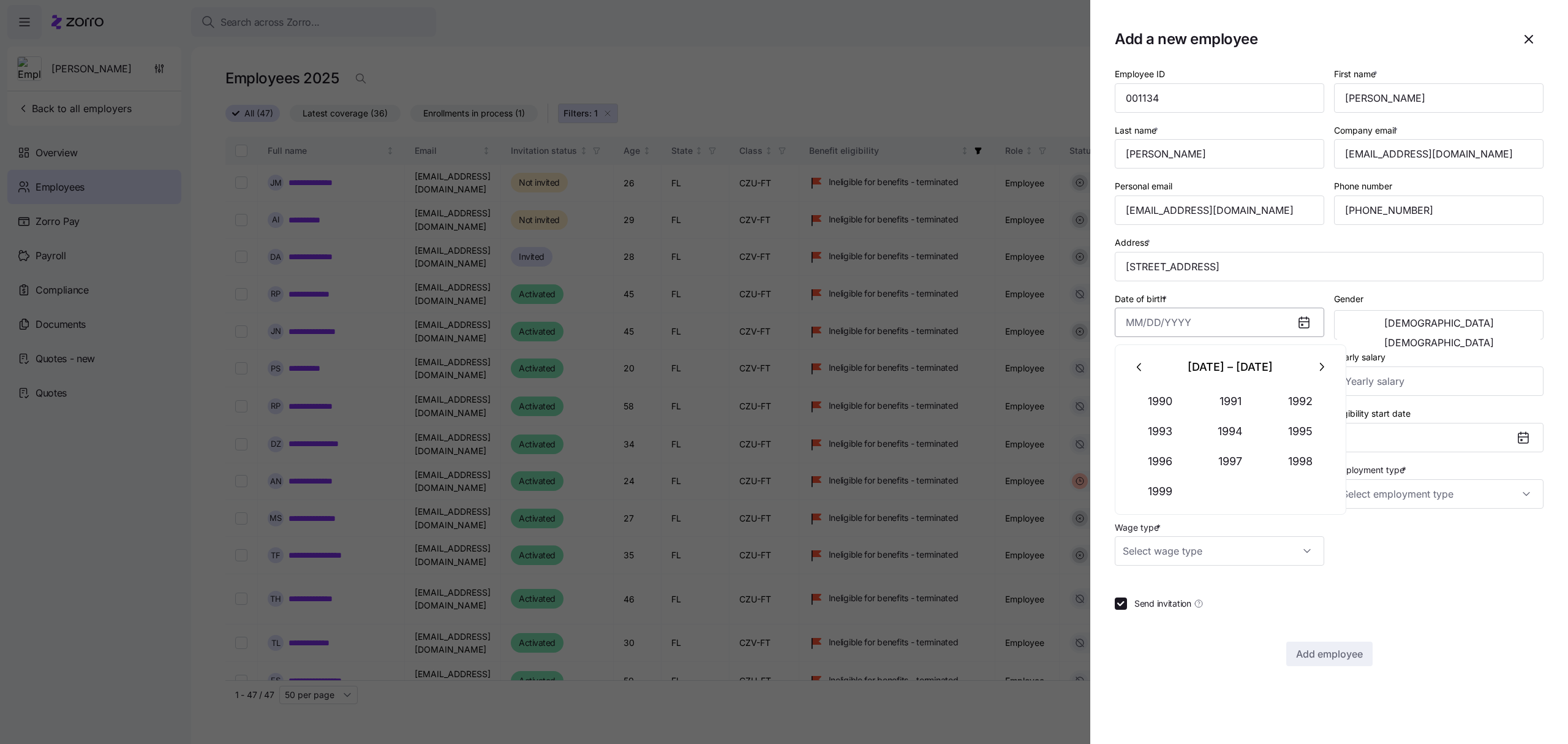
paste input "[DATE]"
type input "[DATE]"
click at [1384, 326] on span "[DEMOGRAPHIC_DATA]" at bounding box center [1439, 323] width 109 height 10
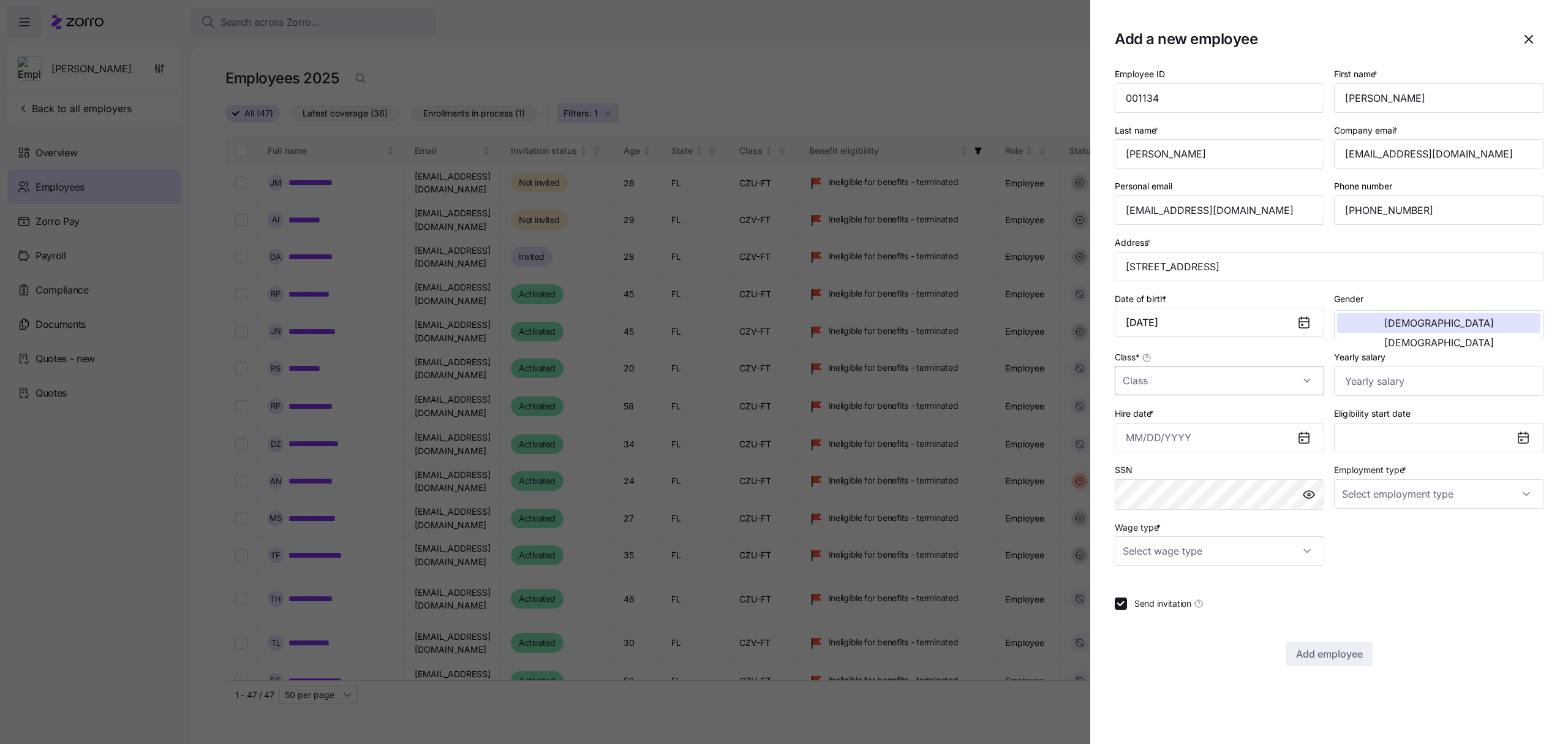
click at [1231, 386] on input "Class *" at bounding box center [1219, 380] width 209 height 29
click at [1171, 444] on div "CZU-FT" at bounding box center [1220, 445] width 200 height 26
type input "CZU-FT"
click at [1404, 386] on input "Yearly salary" at bounding box center [1439, 381] width 209 height 29
click at [1201, 436] on input "Hire date *" at bounding box center [1219, 437] width 209 height 29
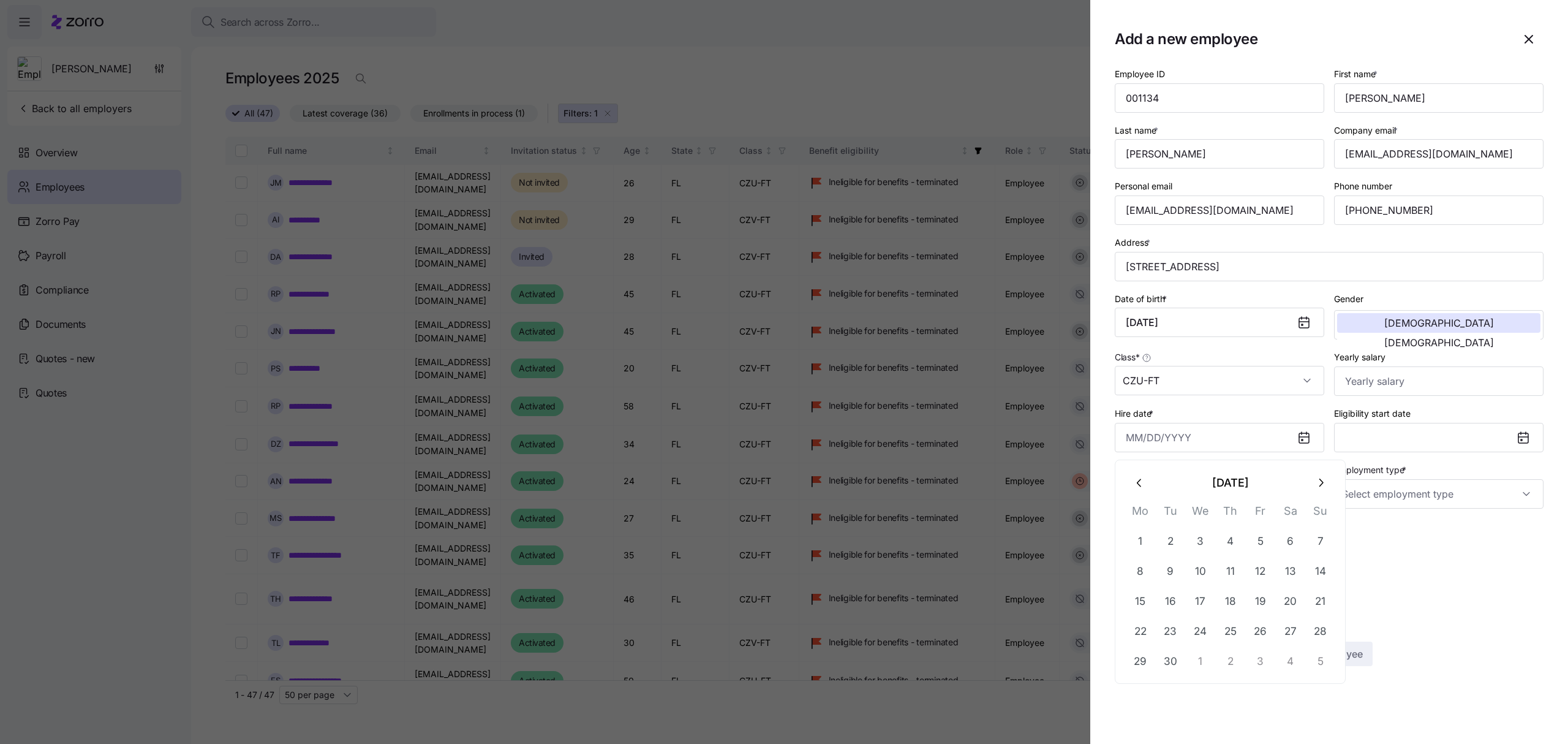
click at [1130, 476] on button "button" at bounding box center [1140, 481] width 29 height 29
click at [1142, 627] on button "18" at bounding box center [1140, 630] width 29 height 29
type input "[DATE]"
click at [1533, 491] on input "Employment type *" at bounding box center [1439, 493] width 209 height 29
click at [1384, 529] on span "Full Time" at bounding box center [1366, 535] width 35 height 14
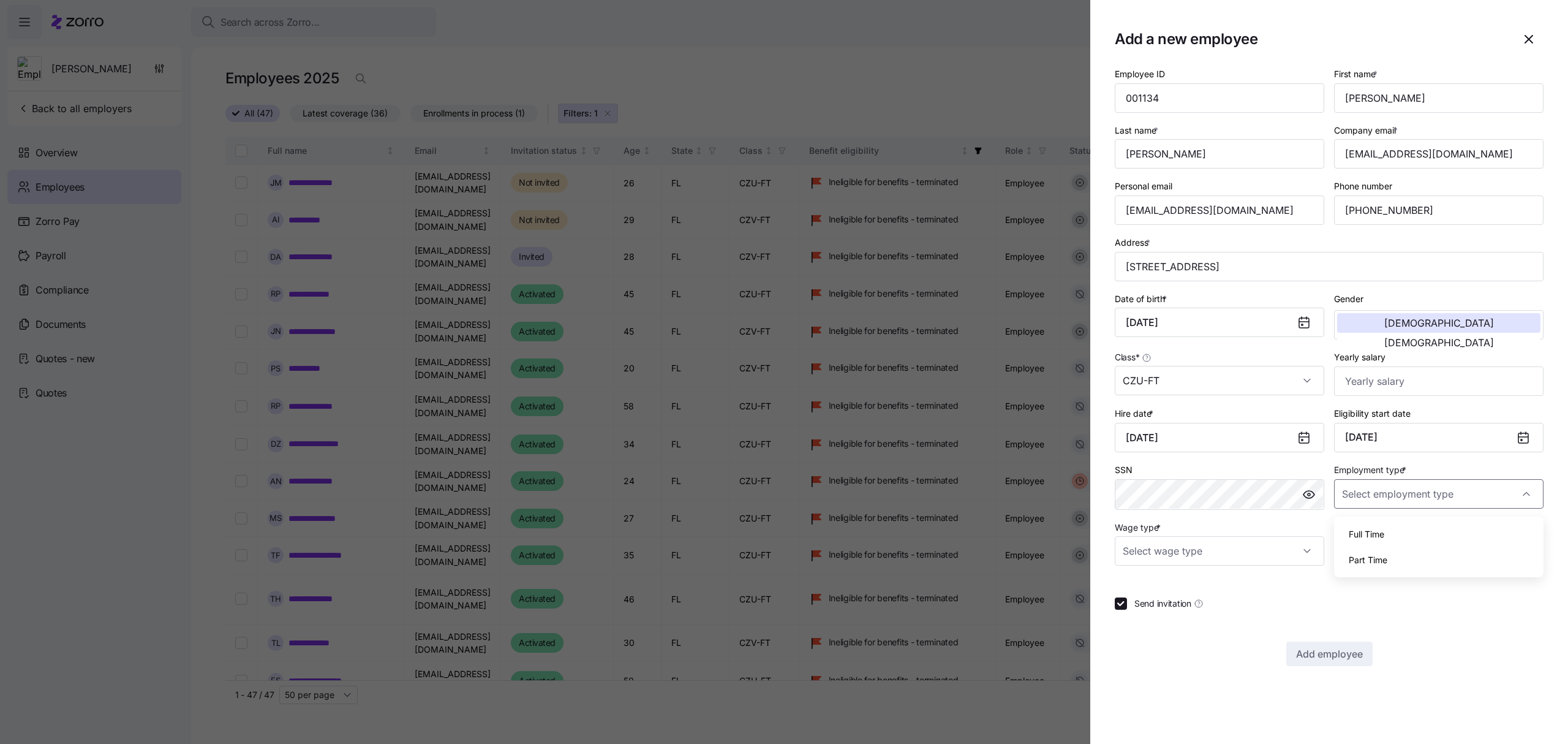
type input "Full Time"
click at [1308, 554] on input "Wage type *" at bounding box center [1219, 550] width 209 height 29
click at [1155, 609] on div "Hourly" at bounding box center [1220, 618] width 200 height 26
type input "Hourly"
click at [1368, 655] on button "Add employee" at bounding box center [1329, 654] width 86 height 24
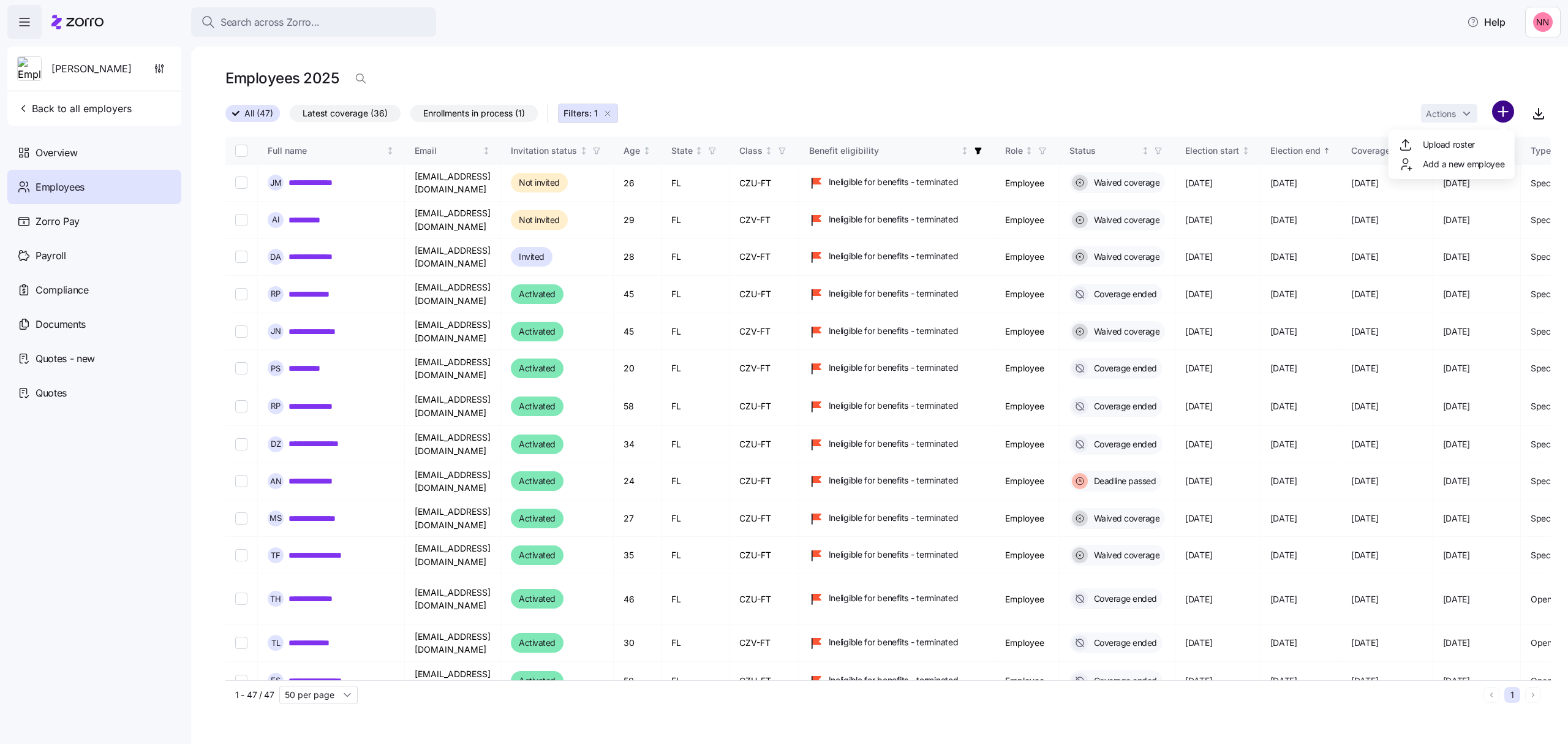
click at [1504, 108] on html "**********" at bounding box center [784, 368] width 1568 height 737
click at [1476, 163] on span "Add a new employee" at bounding box center [1463, 164] width 82 height 12
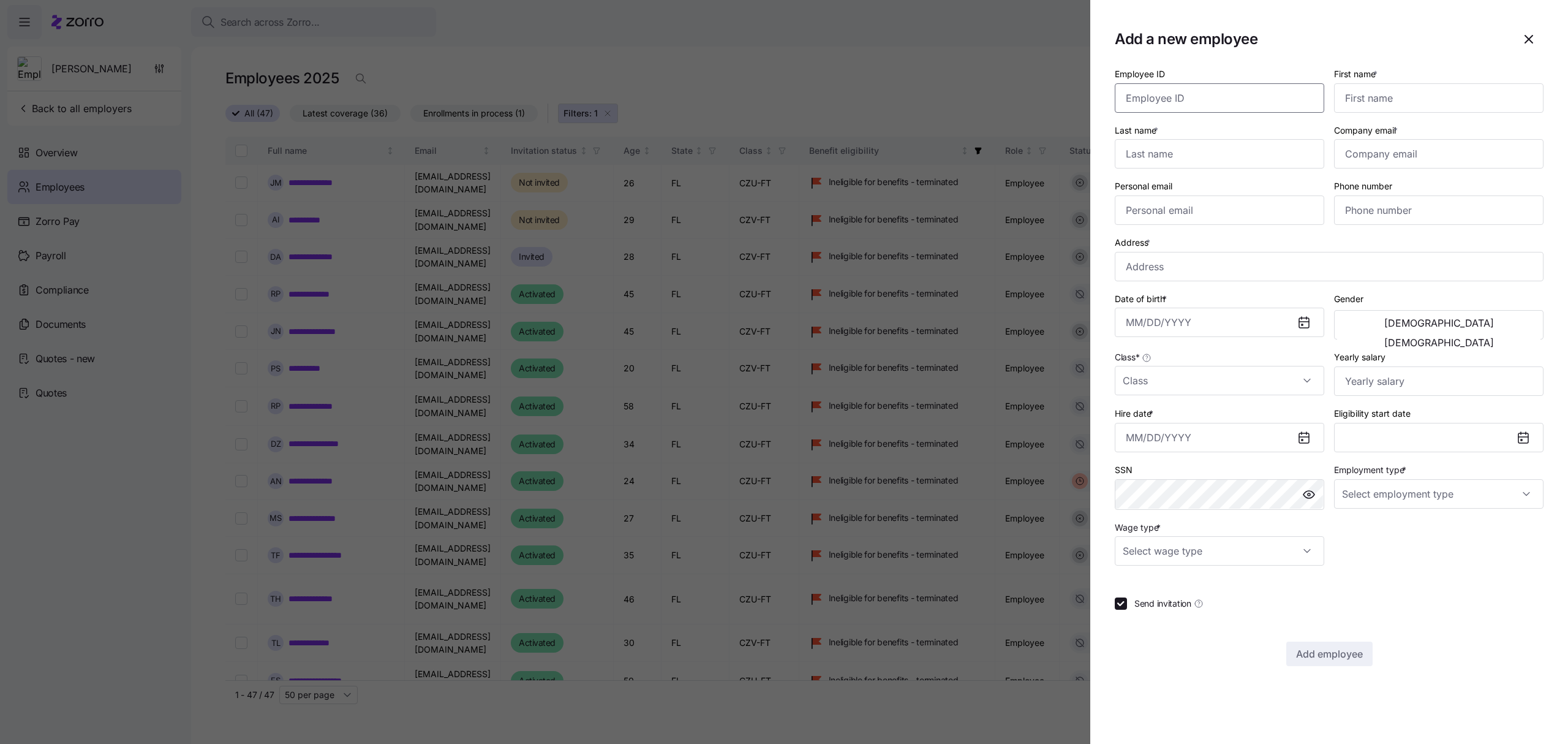
click at [1226, 95] on input "Employee ID" at bounding box center [1219, 98] width 209 height 29
type input "001136"
click at [1421, 87] on input "First name *" at bounding box center [1439, 98] width 209 height 29
type input "[PERSON_NAME]"
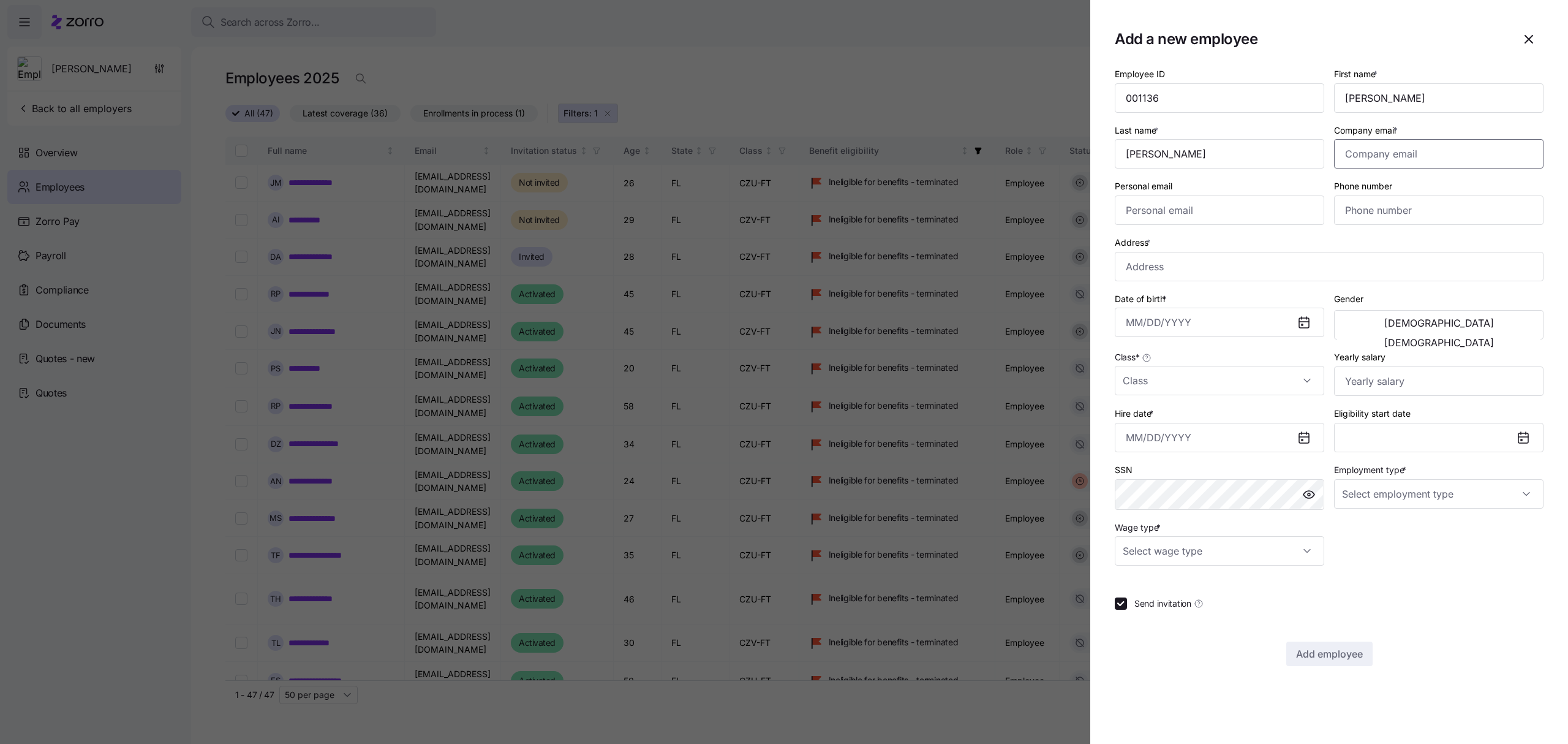
click at [1409, 157] on input "Company email *" at bounding box center [1439, 153] width 209 height 29
paste input "[EMAIL_ADDRESS][DOMAIN_NAME]"
type input "[EMAIL_ADDRESS][DOMAIN_NAME]"
click at [1177, 206] on input "Personal email" at bounding box center [1219, 209] width 209 height 29
paste input "[EMAIL_ADDRESS][DOMAIN_NAME]"
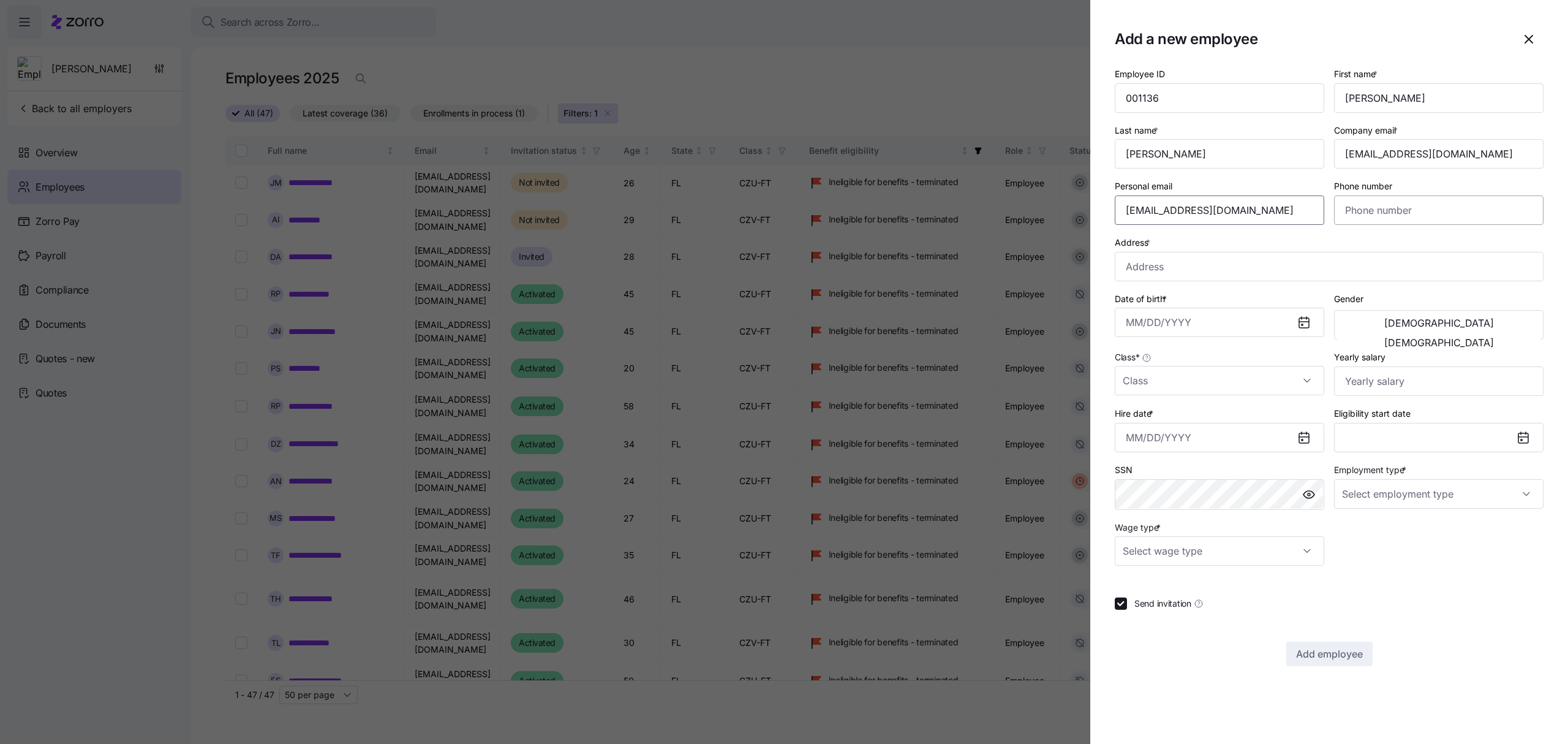
type input "[EMAIL_ADDRESS][DOMAIN_NAME]"
click at [1355, 211] on input "Phone number" at bounding box center [1439, 209] width 209 height 29
paste input "[PHONE_NUMBER]"
type input "[PHONE_NUMBER]"
click at [1201, 267] on input "Address *" at bounding box center [1329, 266] width 429 height 29
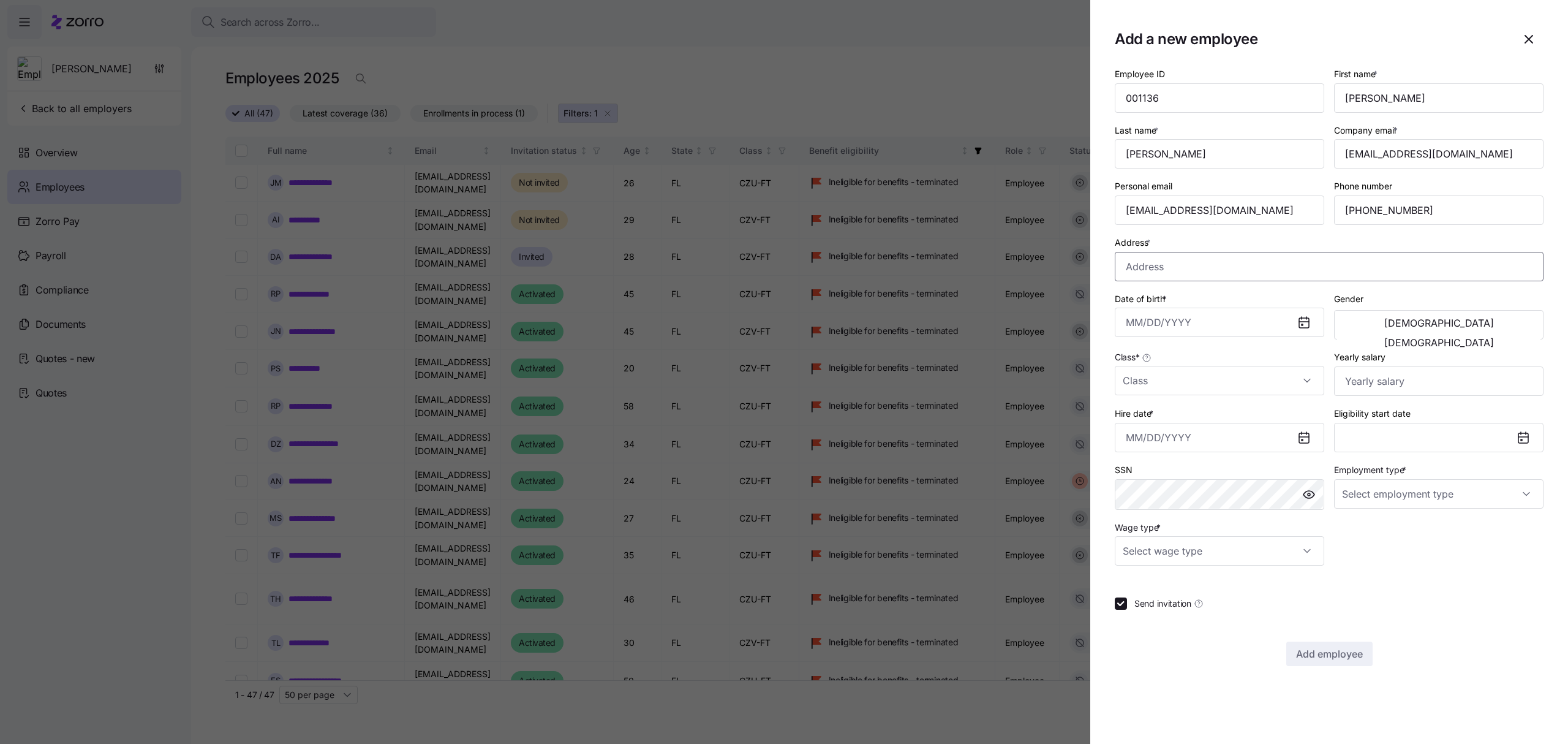
paste input "[STREET_ADDRESS]"
type input "[STREET_ADDRESS]"
click at [1168, 326] on input "Date of birth *" at bounding box center [1219, 322] width 209 height 29
paste input "[DATE]"
type input "[DATE]"
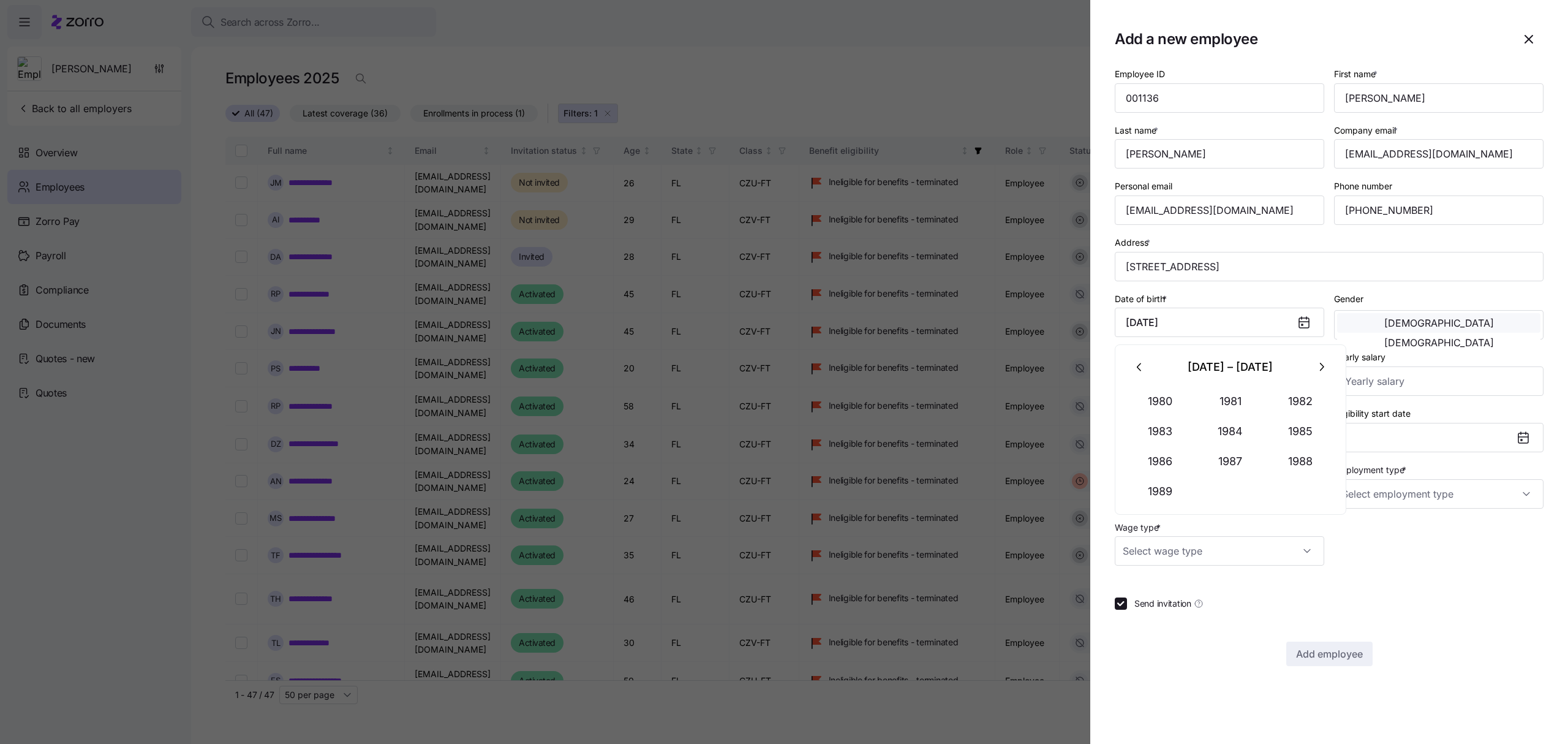
click at [1386, 322] on span "[DEMOGRAPHIC_DATA]" at bounding box center [1439, 323] width 109 height 10
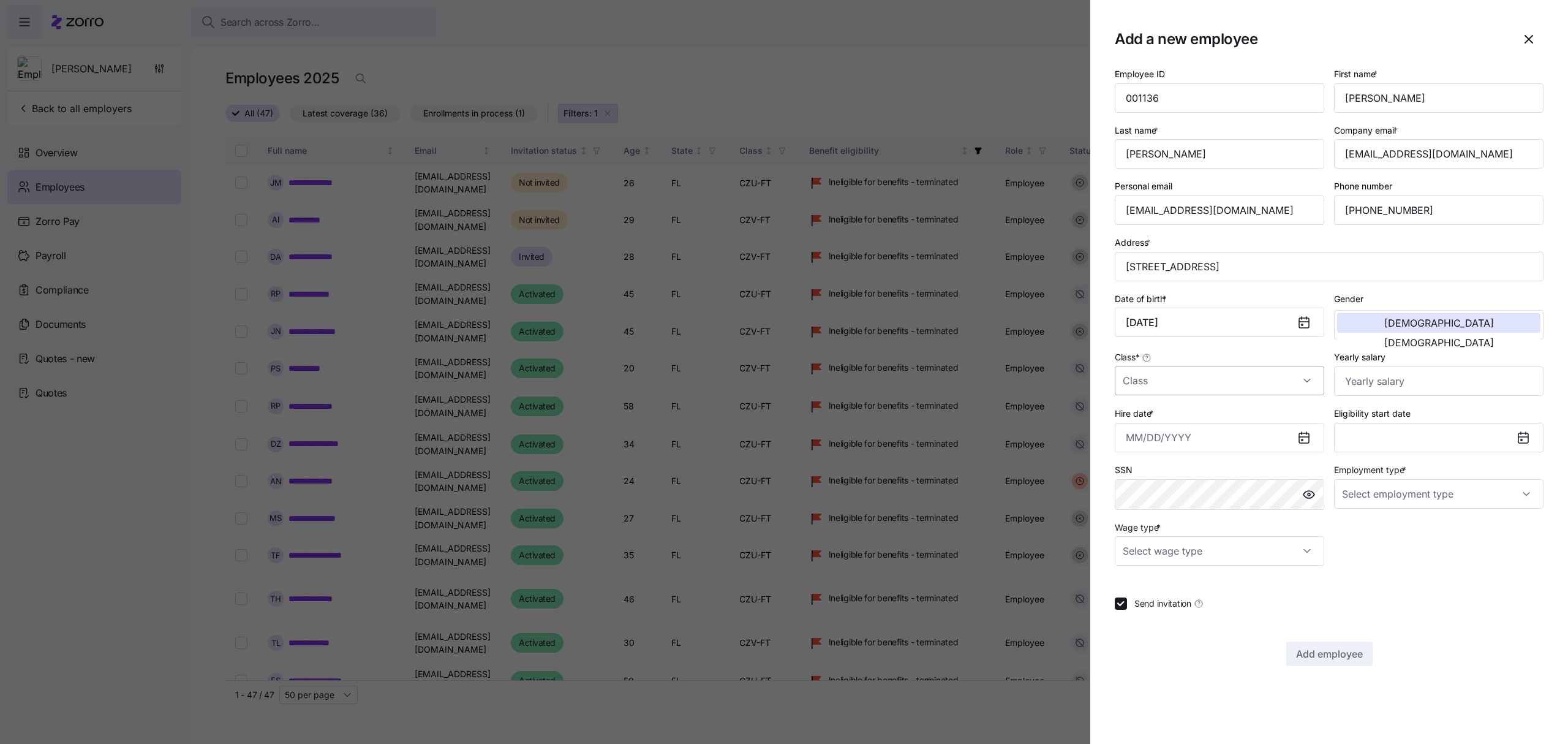
click at [1231, 373] on input "Class *" at bounding box center [1219, 380] width 209 height 29
click at [1179, 437] on div "CZU-FT" at bounding box center [1220, 445] width 200 height 26
type input "CZU-FT"
click at [1308, 439] on icon at bounding box center [1304, 438] width 10 height 10
click at [1277, 442] on input "Hire date *" at bounding box center [1219, 437] width 209 height 29
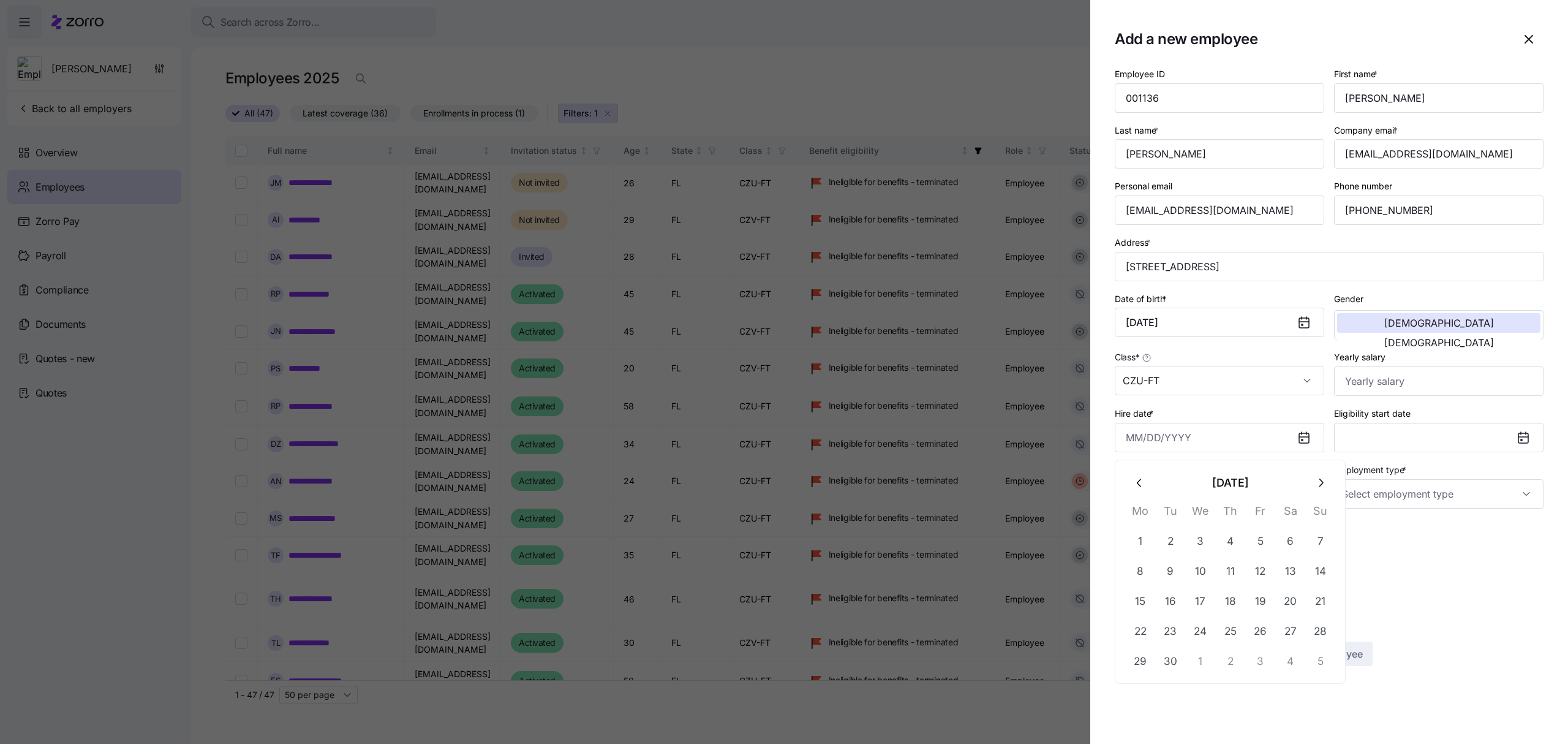
click at [1133, 478] on icon "button" at bounding box center [1140, 483] width 14 height 14
click at [1137, 658] on button "25" at bounding box center [1140, 660] width 29 height 29
type input "[DATE]"
click at [1392, 495] on input "Employment type *" at bounding box center [1439, 493] width 209 height 29
click at [1382, 535] on span "Full Time" at bounding box center [1366, 535] width 35 height 14
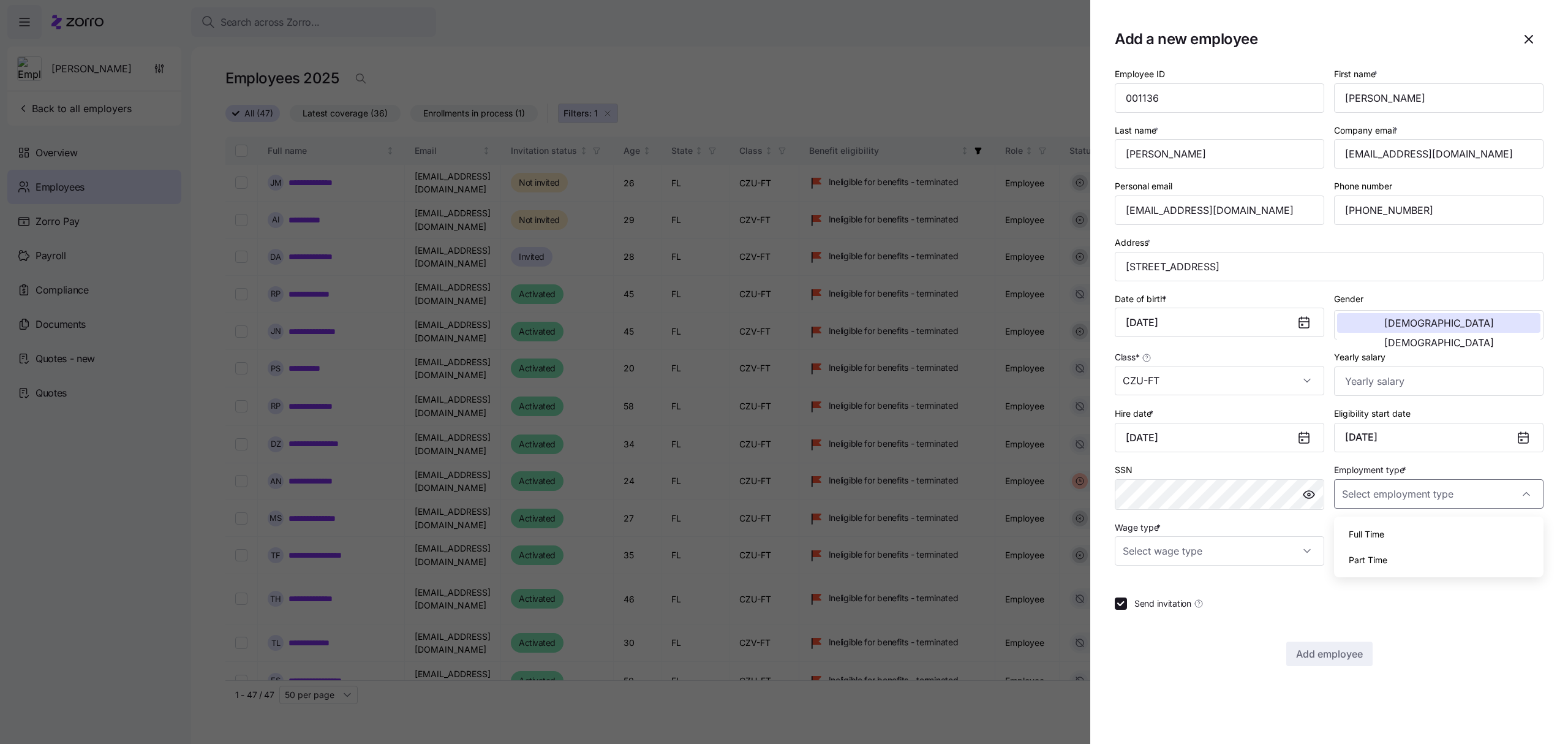
type input "Full Time"
click at [1302, 545] on input "Wage type *" at bounding box center [1219, 550] width 209 height 29
click at [1157, 584] on div "Salary" at bounding box center [1220, 592] width 200 height 26
type input "Salary"
click at [1344, 656] on span "Add employee" at bounding box center [1329, 654] width 67 height 15
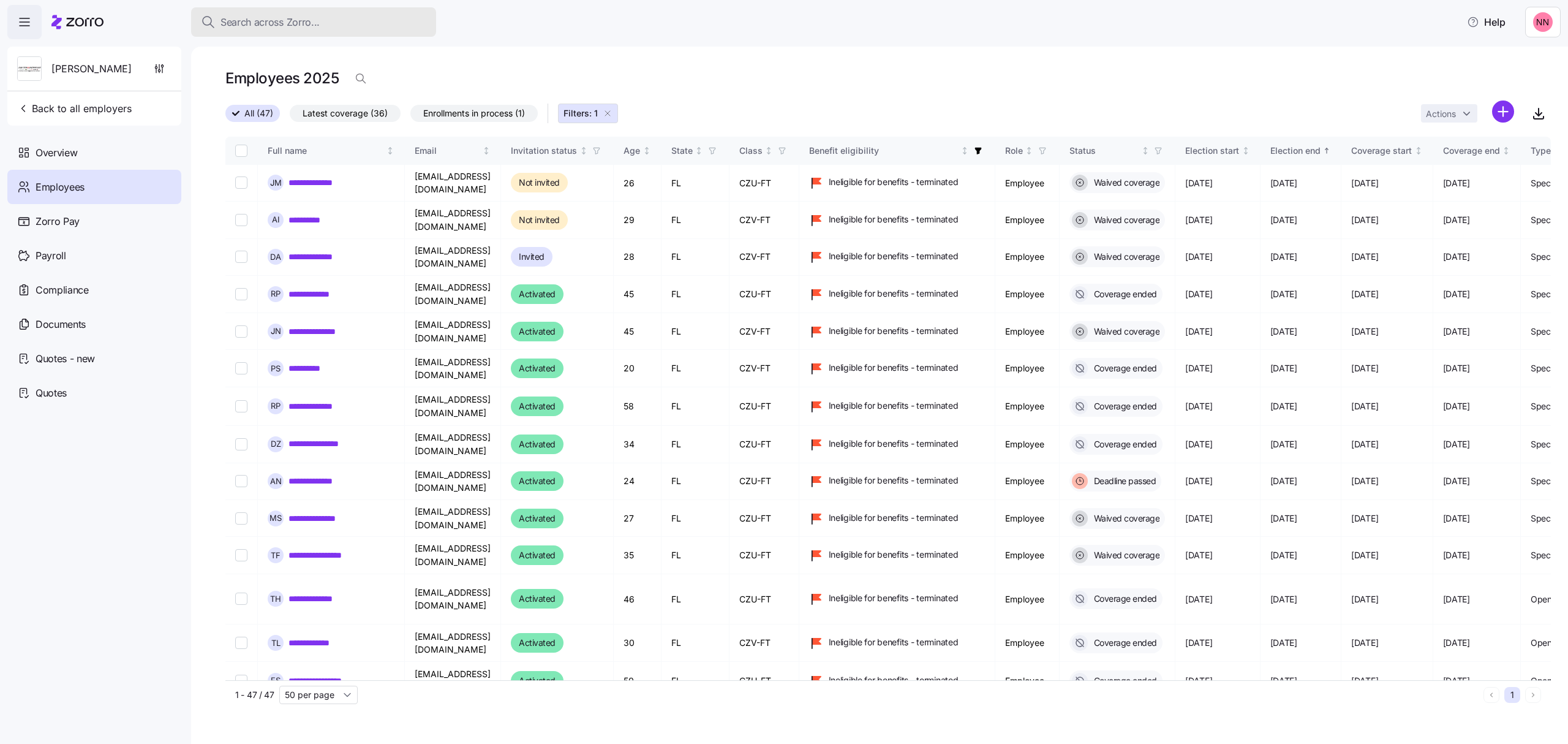
click at [311, 16] on span "Search across Zorro..." at bounding box center [270, 22] width 99 height 16
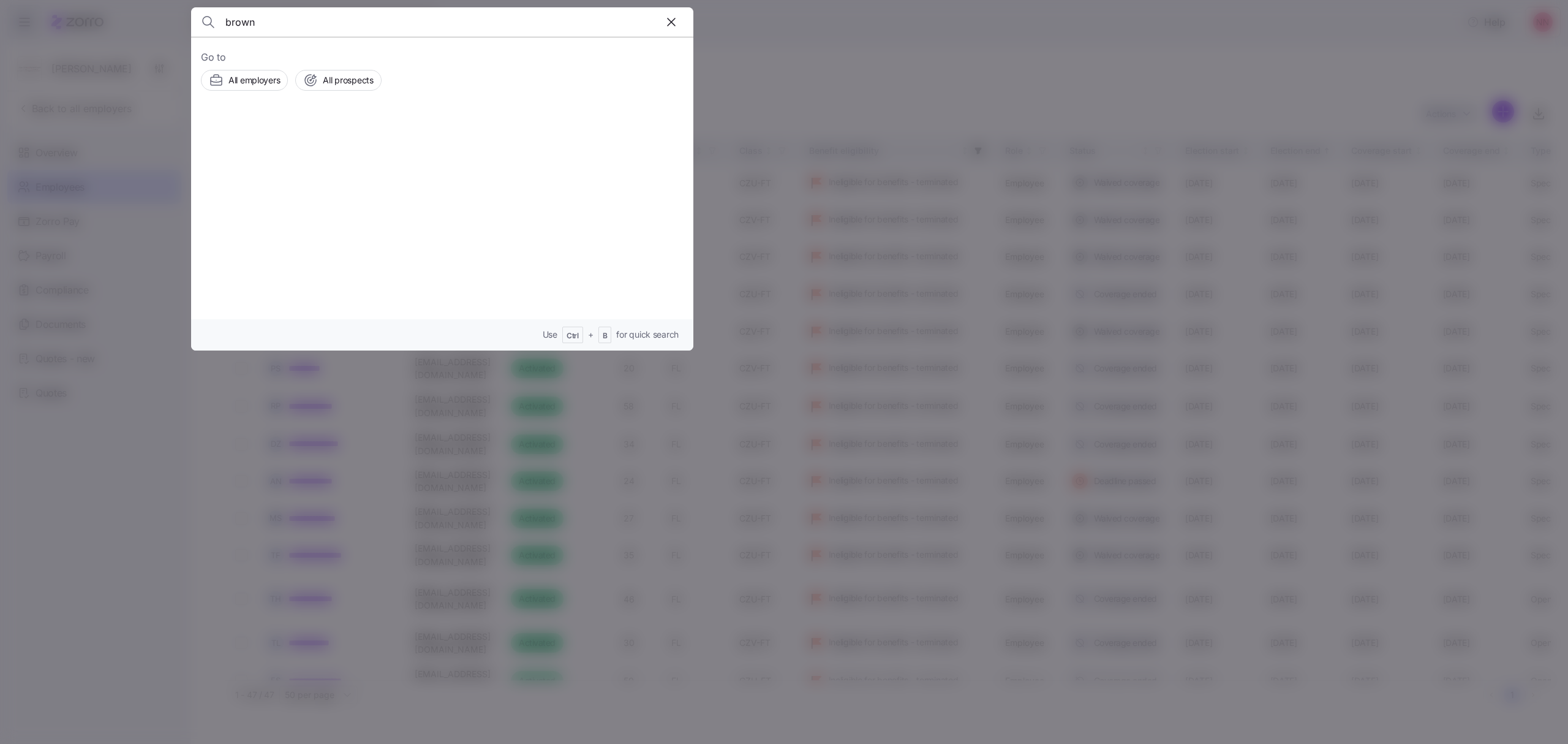
type input "brown"
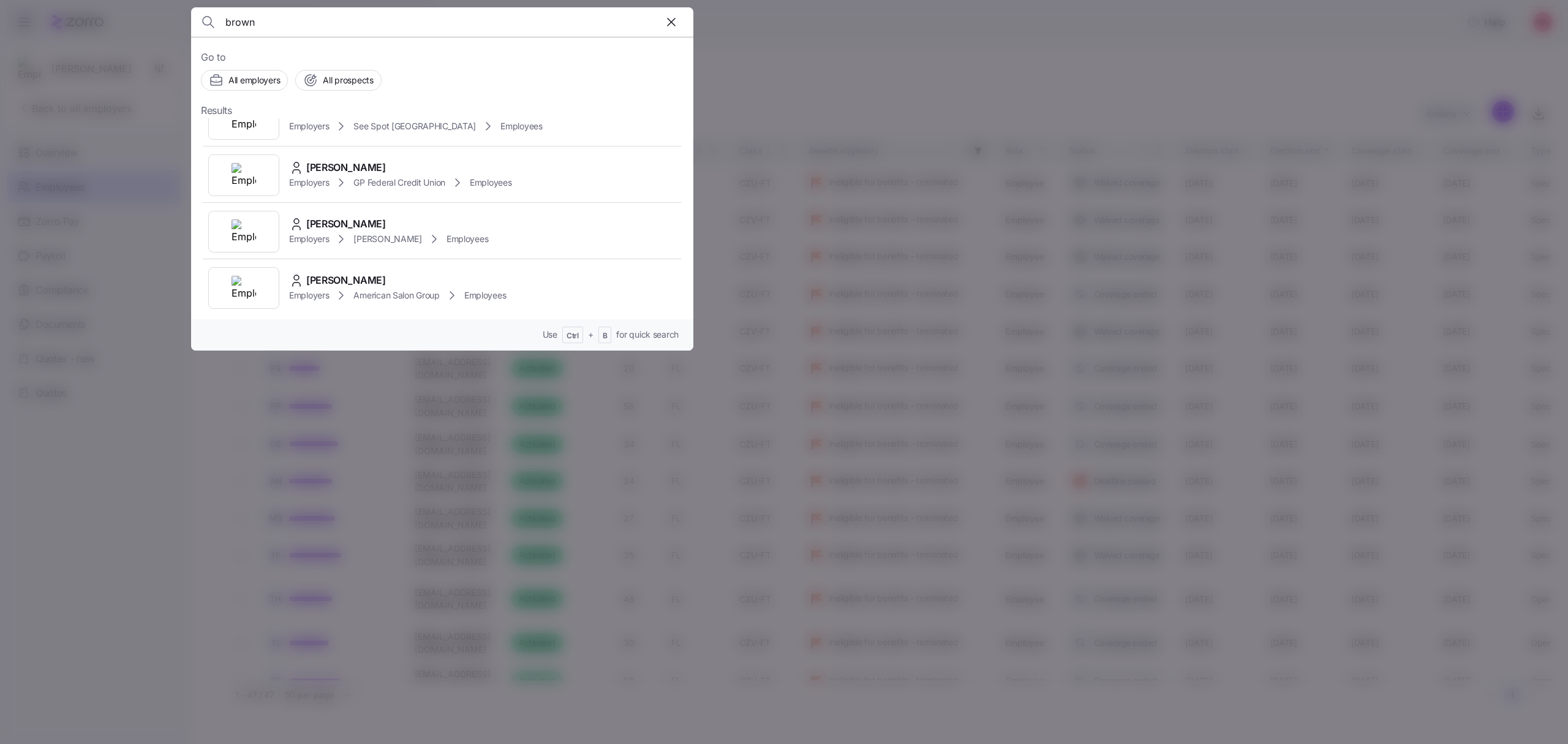
scroll to position [163, 0]
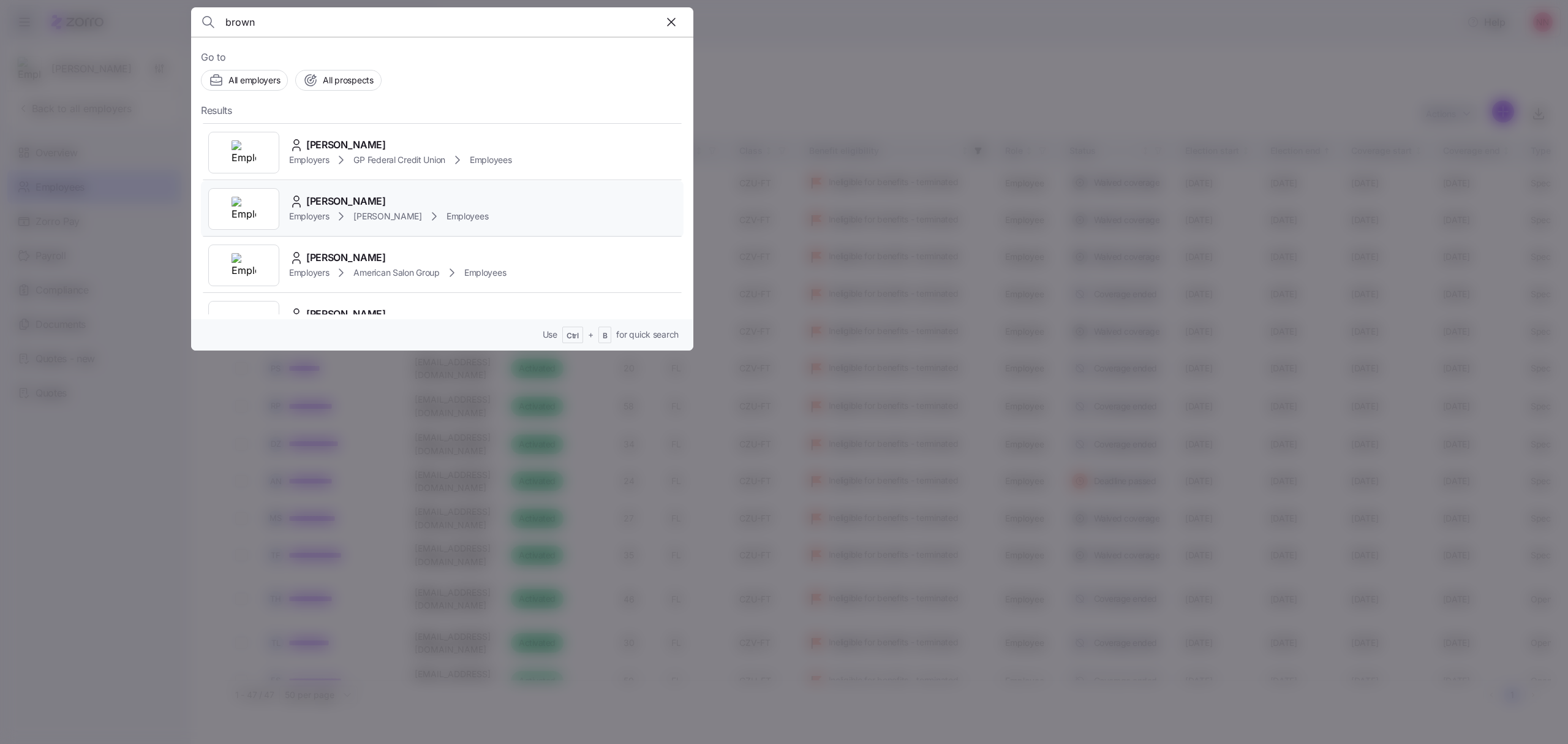
click at [386, 202] on div "[PERSON_NAME]" at bounding box center [388, 201] width 199 height 16
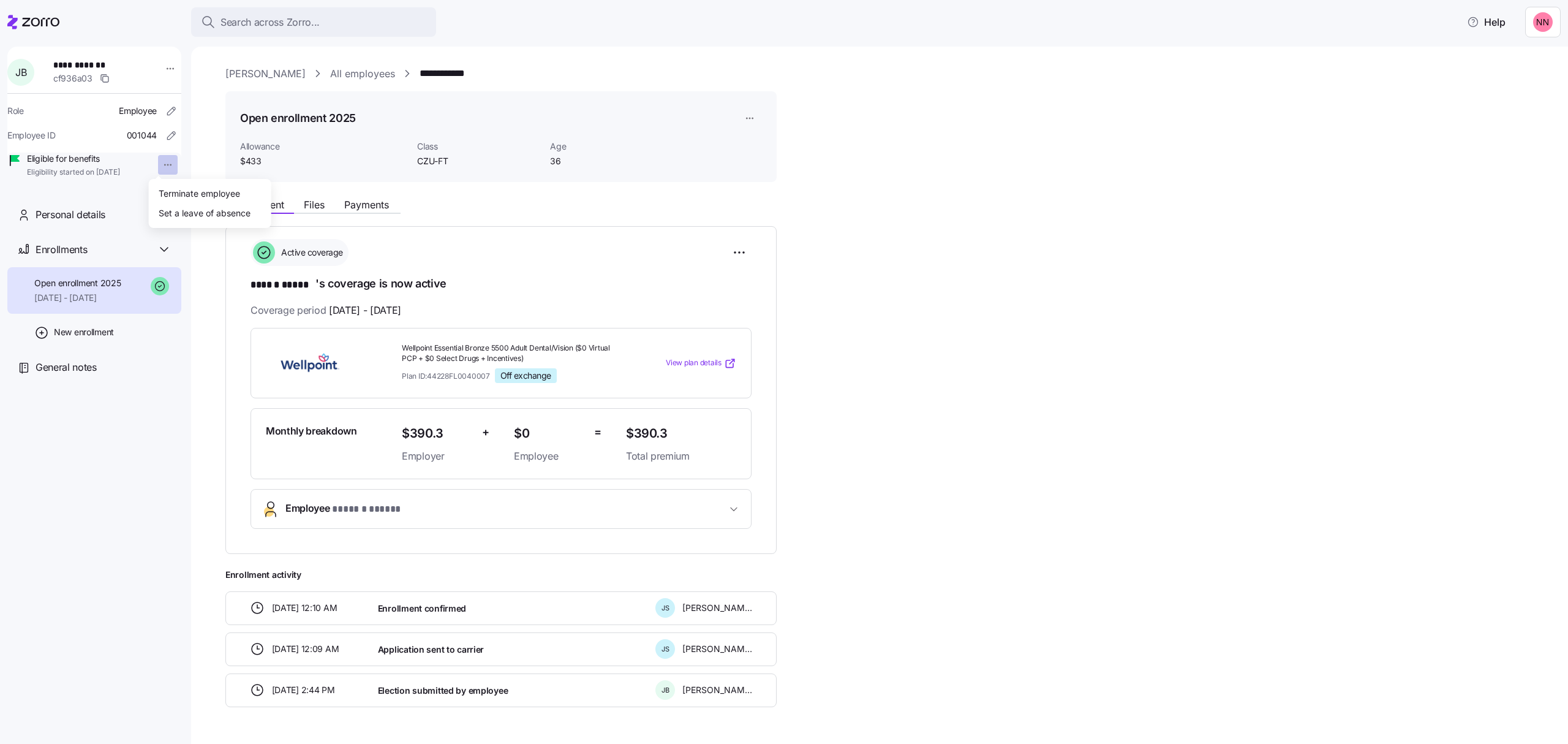
click at [160, 167] on html "**********" at bounding box center [784, 368] width 1568 height 737
click at [173, 189] on div "Terminate employee" at bounding box center [199, 193] width 82 height 14
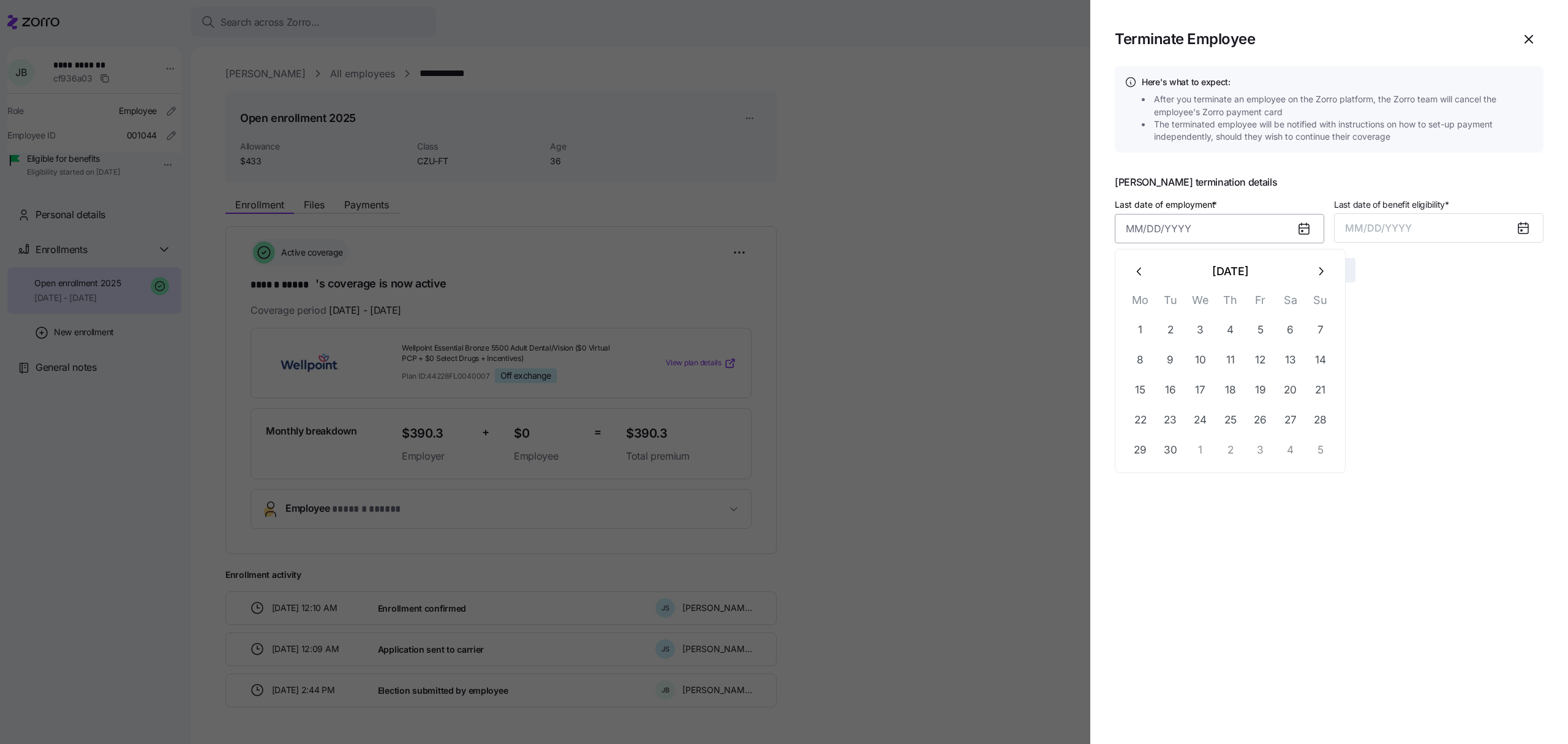
click at [1230, 231] on input "Last date of employment *" at bounding box center [1219, 228] width 209 height 29
click at [1137, 267] on icon "button" at bounding box center [1140, 271] width 14 height 14
click at [1292, 448] on button "30" at bounding box center [1290, 450] width 29 height 29
type input "[DATE]"
click at [1429, 225] on button "MM/DD/YYYY" at bounding box center [1439, 227] width 209 height 29
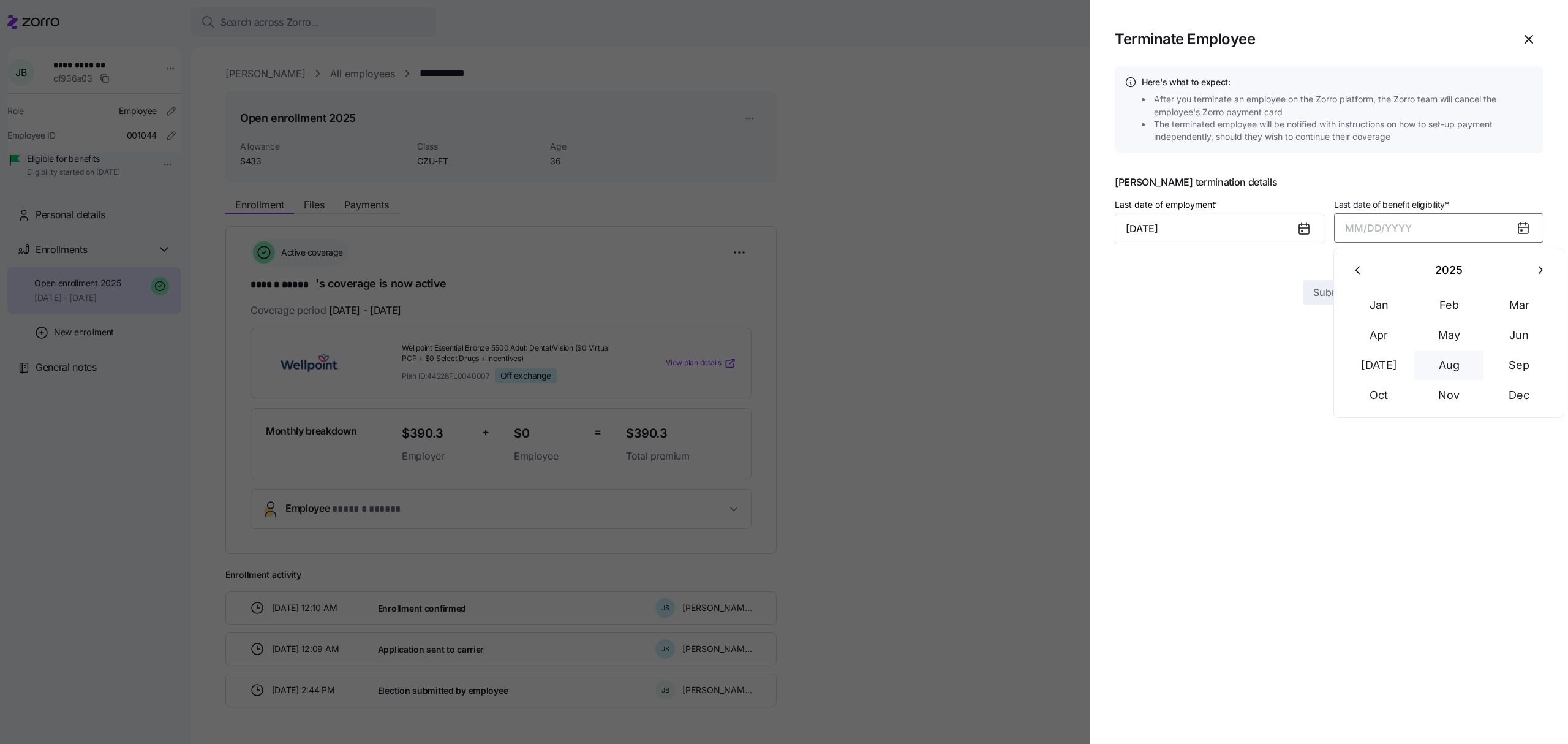
click at [1447, 361] on button "Aug" at bounding box center [1449, 365] width 70 height 29
click at [1333, 267] on span "Submit" at bounding box center [1329, 270] width 33 height 15
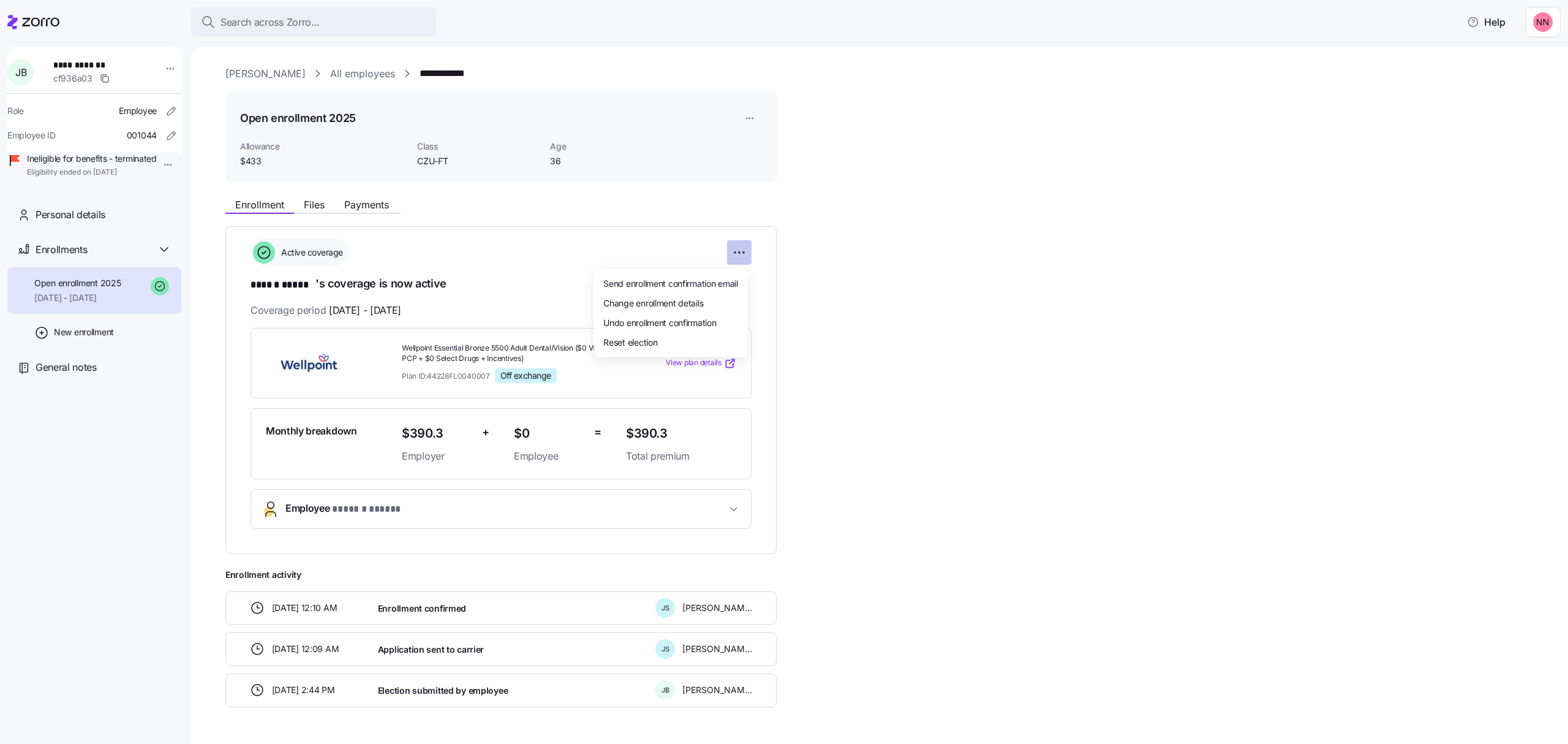
click at [736, 246] on html "**********" at bounding box center [784, 368] width 1568 height 737
click at [708, 295] on div "Change enrollment details" at bounding box center [670, 302] width 144 height 20
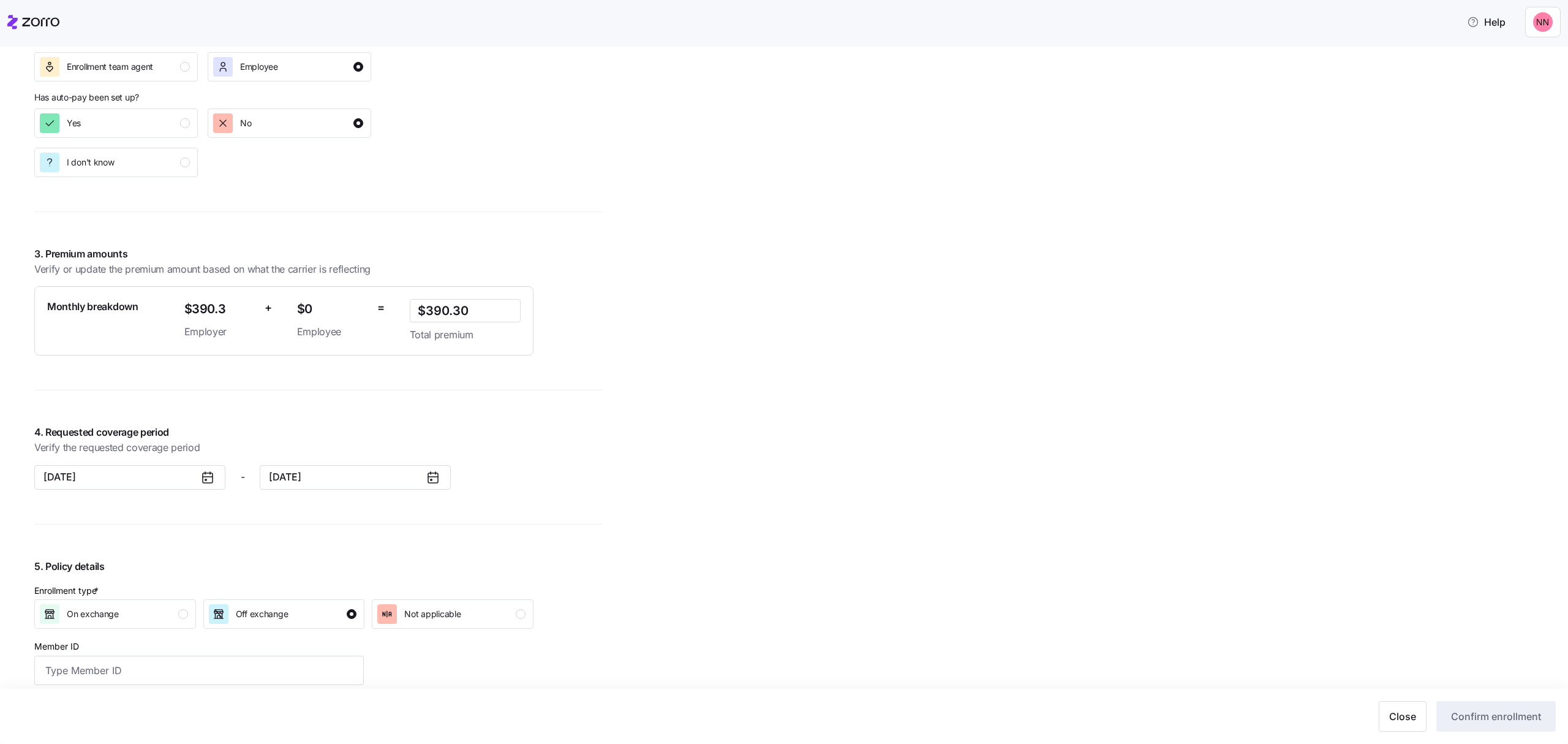
scroll to position [716, 0]
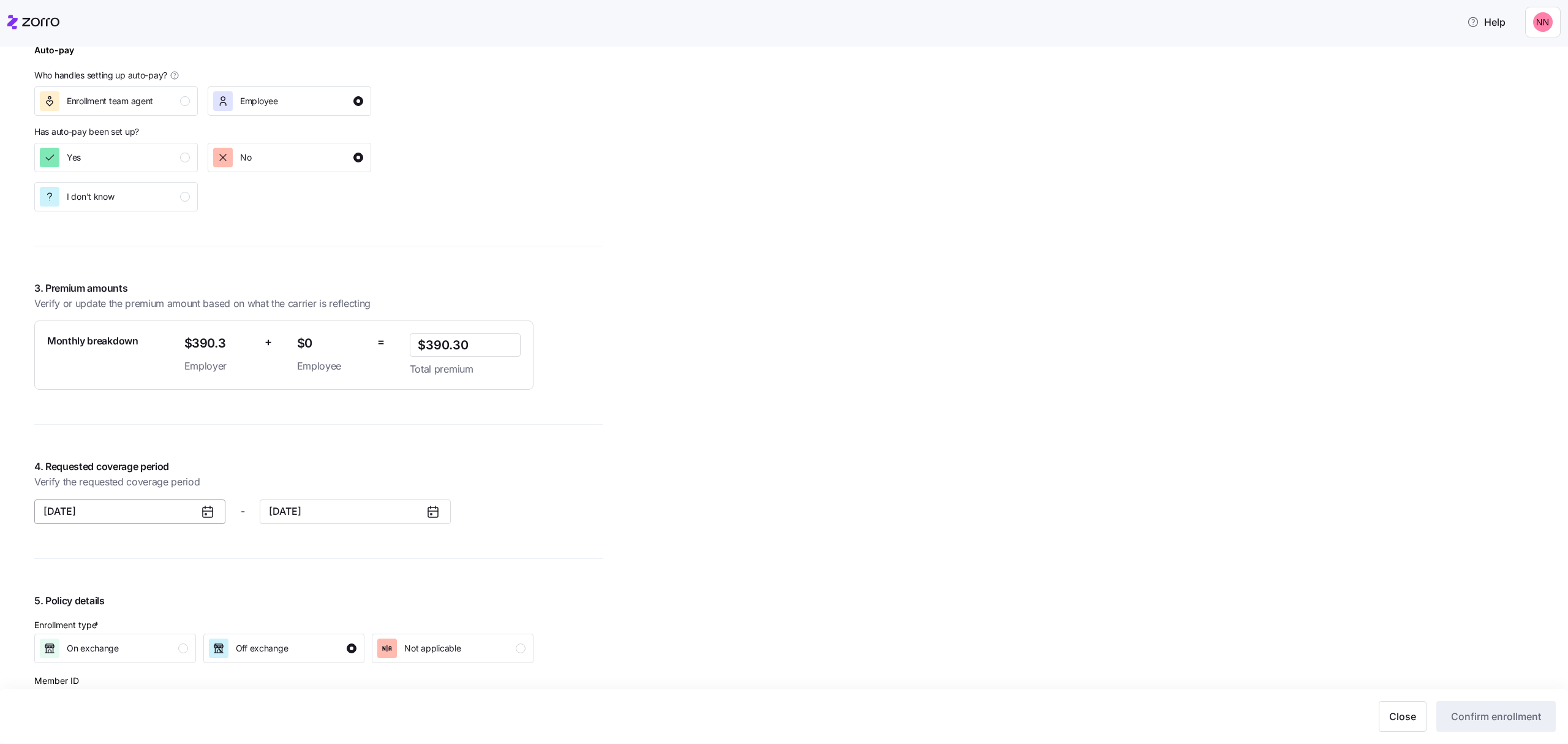
click at [158, 503] on button "[DATE]" at bounding box center [129, 511] width 191 height 24
drag, startPoint x: 133, startPoint y: 630, endPoint x: 89, endPoint y: 566, distance: 77.7
click at [89, 566] on div "[DATE] Feb Mar Apr May Jun [DATE] Aug Sep Oct Nov Dec" at bounding box center [137, 607] width 185 height 136
click at [84, 577] on button "Jan" at bounding box center [76, 583] width 61 height 26
click at [324, 508] on button "[DATE]" at bounding box center [355, 511] width 191 height 24
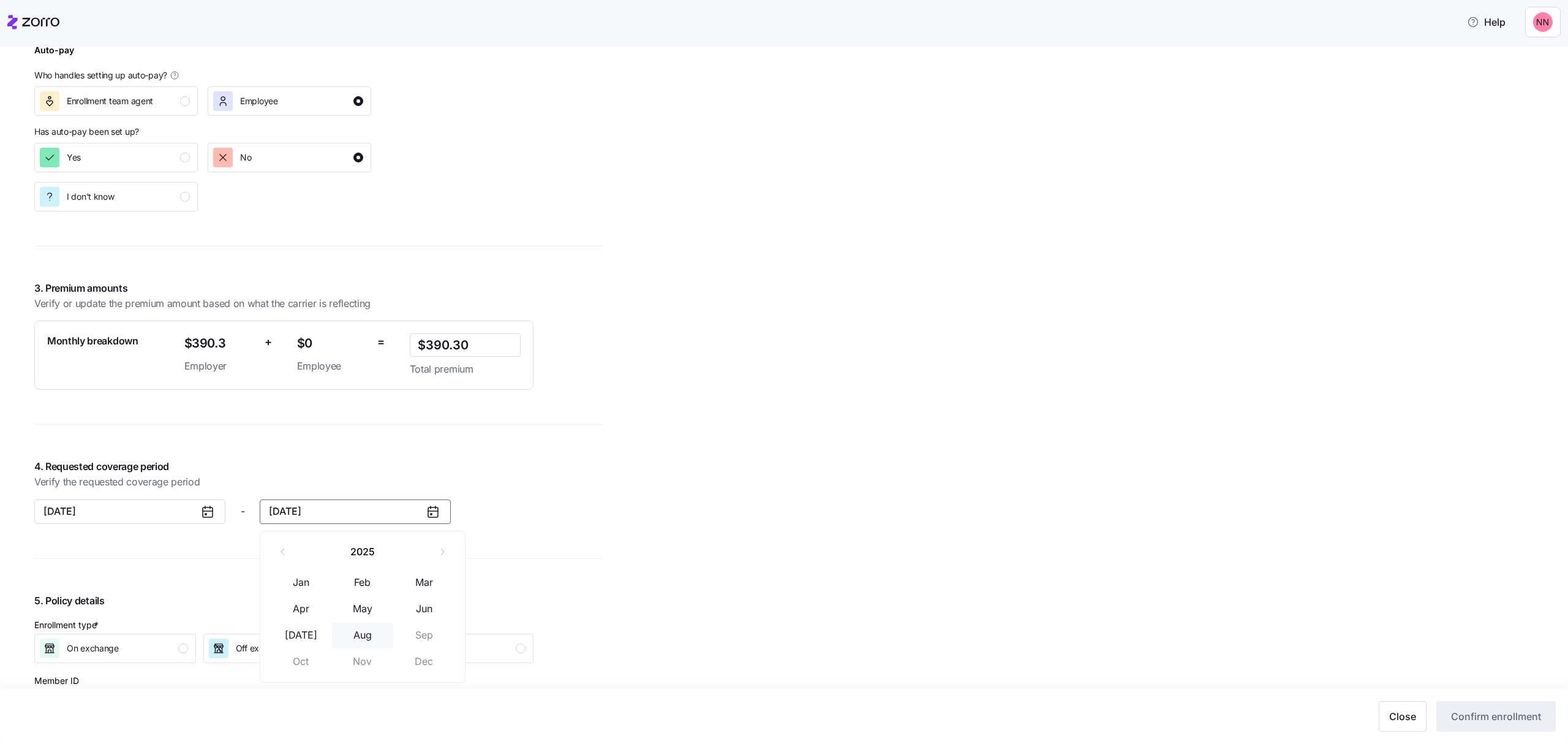
click at [359, 632] on button "Aug" at bounding box center [362, 635] width 61 height 26
click at [970, 581] on div "[PERSON_NAME] All employees [PERSON_NAME] Enrollment confirmation Enrollment co…" at bounding box center [792, 283] width 1516 height 1866
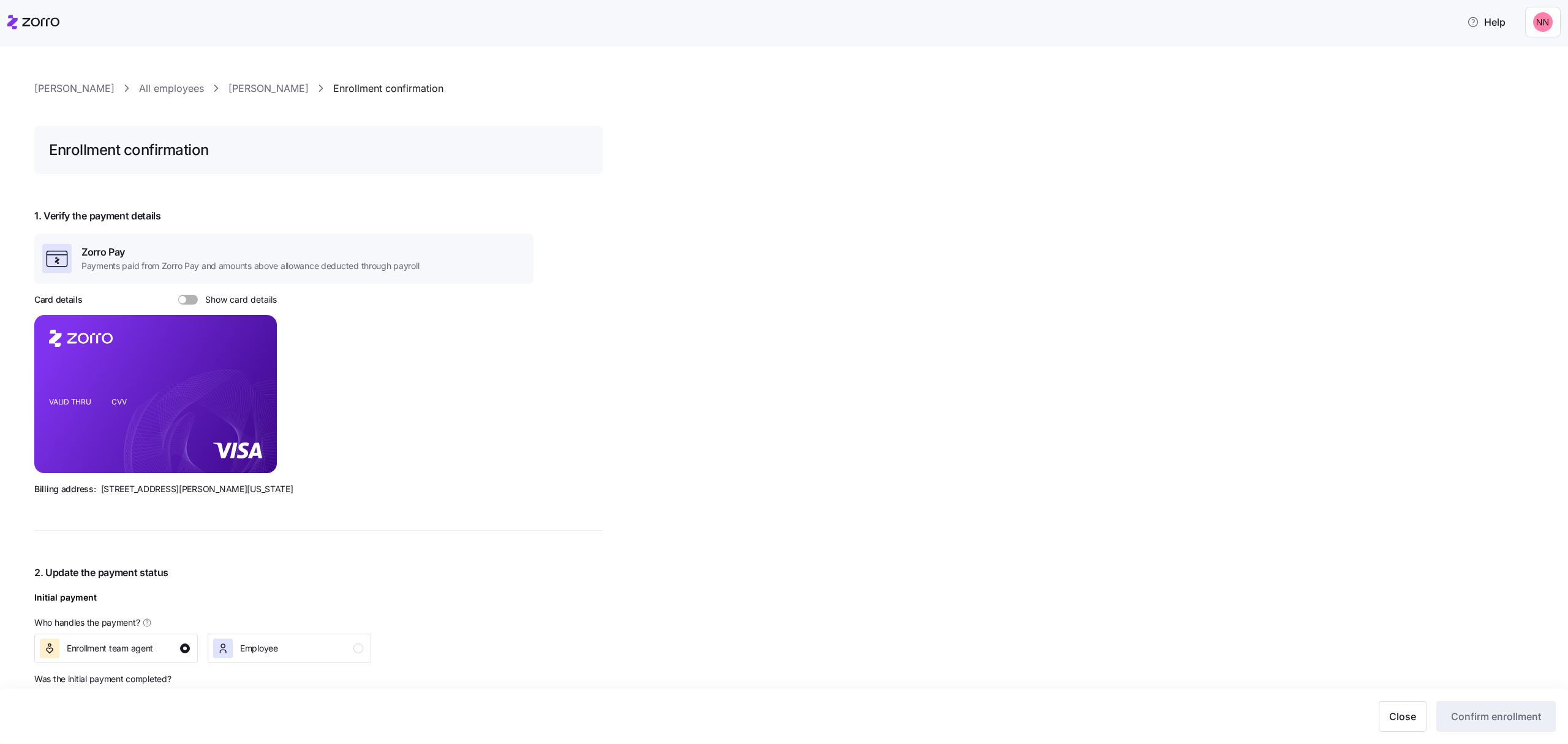
scroll to position [0, 0]
